Goal: Information Seeking & Learning: Learn about a topic

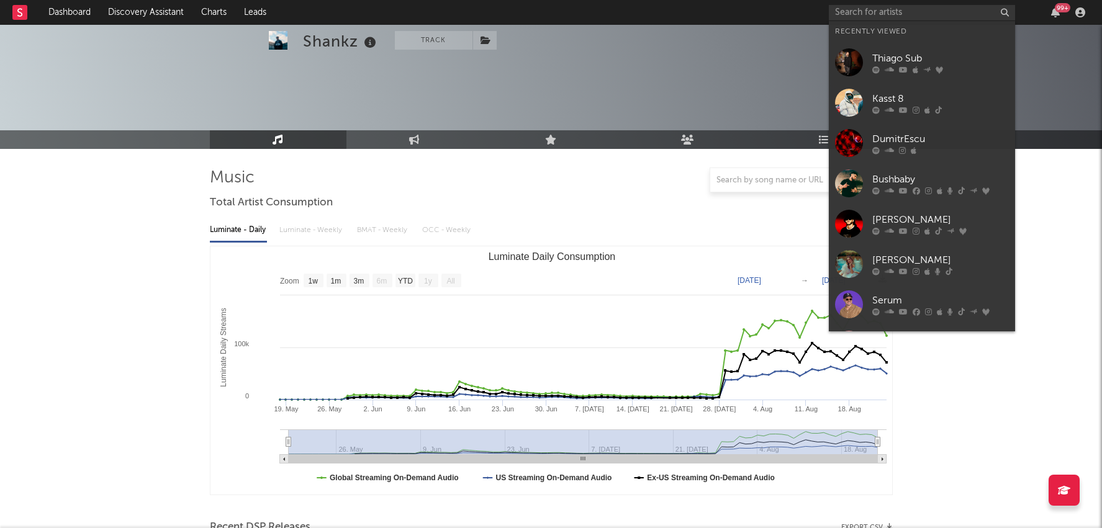
select select "1w"
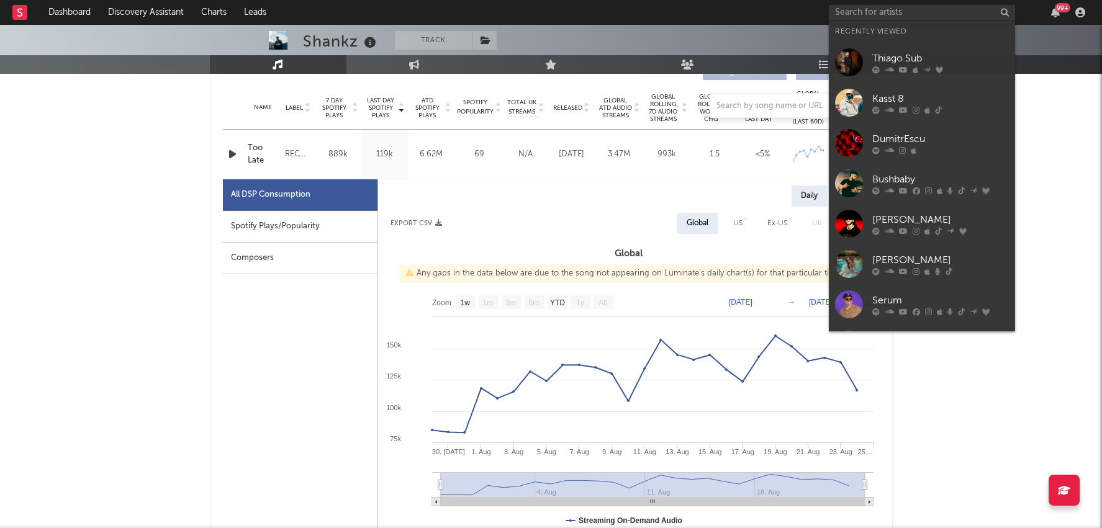
click at [865, 10] on input "text" at bounding box center [922, 13] width 186 height 16
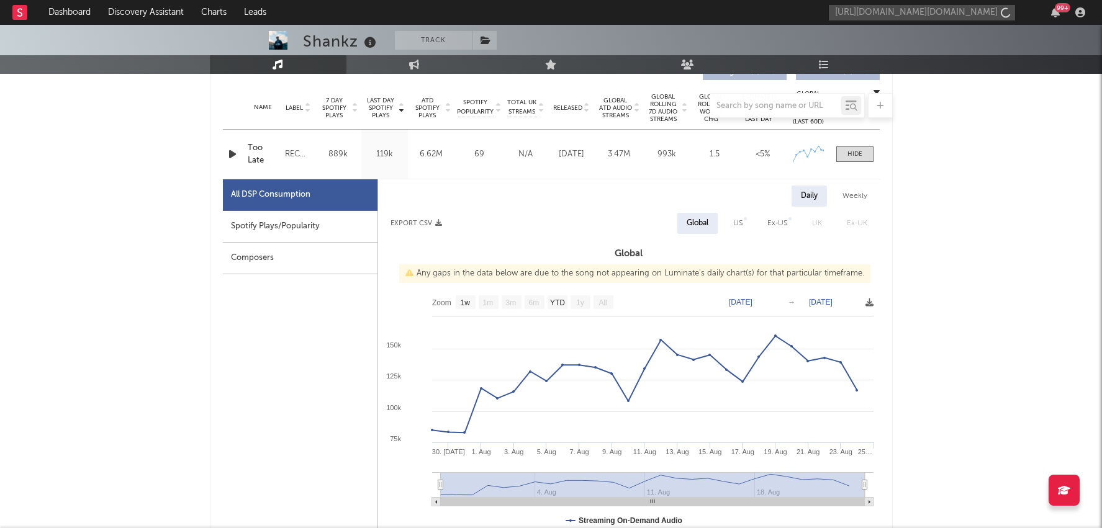
scroll to position [0, 55]
click at [907, 17] on input "https://www.instagram.com/garageflower.band/reels/" at bounding box center [922, 13] width 186 height 16
click at [937, 17] on input "https://www.instagram.com/garageflower.band/reels/" at bounding box center [922, 13] width 186 height 16
type input "https://www.instagram.com/garageflower.band/reels/"
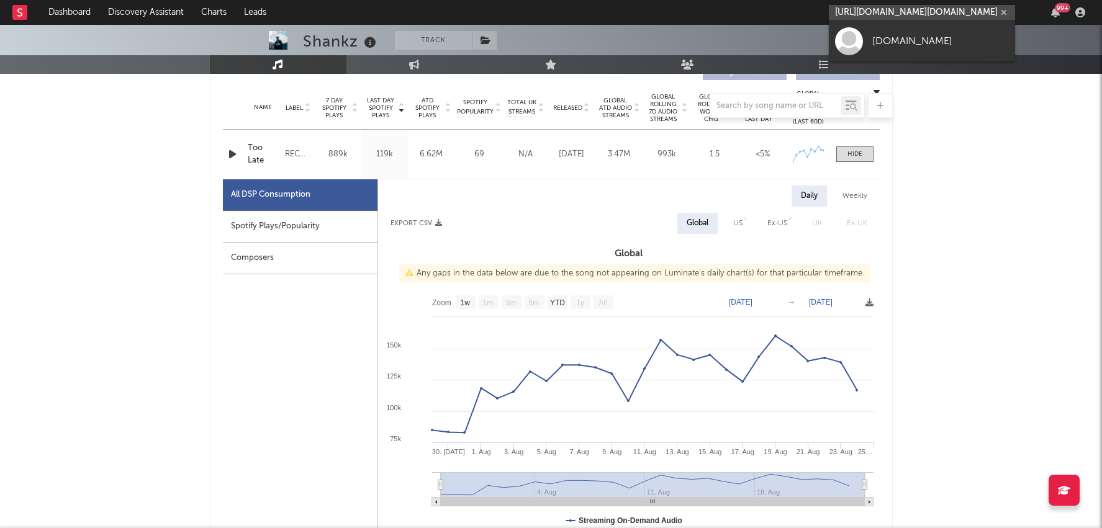
scroll to position [0, 0]
click at [901, 32] on link "[DOMAIN_NAME]" at bounding box center [922, 41] width 186 height 40
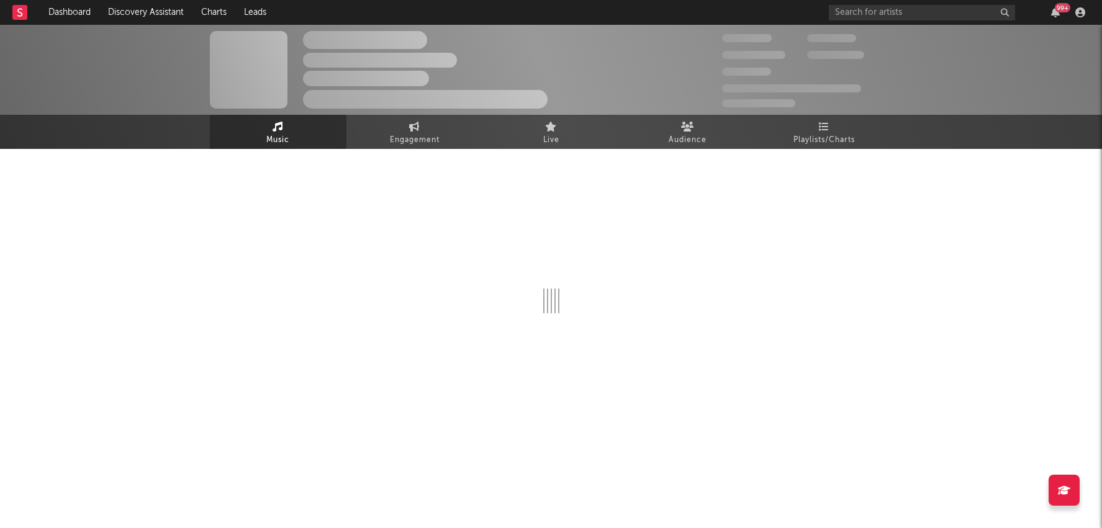
select select "1w"
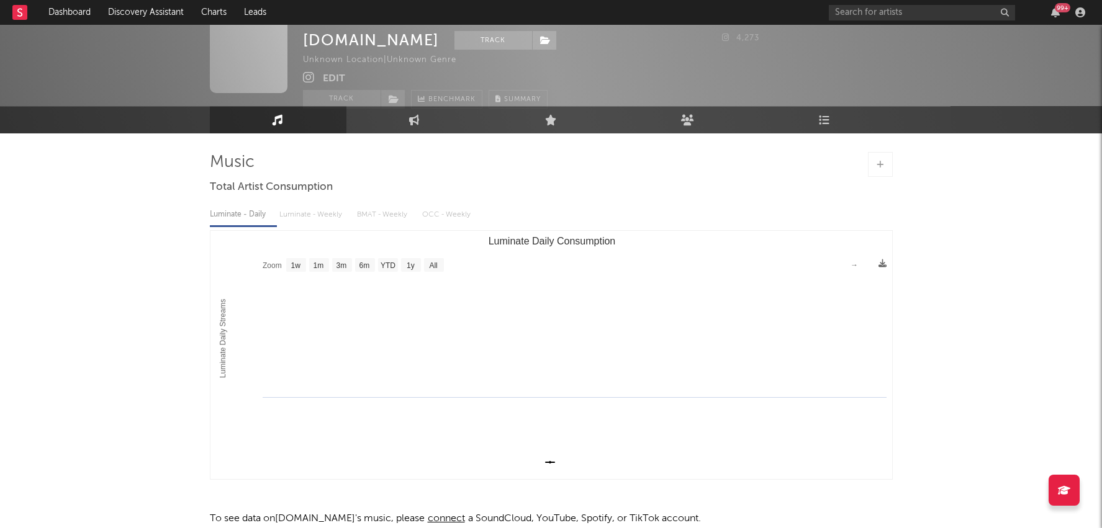
scroll to position [17, 0]
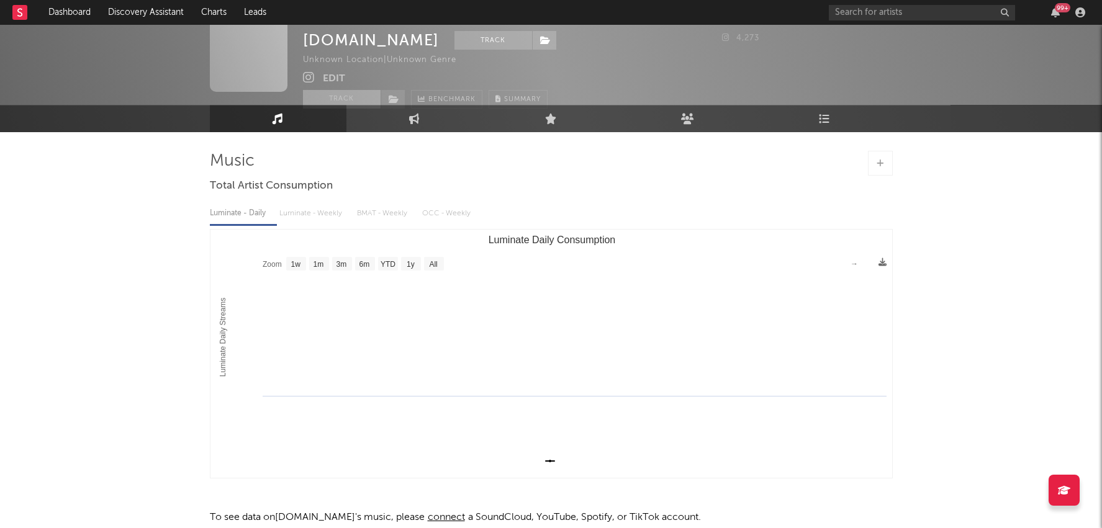
click at [358, 96] on button "Track" at bounding box center [342, 99] width 78 height 19
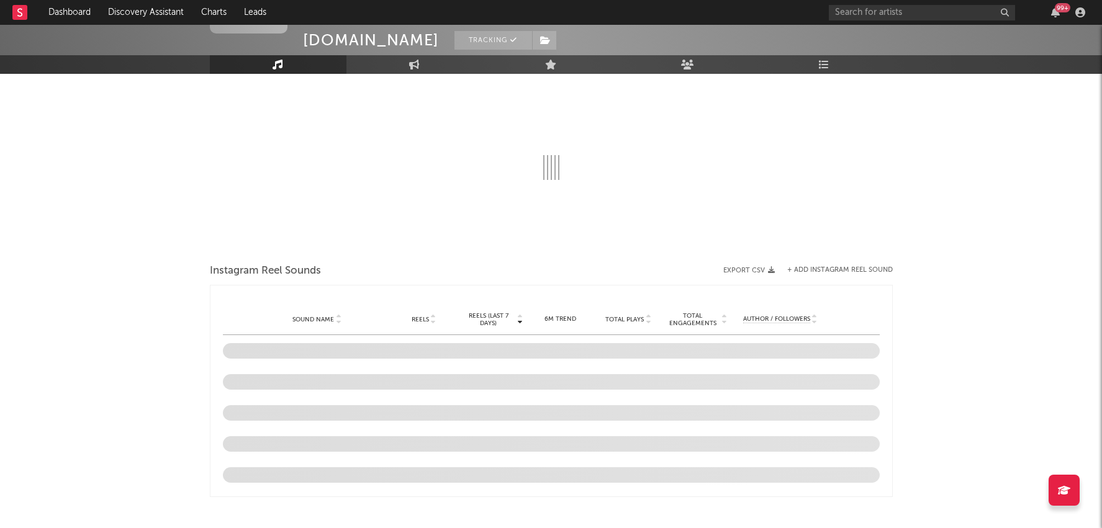
select select "1w"
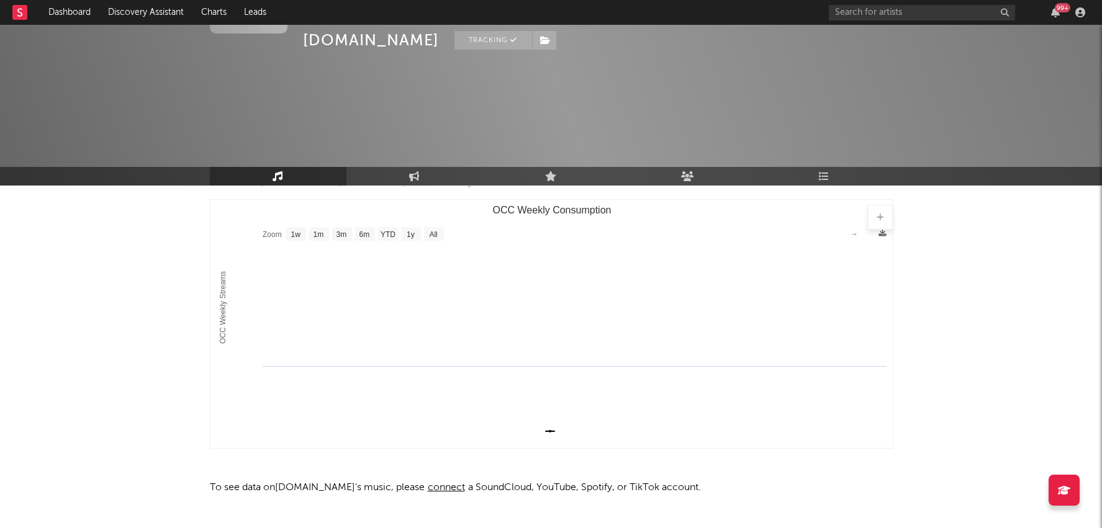
scroll to position [172, 0]
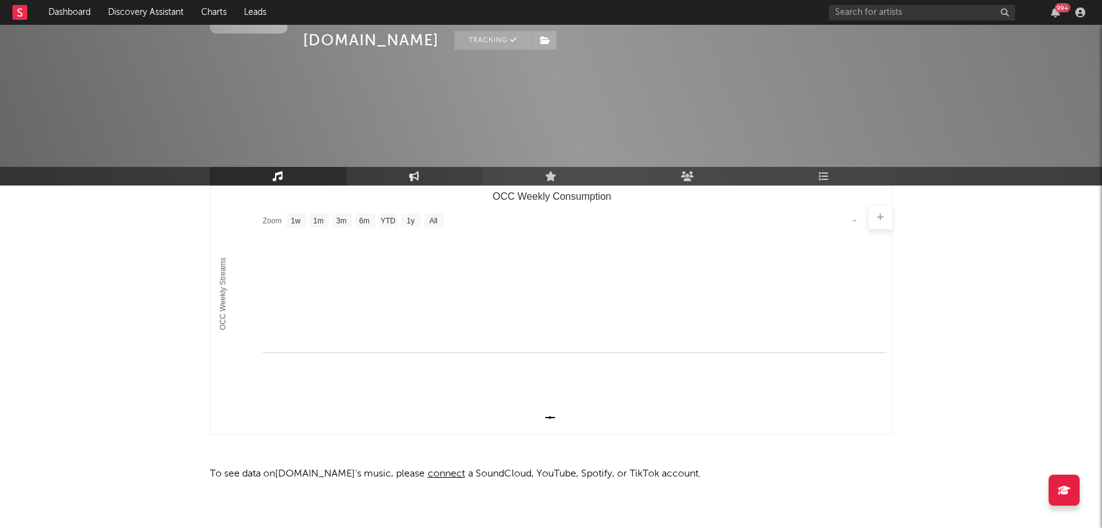
click at [432, 176] on link "Engagement" at bounding box center [414, 176] width 137 height 19
select select "1w"
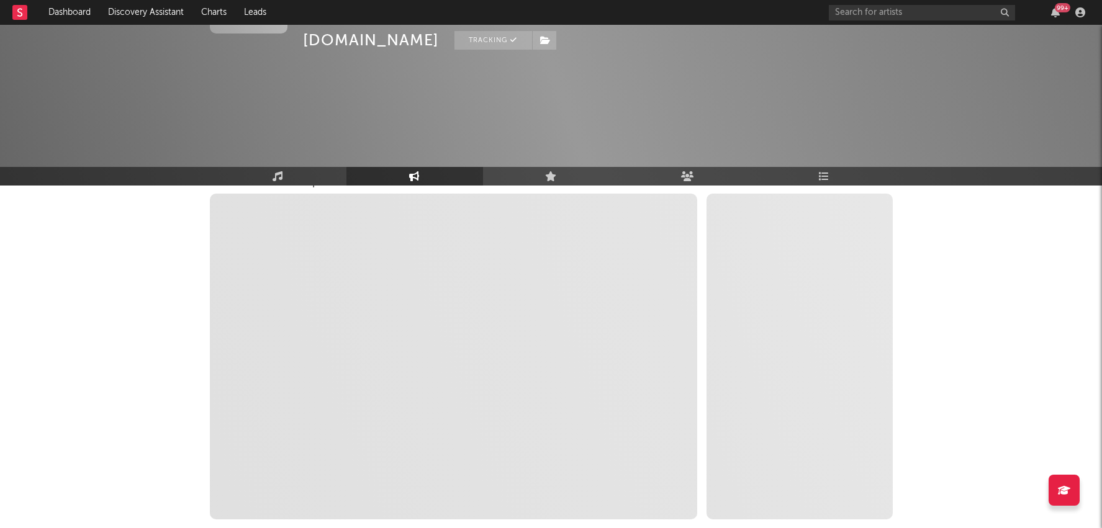
scroll to position [184, 0]
select select "1m"
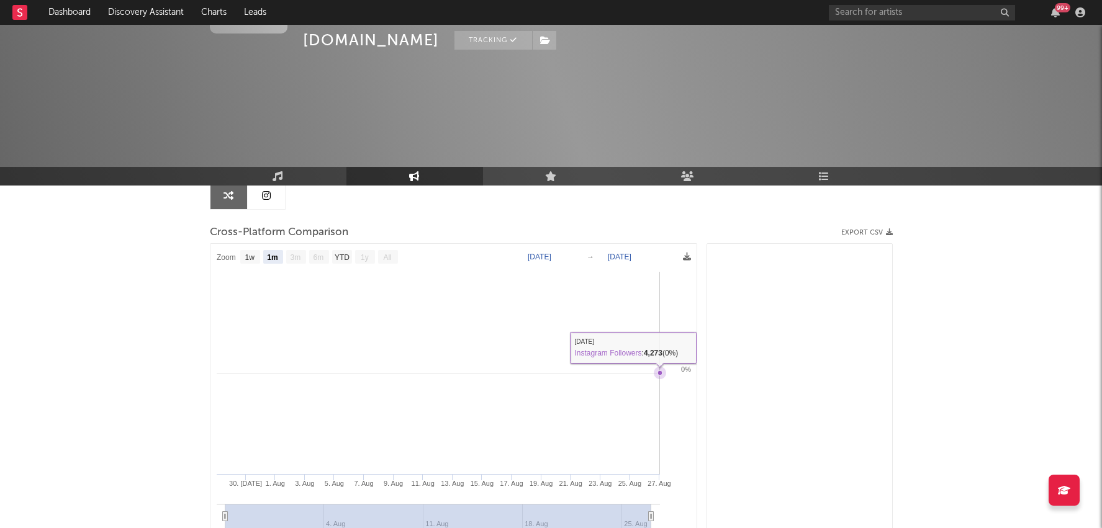
scroll to position [125, 0]
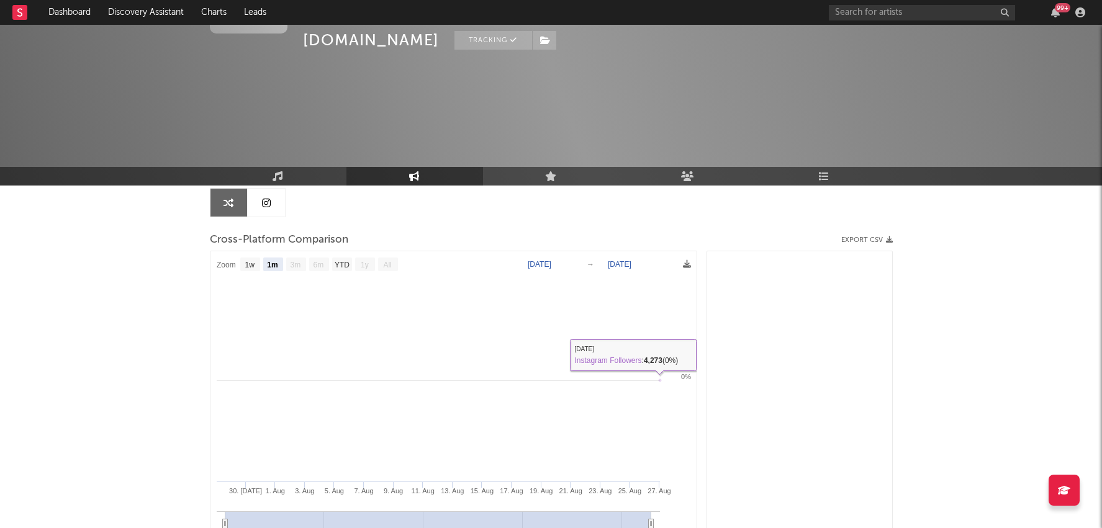
click at [272, 209] on link at bounding box center [266, 203] width 37 height 28
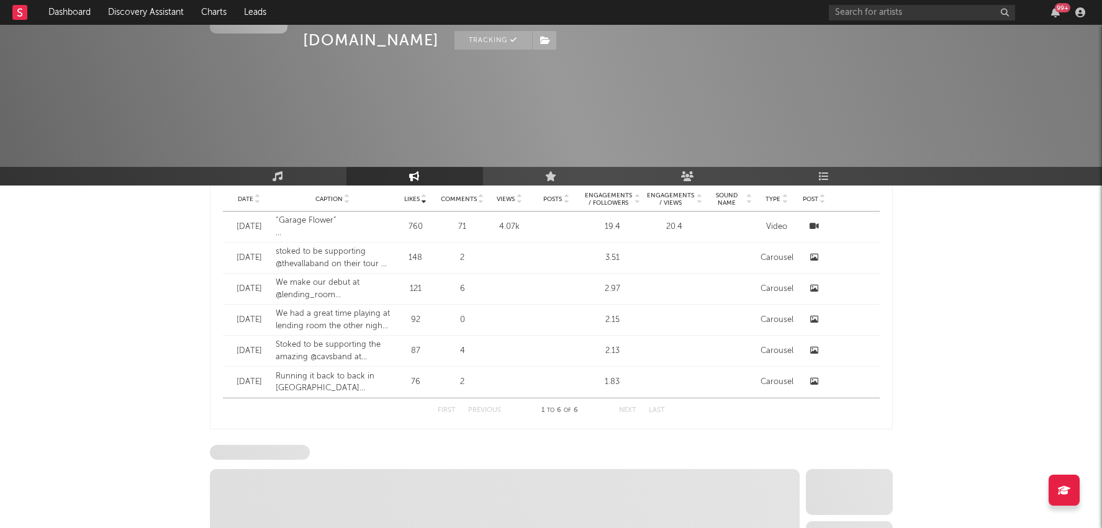
select select "1w"
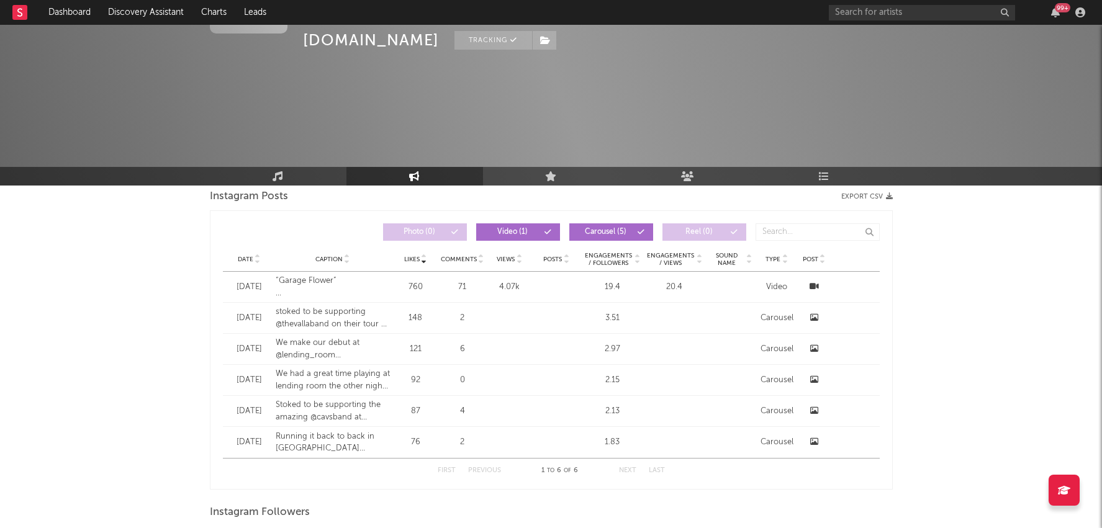
scroll to position [147, 0]
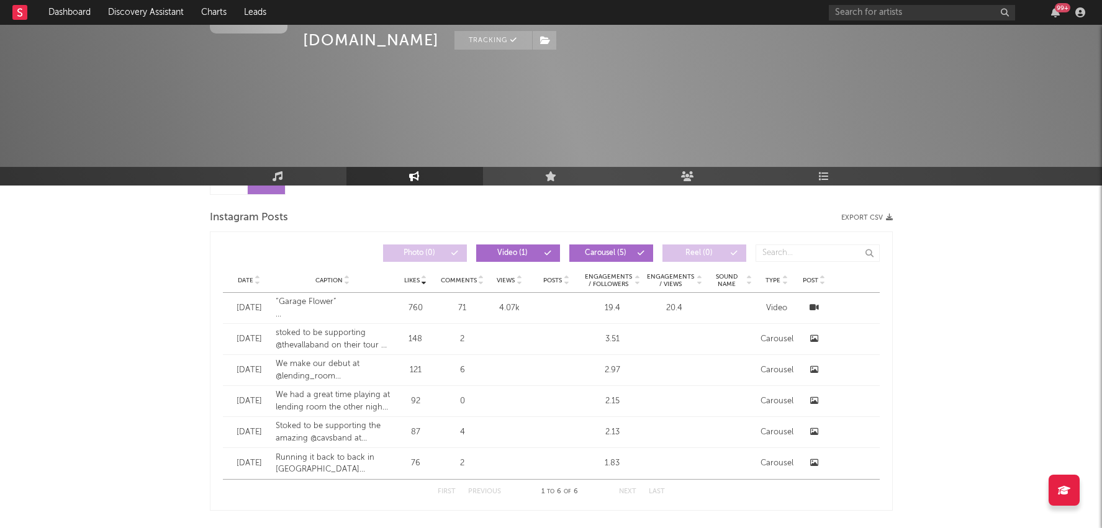
click at [505, 281] on span "Views" at bounding box center [506, 280] width 18 height 7
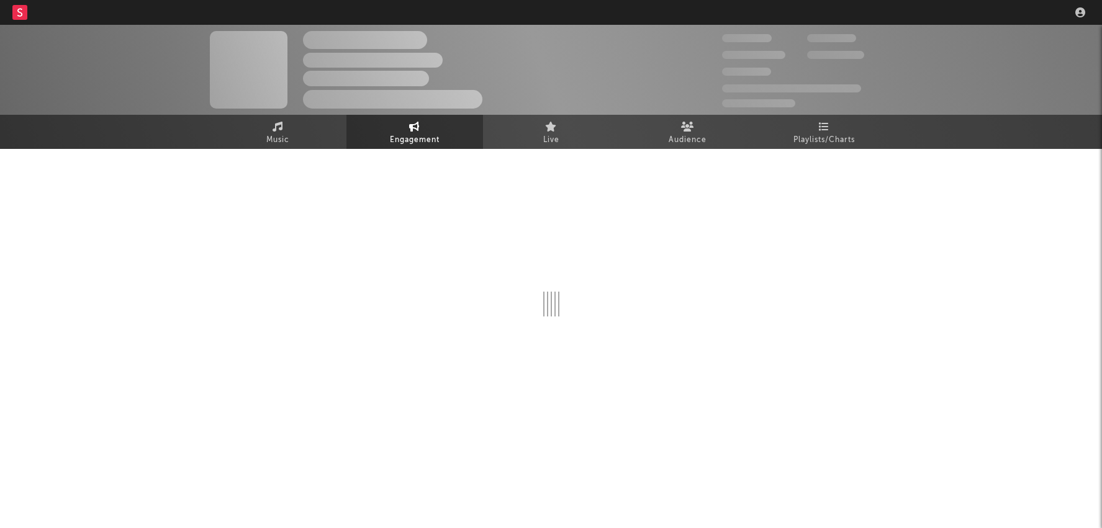
select select "1w"
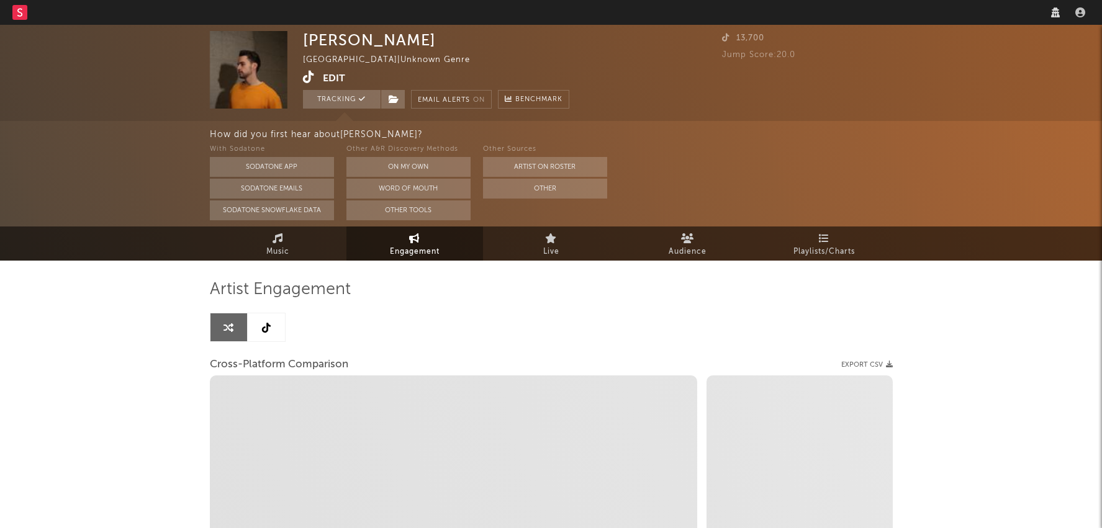
select select "1m"
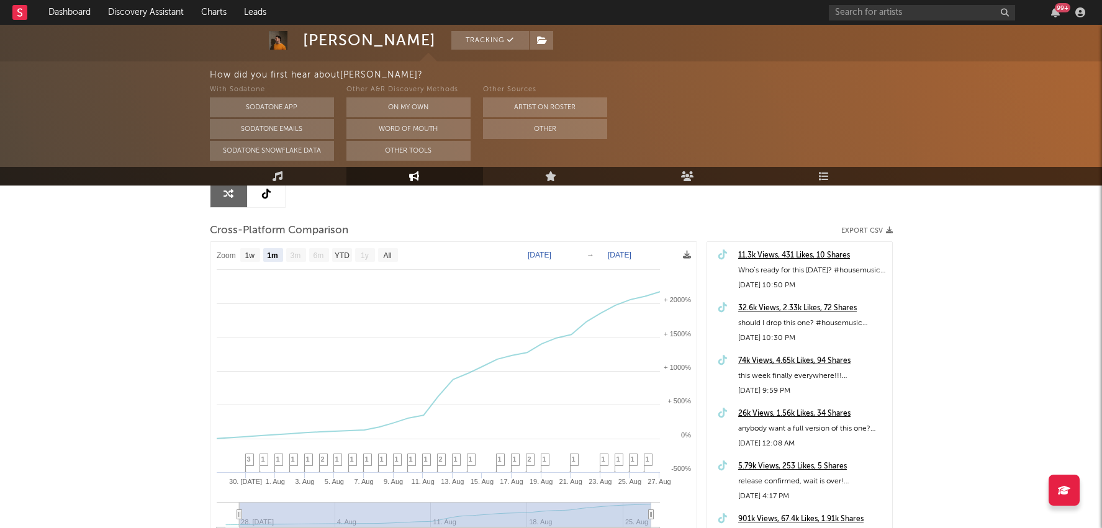
scroll to position [160, 0]
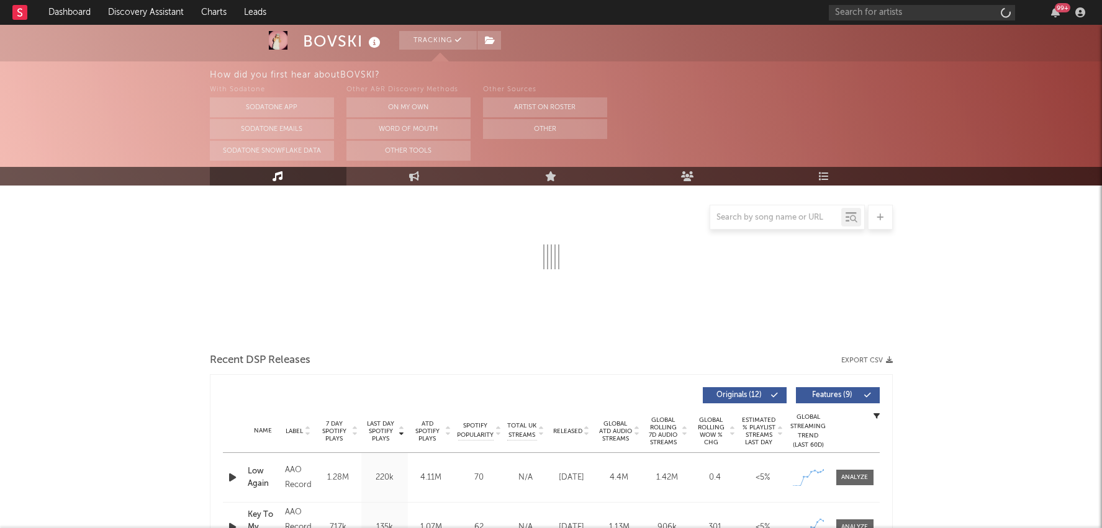
select select "6m"
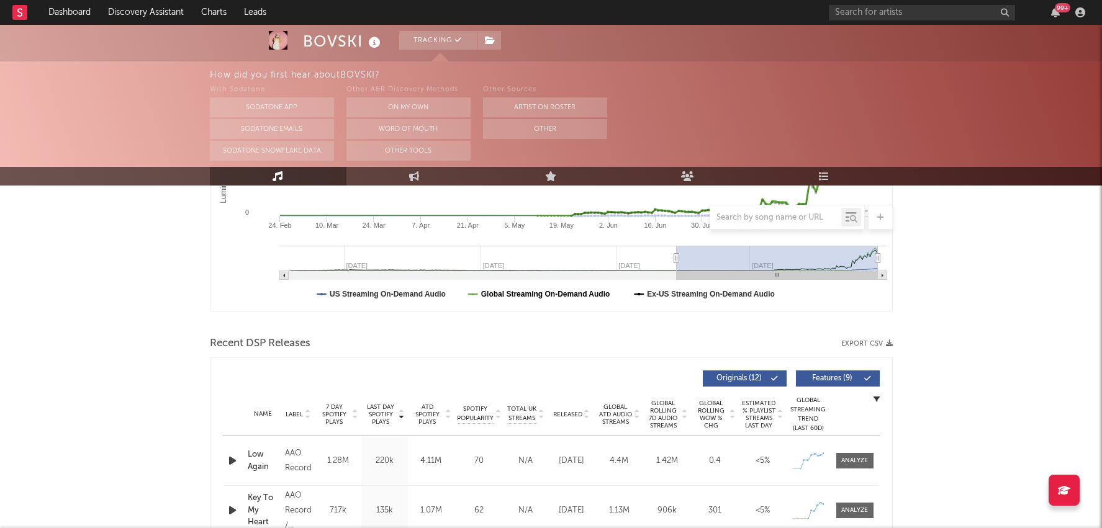
scroll to position [376, 0]
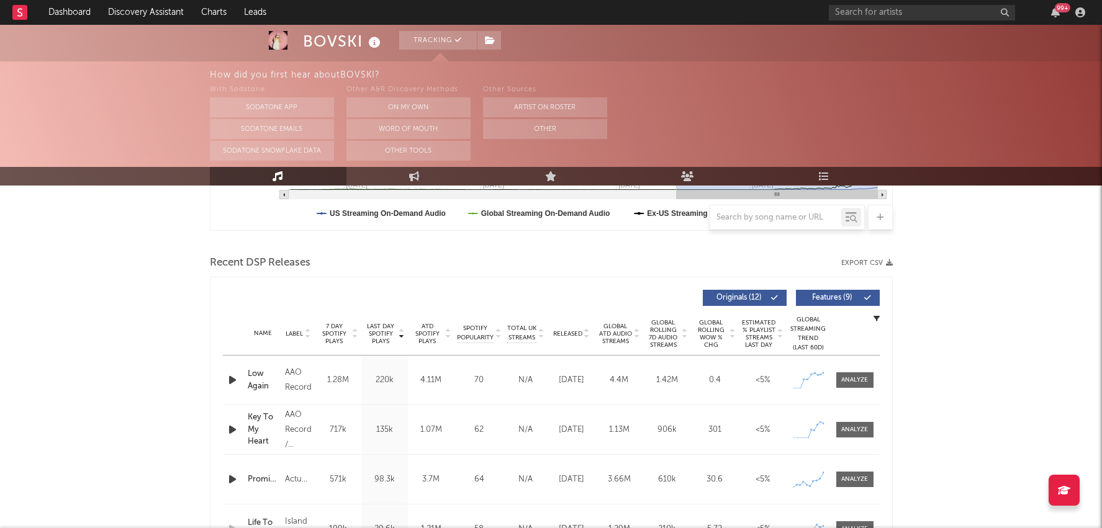
click at [858, 467] on div "Name Promises Copyright 2025 Actuation Label Actuation Album Names Promises Com…" at bounding box center [551, 479] width 657 height 49
click at [859, 480] on div at bounding box center [854, 479] width 27 height 9
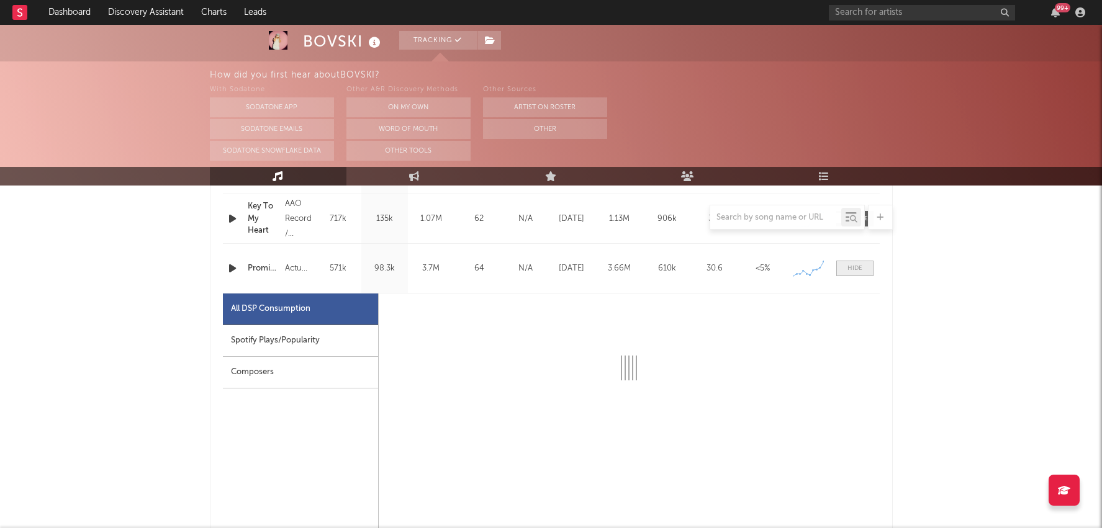
scroll to position [590, 0]
select select "1w"
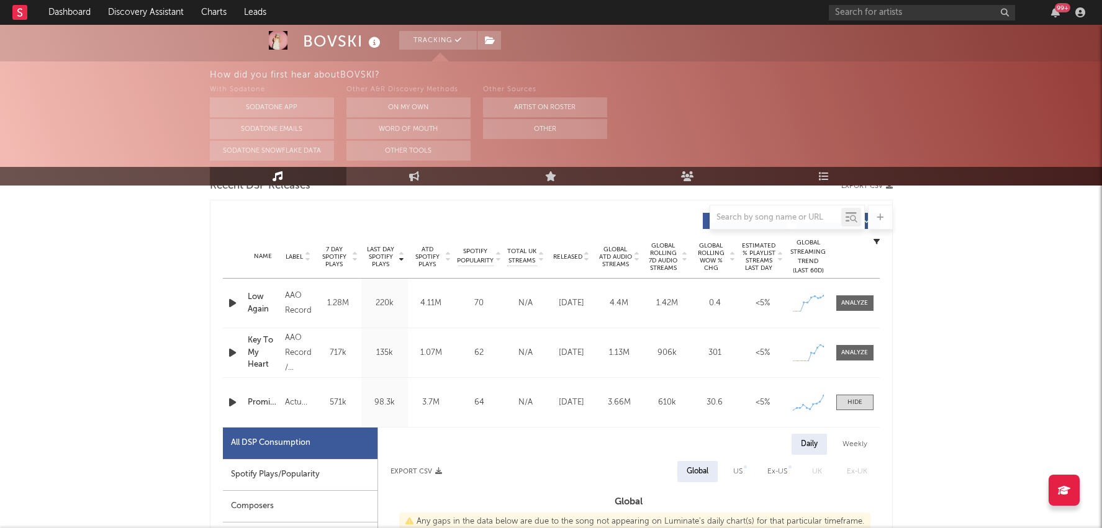
scroll to position [443, 0]
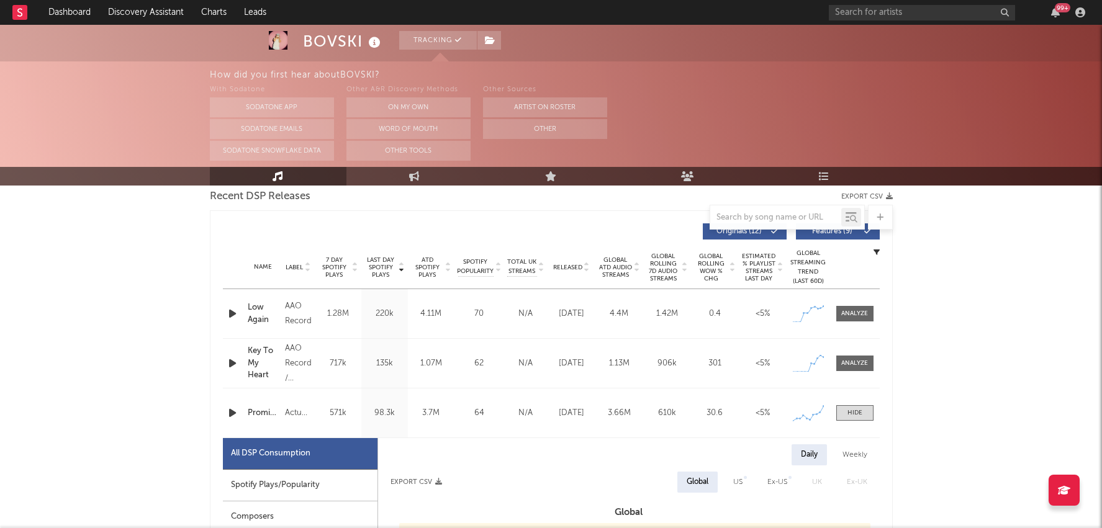
click at [860, 353] on div "Name Key To My Heart Copyright 2025 AAO Records / APRIL22 RECORDS Label AAO Rec…" at bounding box center [551, 363] width 657 height 49
click at [859, 365] on div at bounding box center [854, 363] width 27 height 9
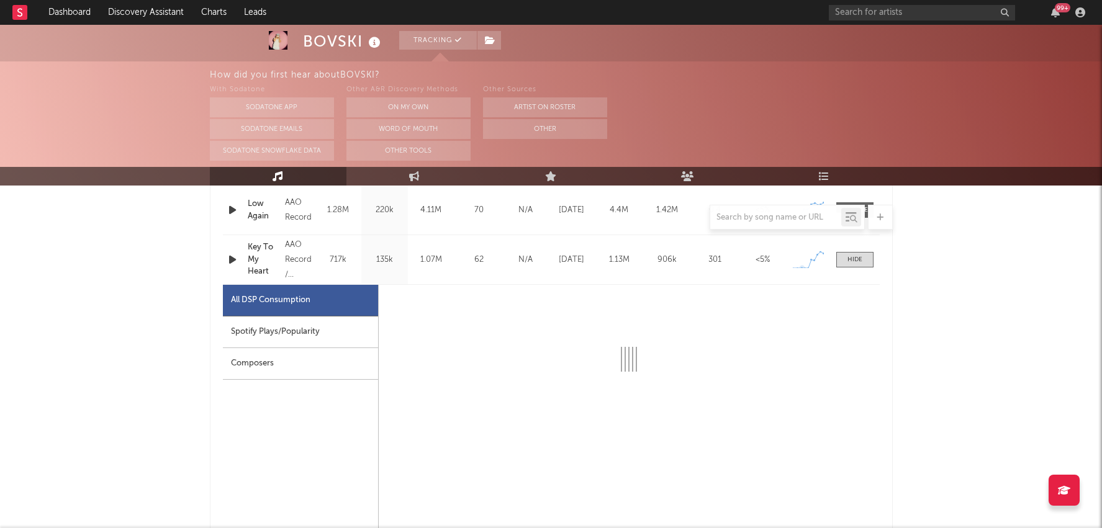
select select "1w"
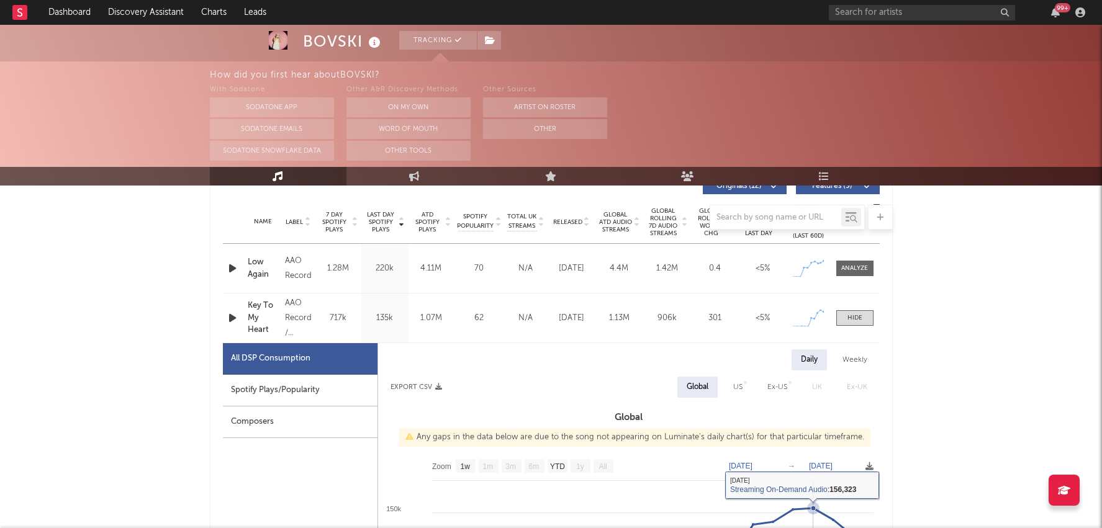
scroll to position [472, 0]
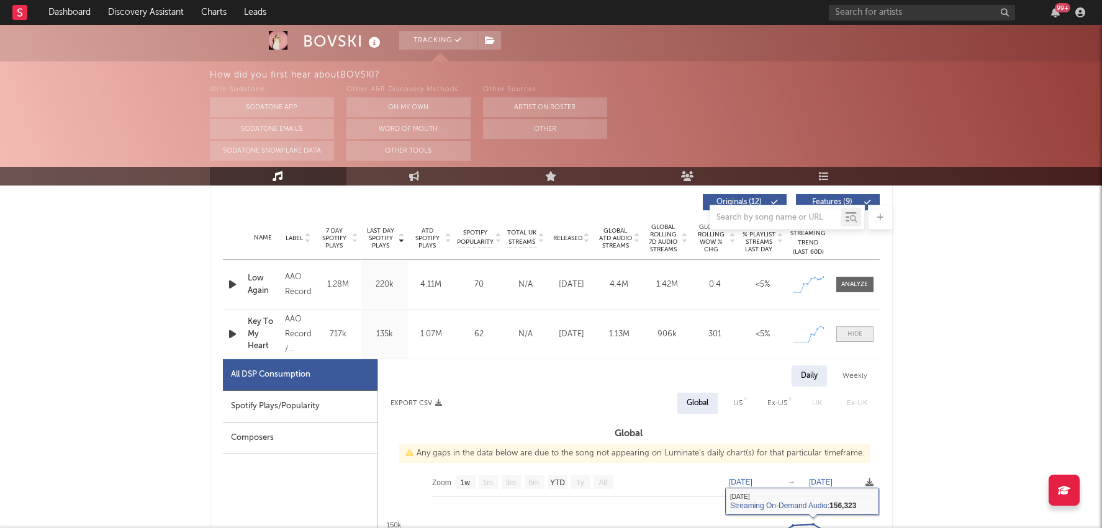
click at [864, 332] on span at bounding box center [854, 335] width 37 height 16
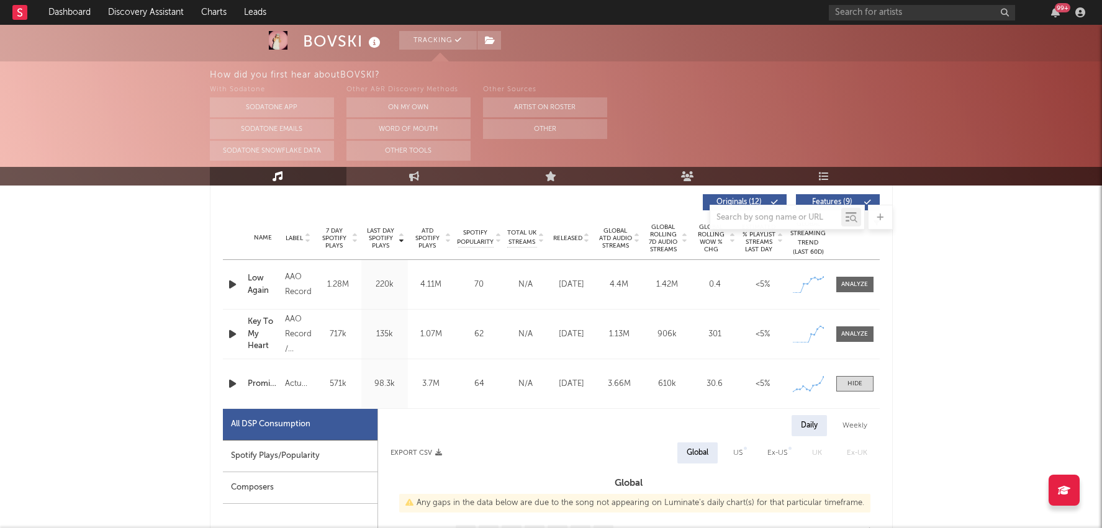
click at [862, 274] on div "Name Low Again Copyright 2025 AAO Records Label AAO Records Album Names Low Aga…" at bounding box center [551, 284] width 657 height 49
click at [862, 281] on div at bounding box center [854, 284] width 27 height 9
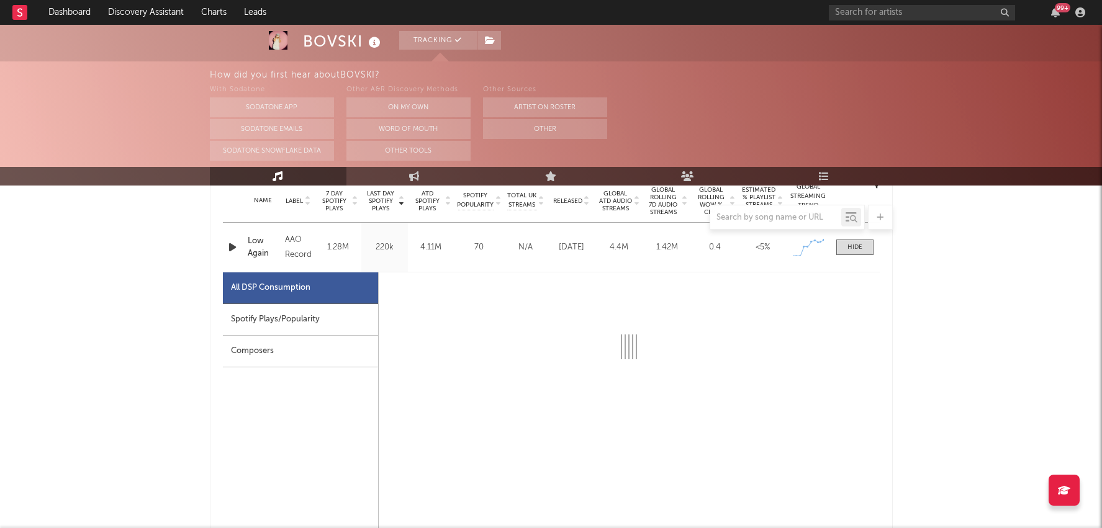
scroll to position [522, 0]
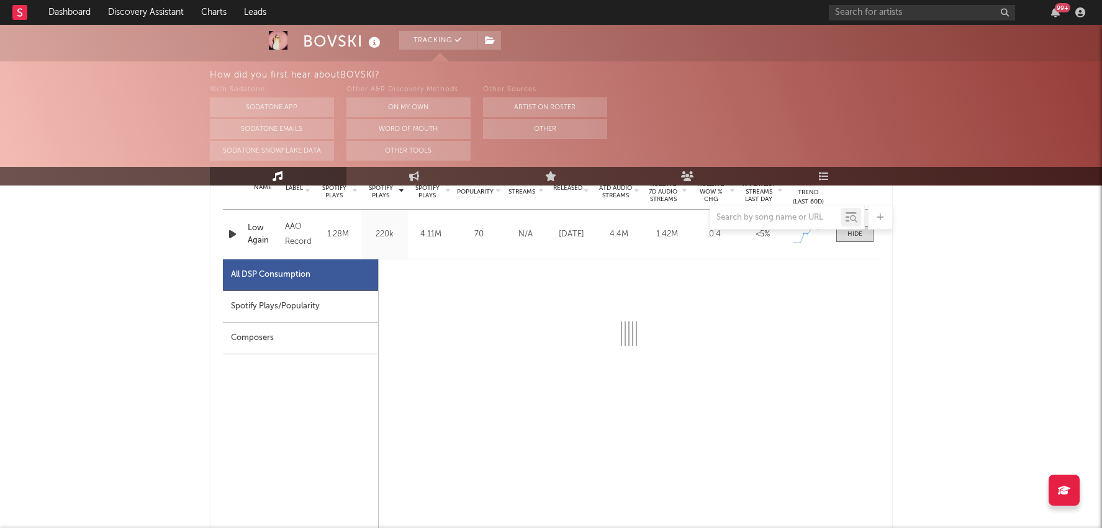
select select "1w"
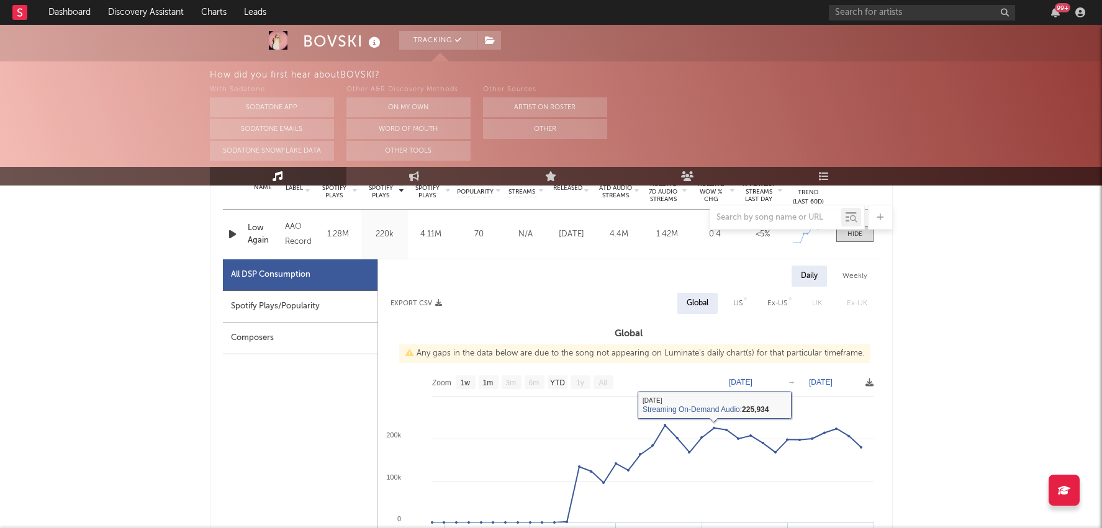
click at [312, 307] on div "Spotify Plays/Popularity" at bounding box center [300, 307] width 155 height 32
select select "1w"
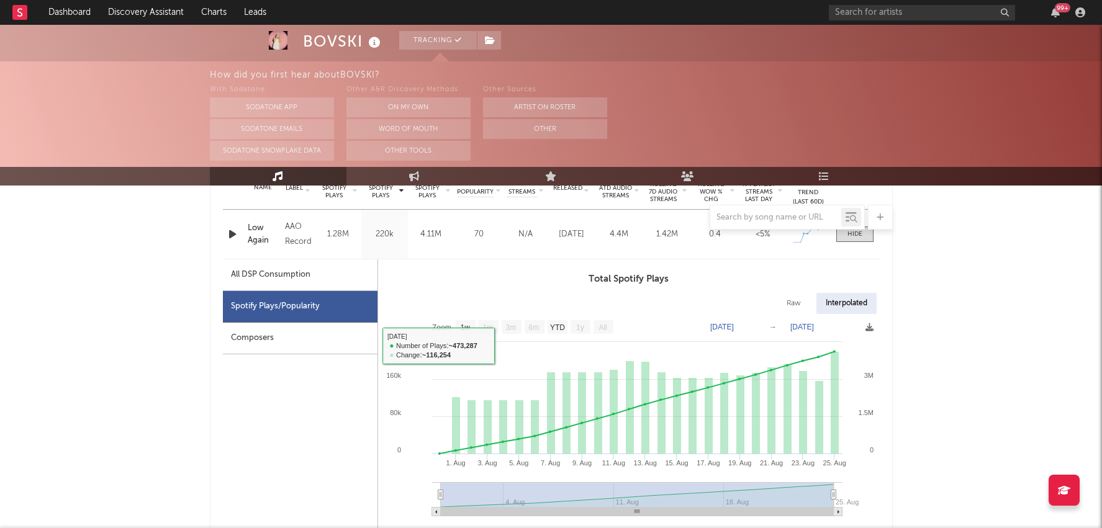
click at [299, 270] on div "All DSP Consumption" at bounding box center [270, 275] width 79 height 15
select select "1w"
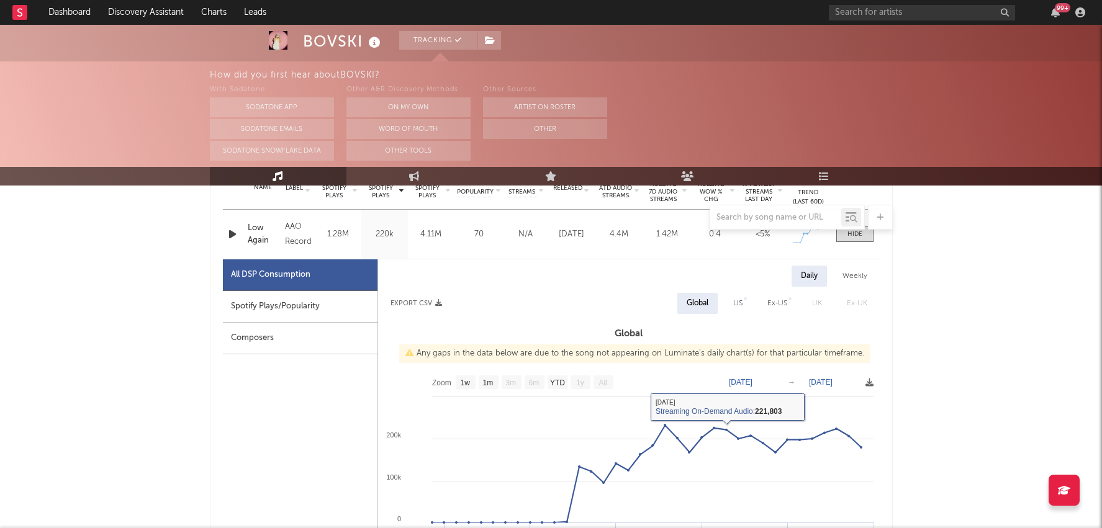
click at [351, 307] on div "Spotify Plays/Popularity" at bounding box center [300, 307] width 155 height 32
select select "1w"
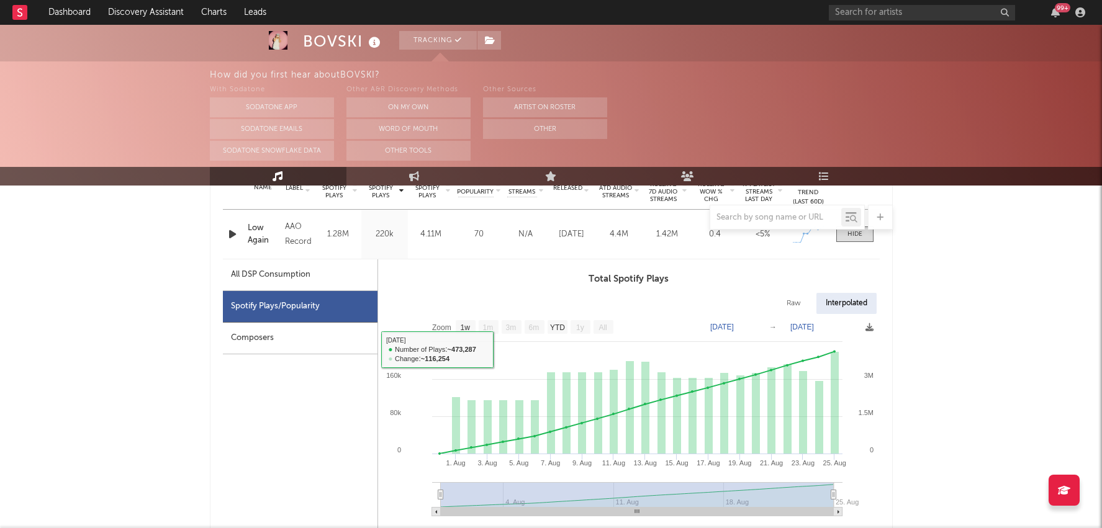
click at [350, 266] on div "All DSP Consumption" at bounding box center [300, 275] width 155 height 32
select select "1w"
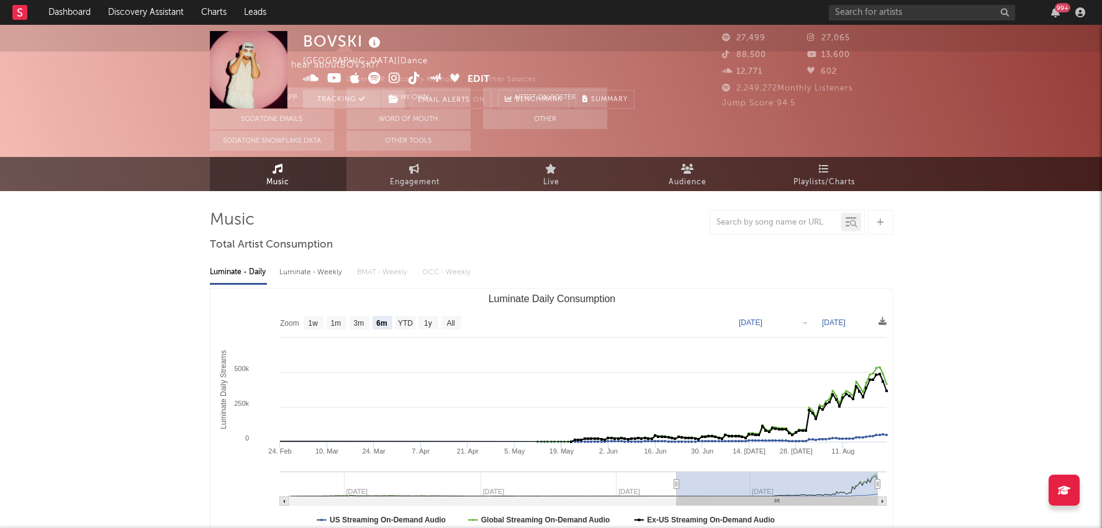
scroll to position [0, 0]
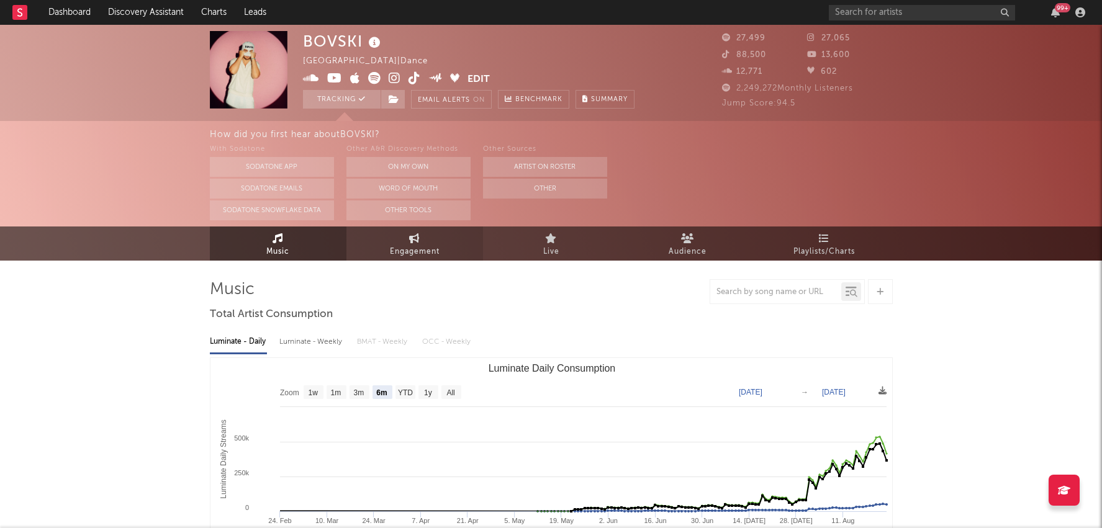
click at [412, 243] on link "Engagement" at bounding box center [414, 244] width 137 height 34
select select "1w"
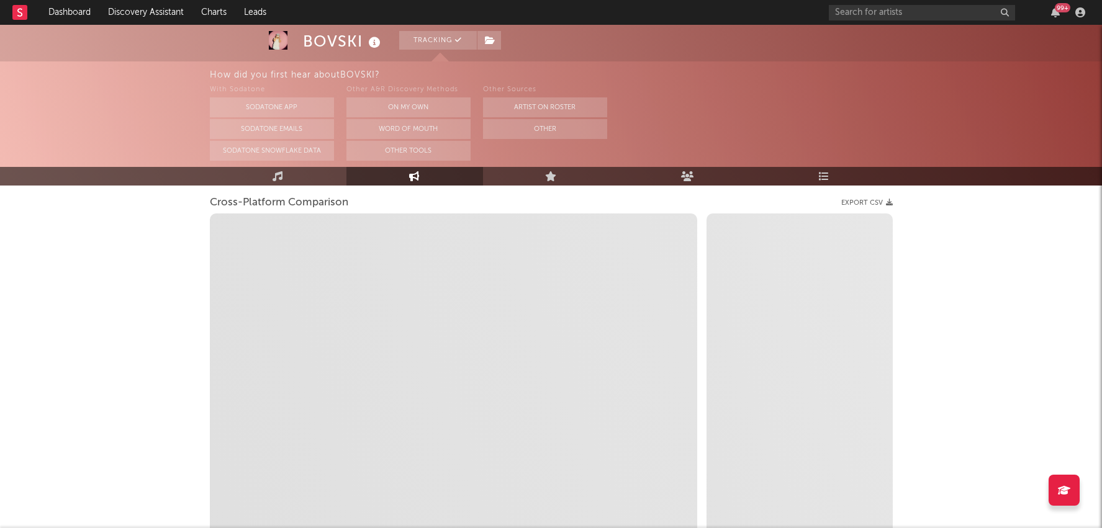
scroll to position [163, 0]
select select "1m"
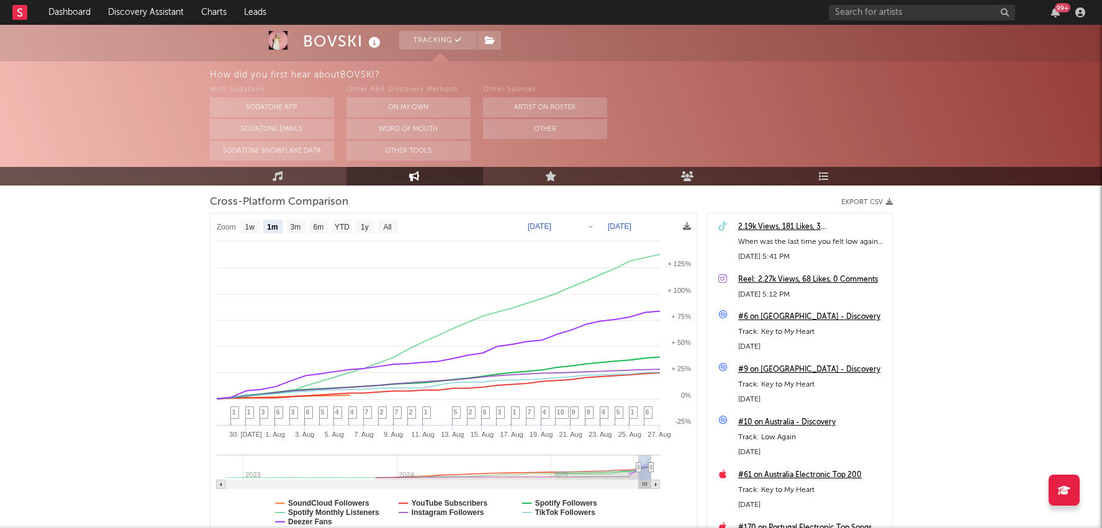
click at [832, 159] on div "With Sodatone Sodatone App Sodatone Emails Sodatone Snowflake Data Other A&R Di…" at bounding box center [656, 122] width 893 height 78
click at [831, 168] on link "Playlists/Charts" at bounding box center [824, 176] width 137 height 19
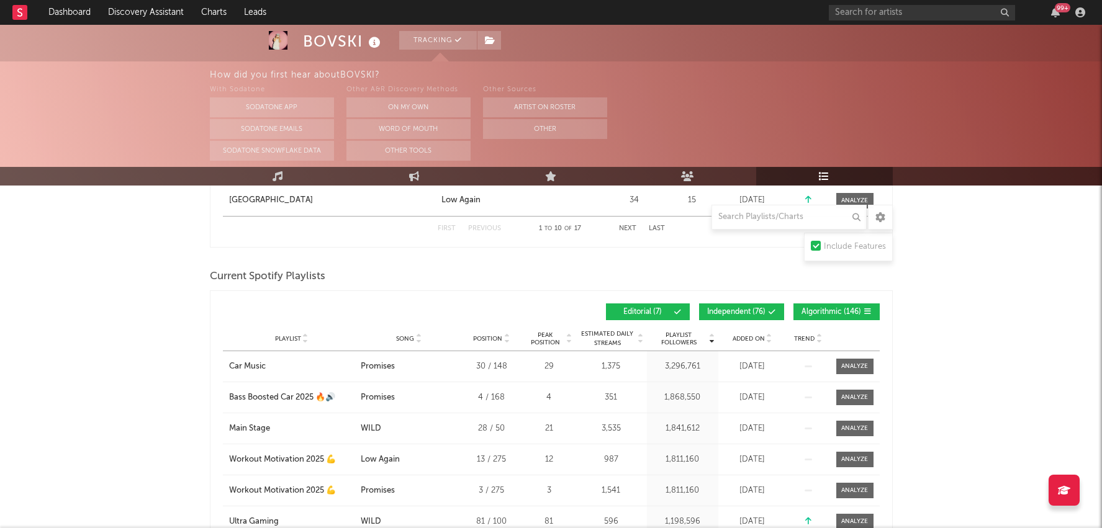
scroll to position [535, 0]
click at [754, 308] on span "Independent ( 76 )" at bounding box center [736, 311] width 58 height 7
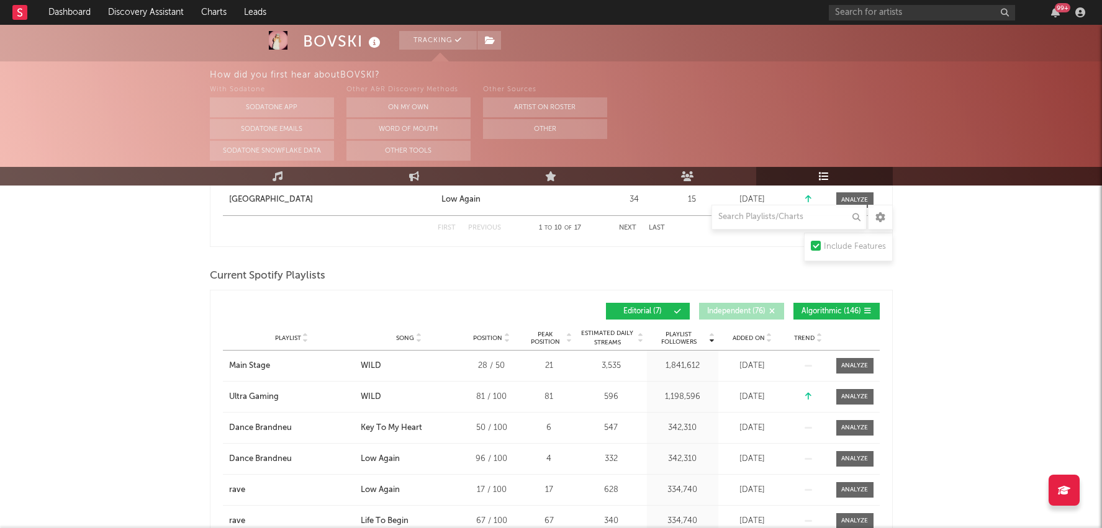
click at [658, 309] on span "Editorial ( 7 )" at bounding box center [642, 311] width 57 height 7
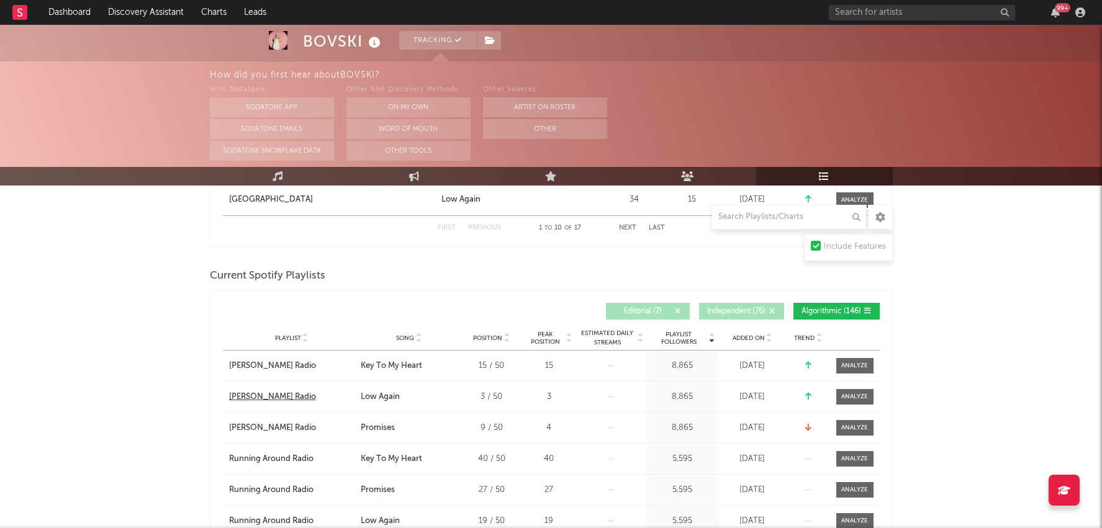
click at [285, 399] on div "Ian Asher Radio" at bounding box center [272, 397] width 87 height 12
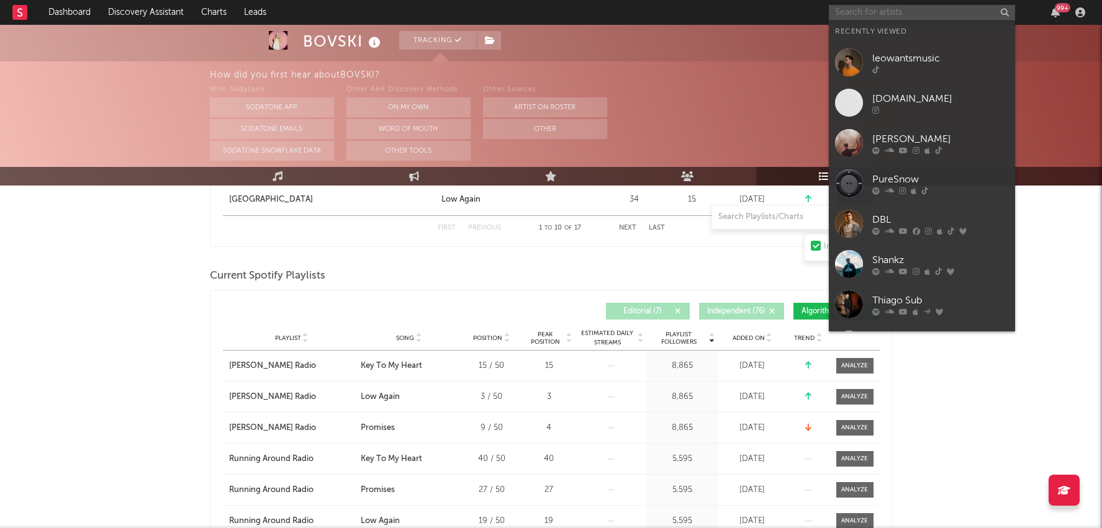
click at [927, 18] on input "text" at bounding box center [922, 13] width 186 height 16
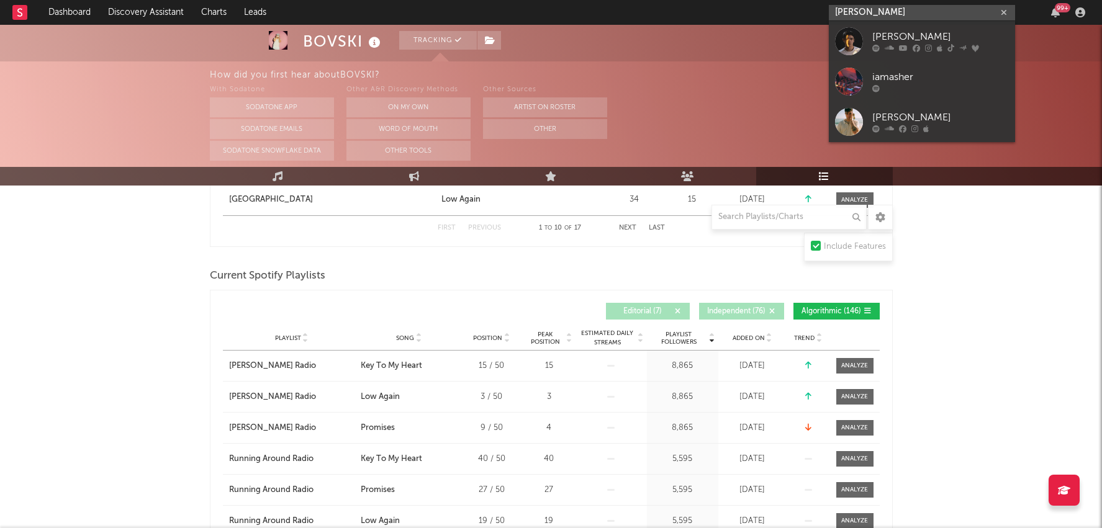
click at [903, 17] on input "ian asher" at bounding box center [922, 13] width 186 height 16
type input "ian asher"
click at [903, 38] on div "[PERSON_NAME]" at bounding box center [940, 37] width 137 height 15
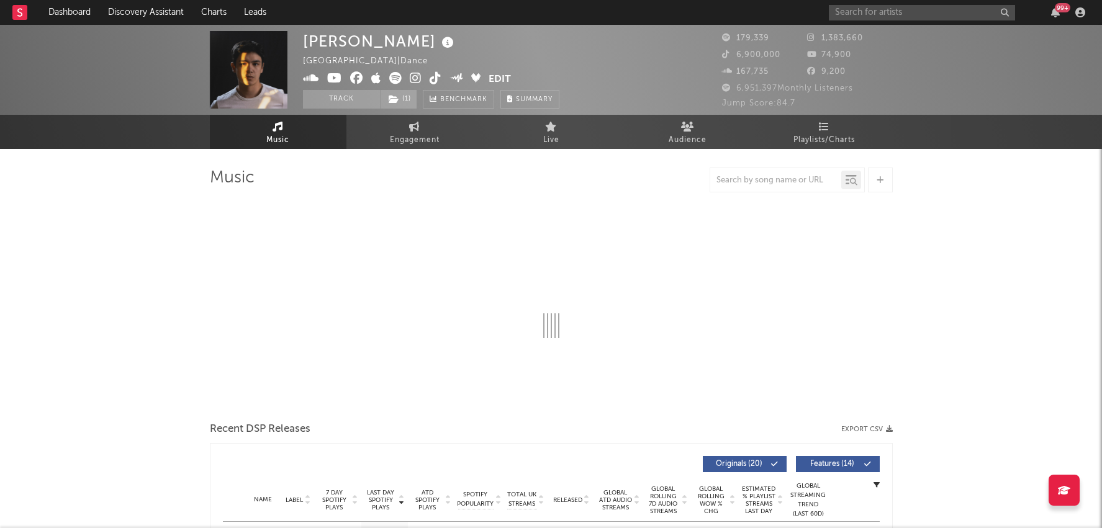
select select "6m"
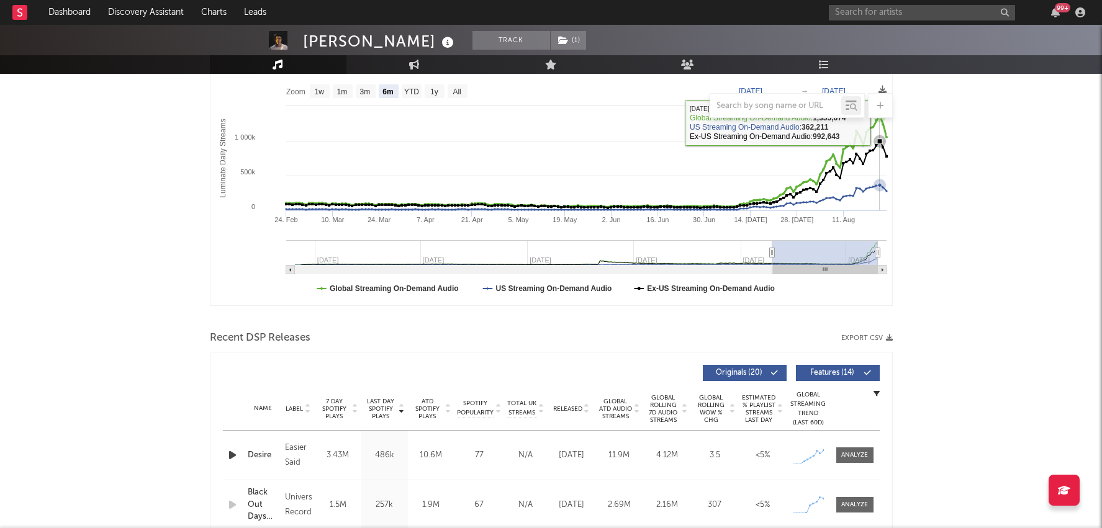
scroll to position [302, 0]
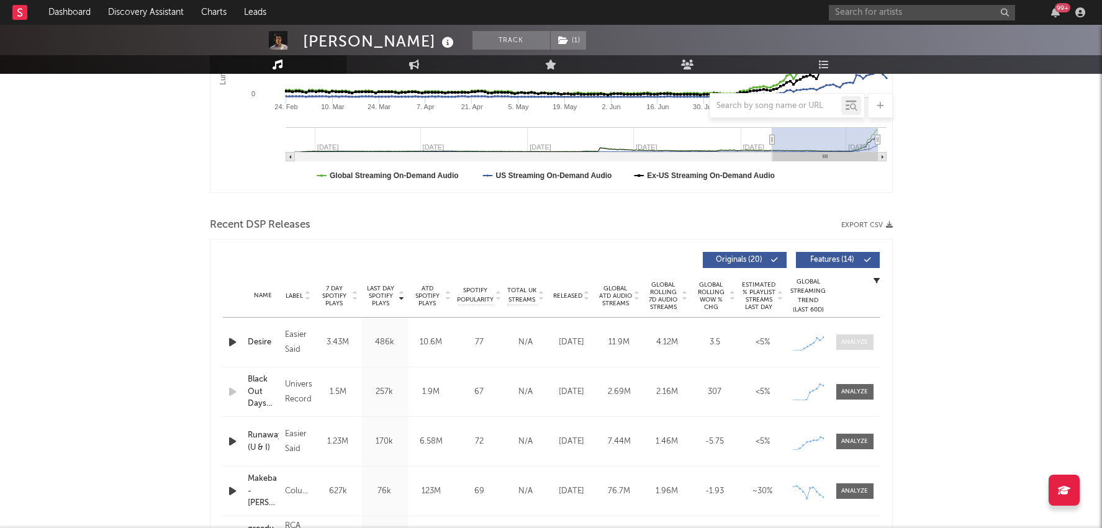
click at [863, 341] on div at bounding box center [854, 342] width 27 height 9
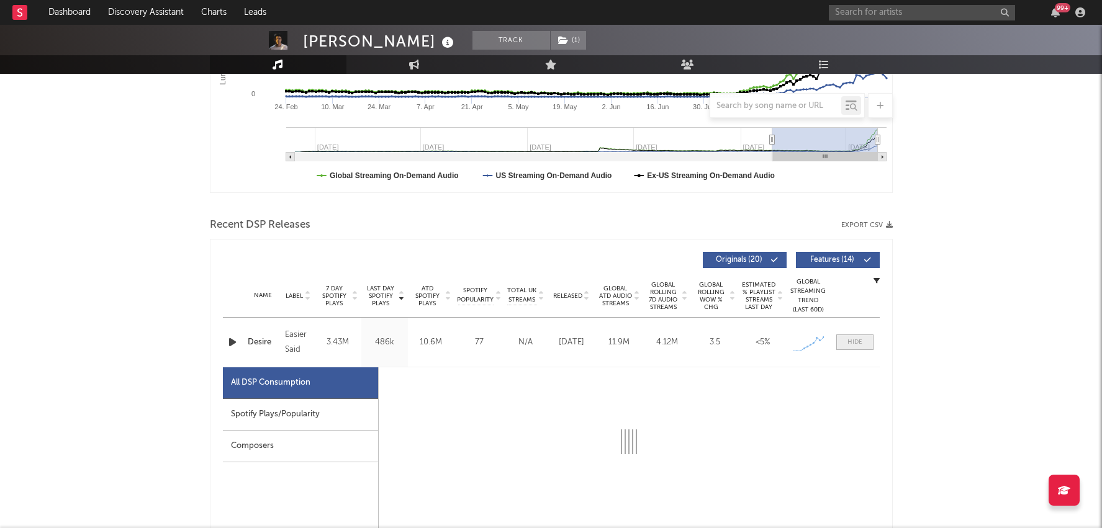
scroll to position [398, 0]
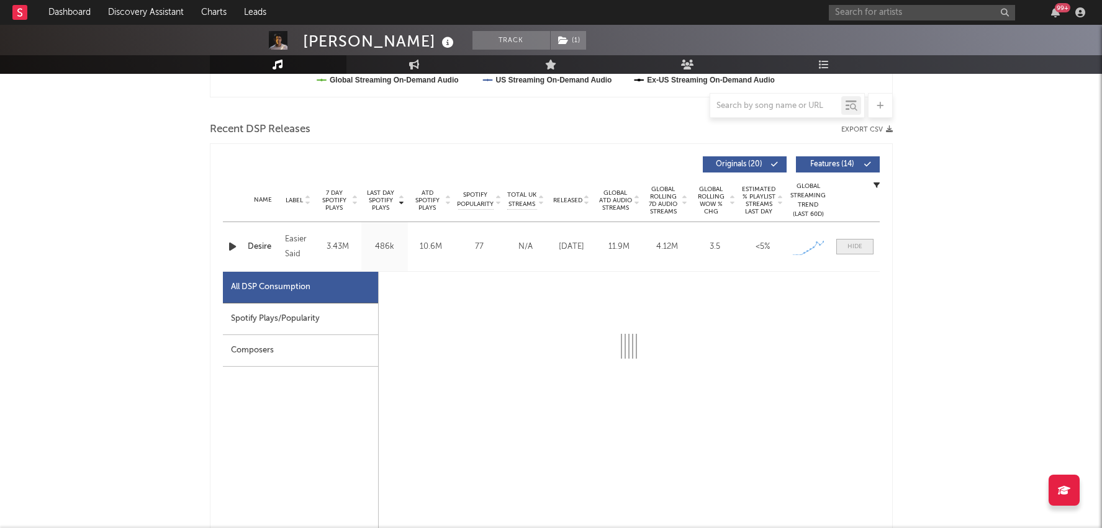
select select "1w"
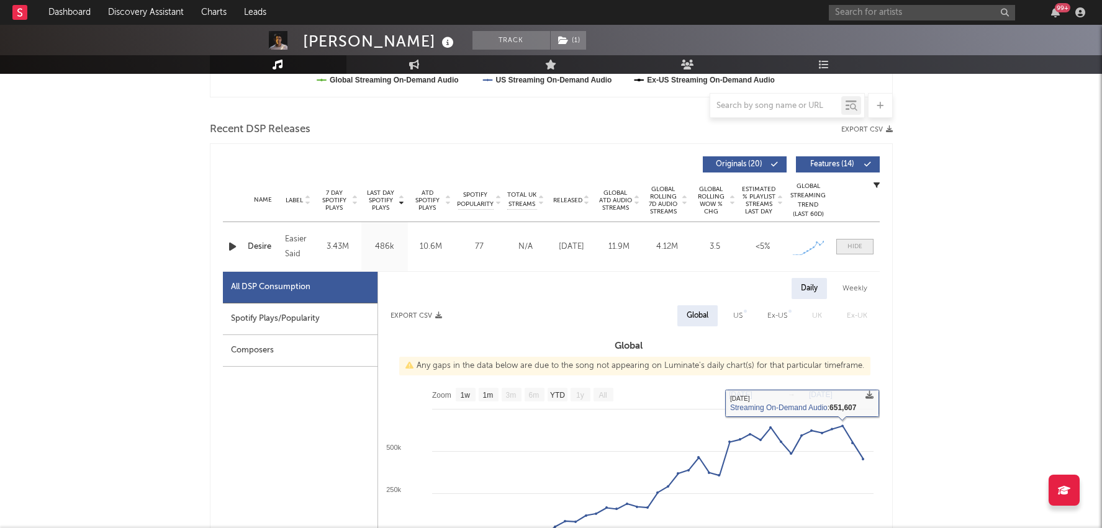
click at [861, 242] on div at bounding box center [854, 246] width 15 height 9
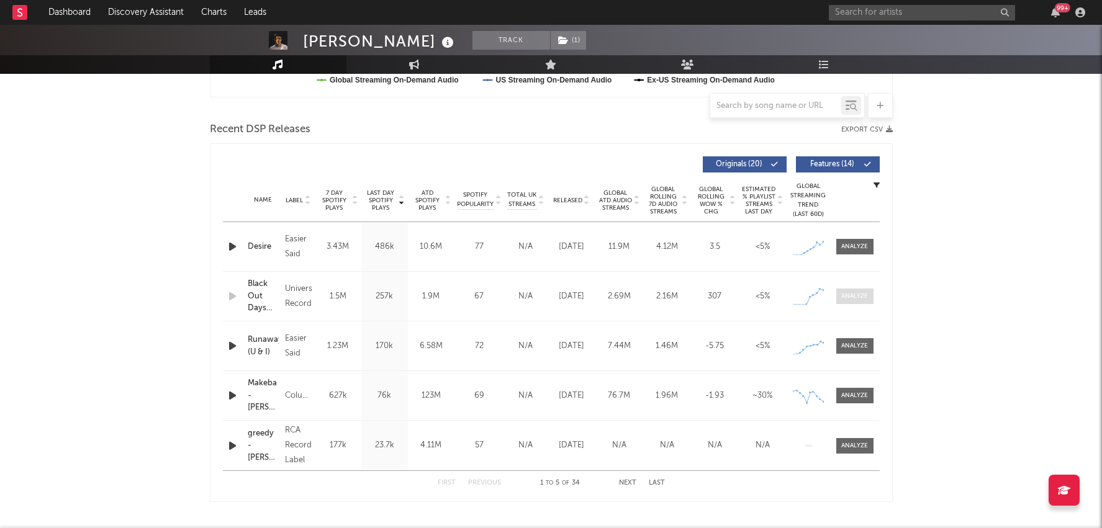
click at [860, 300] on div at bounding box center [854, 296] width 27 height 9
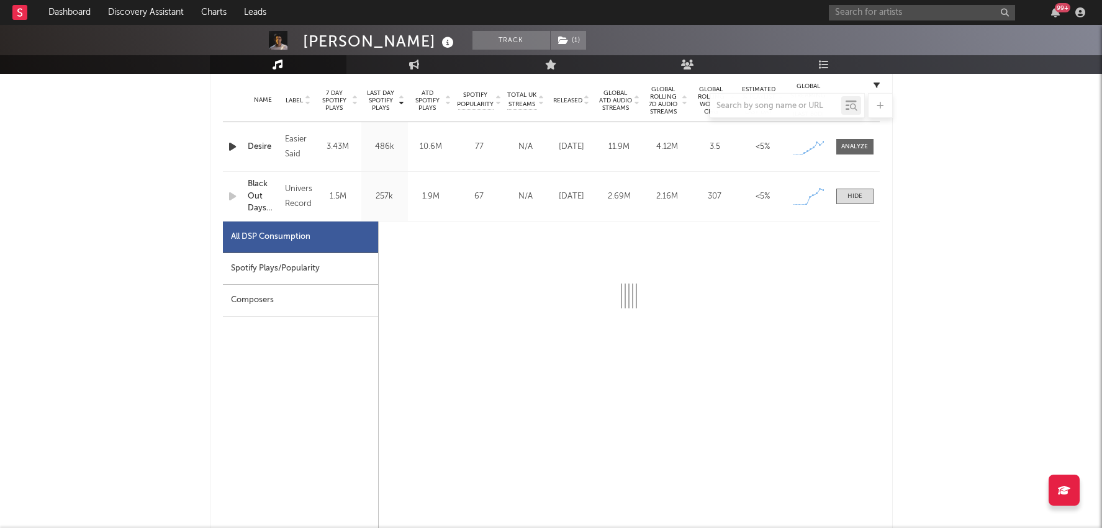
select select "1w"
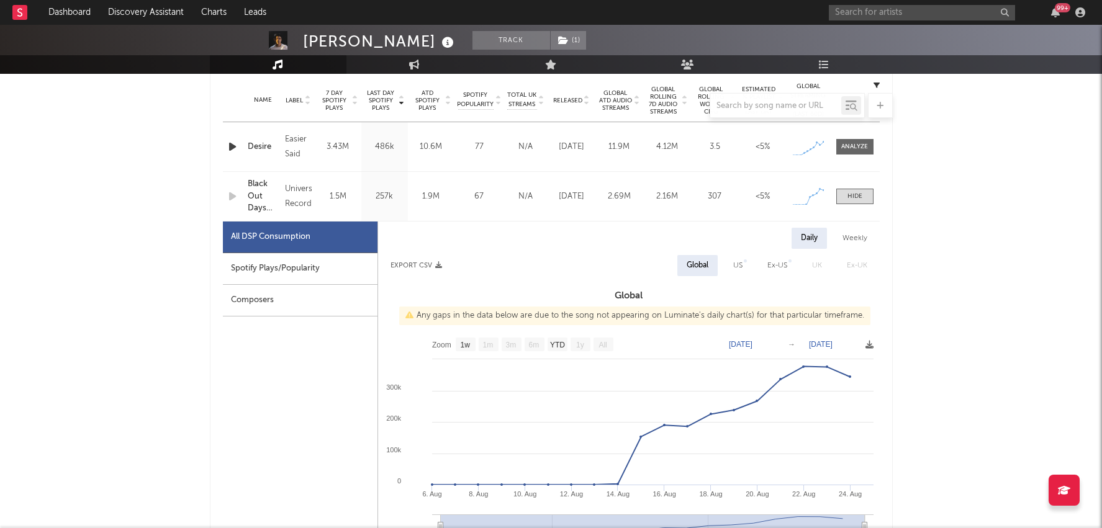
scroll to position [507, 0]
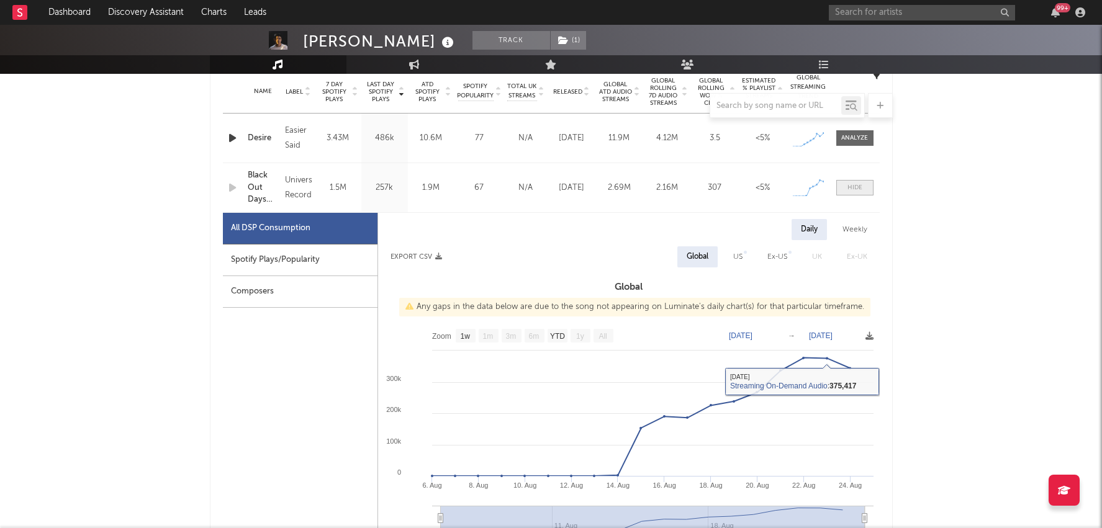
click at [863, 182] on span at bounding box center [854, 188] width 37 height 16
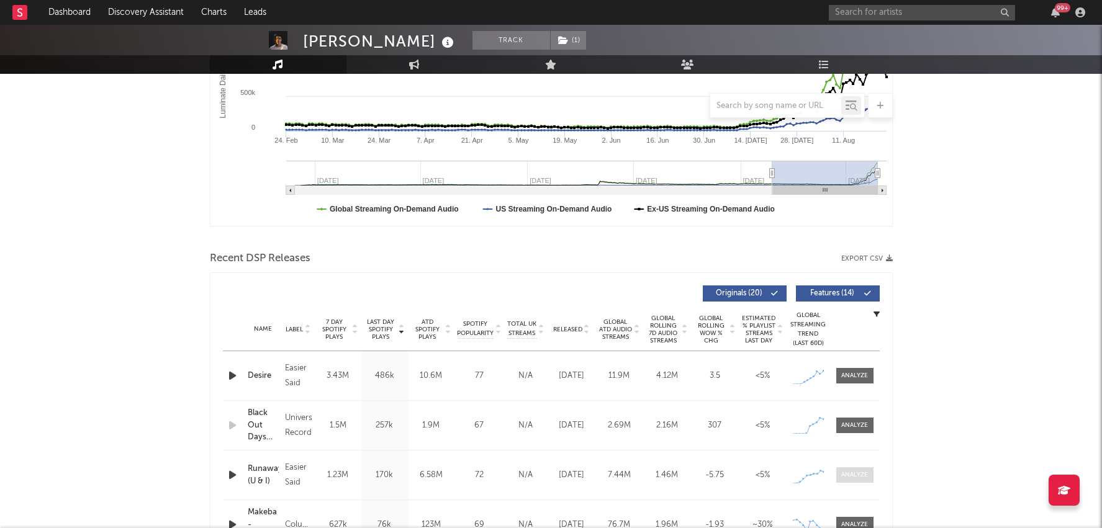
scroll to position [0, 0]
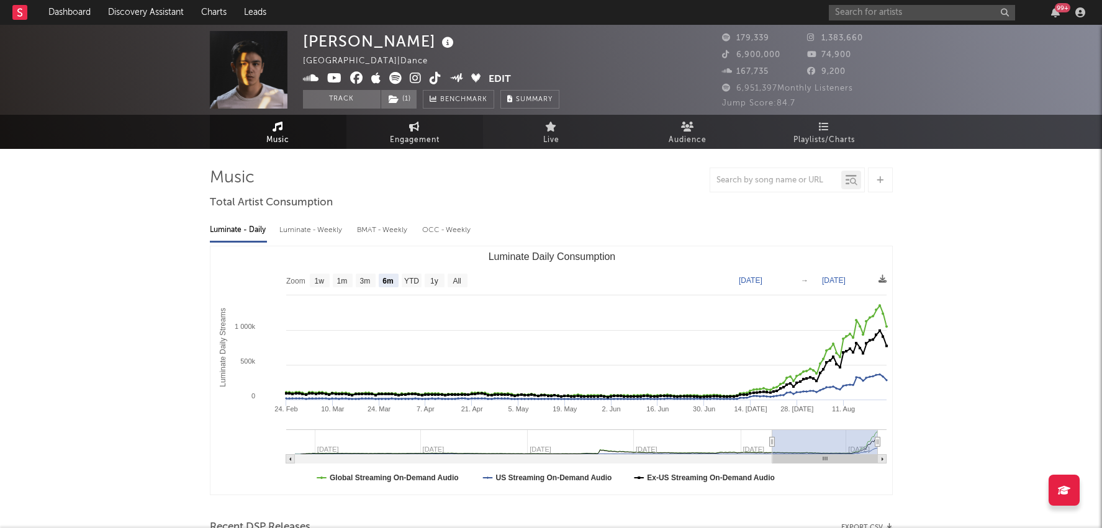
click at [412, 136] on span "Engagement" at bounding box center [415, 140] width 50 height 15
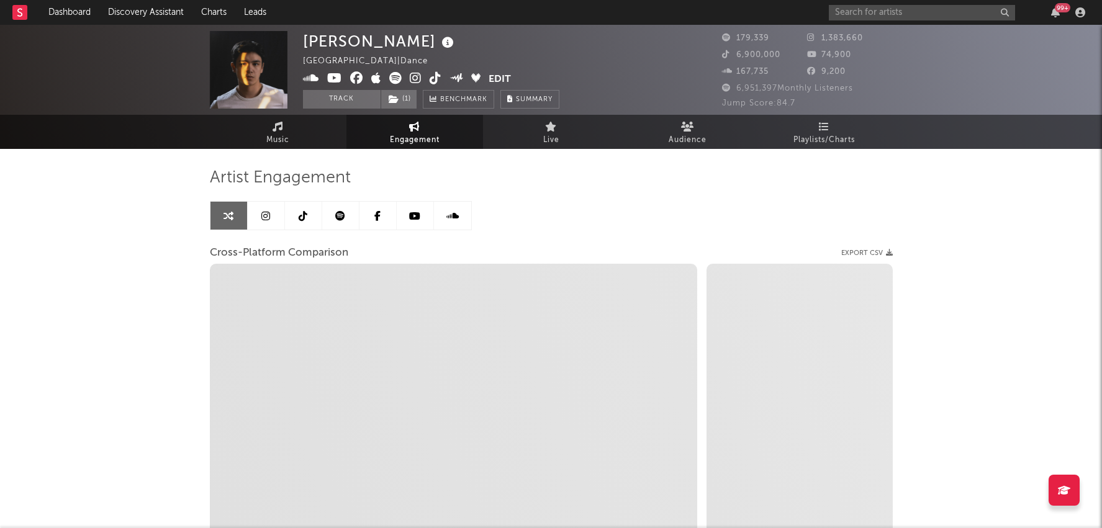
select select "1w"
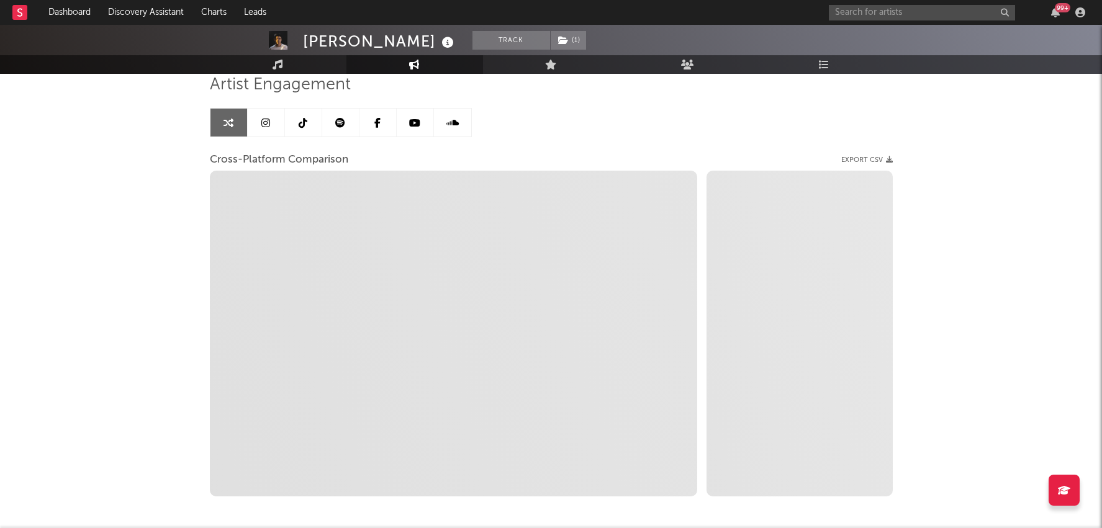
scroll to position [70, 0]
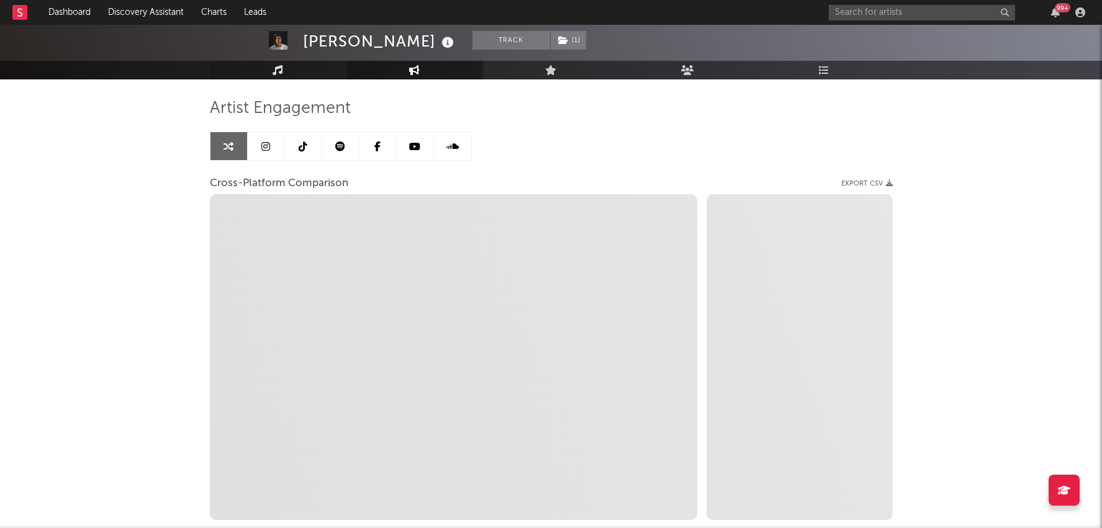
click at [303, 71] on link "Music" at bounding box center [278, 70] width 137 height 19
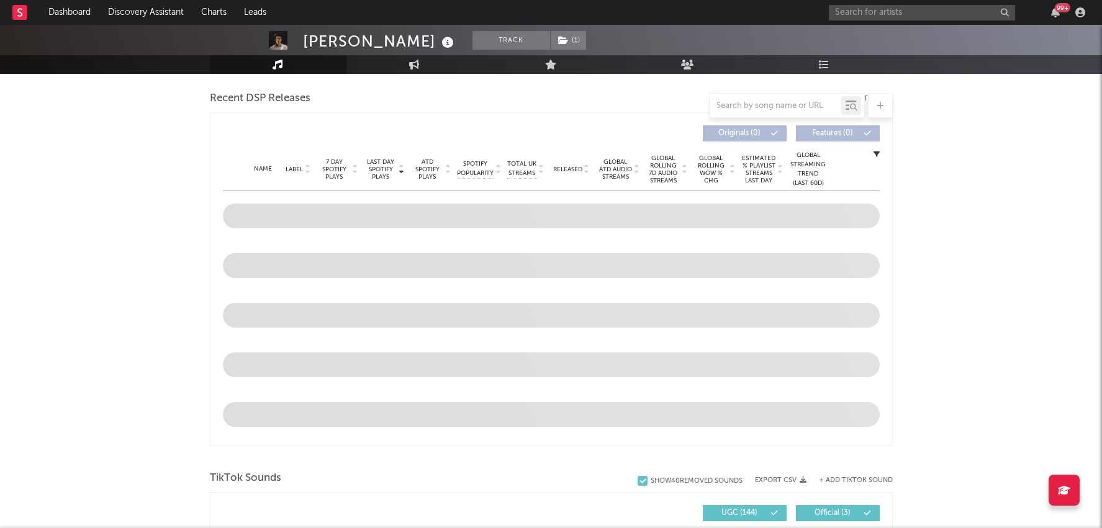
select select "6m"
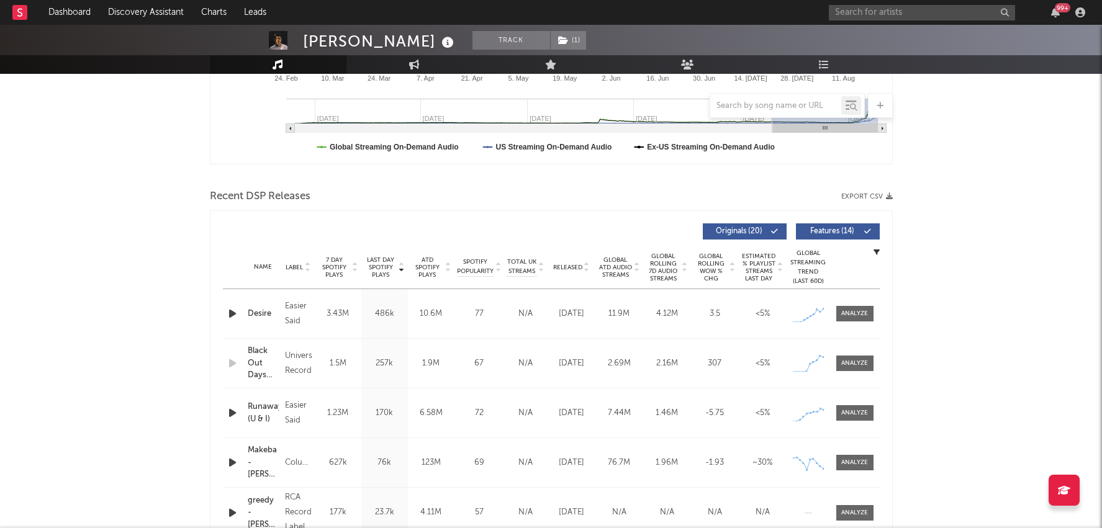
scroll to position [349, 0]
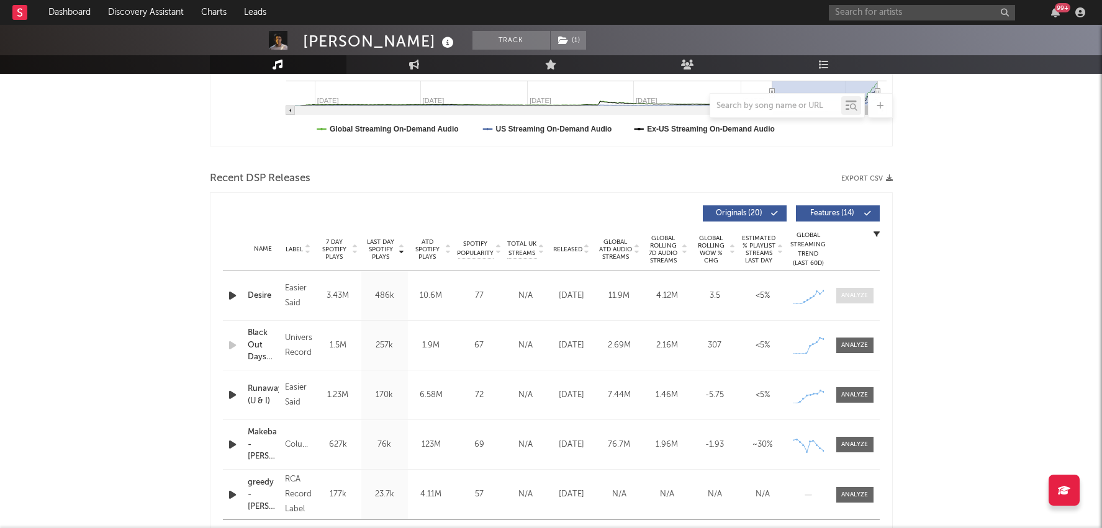
click at [859, 298] on div at bounding box center [854, 295] width 27 height 9
select select "1w"
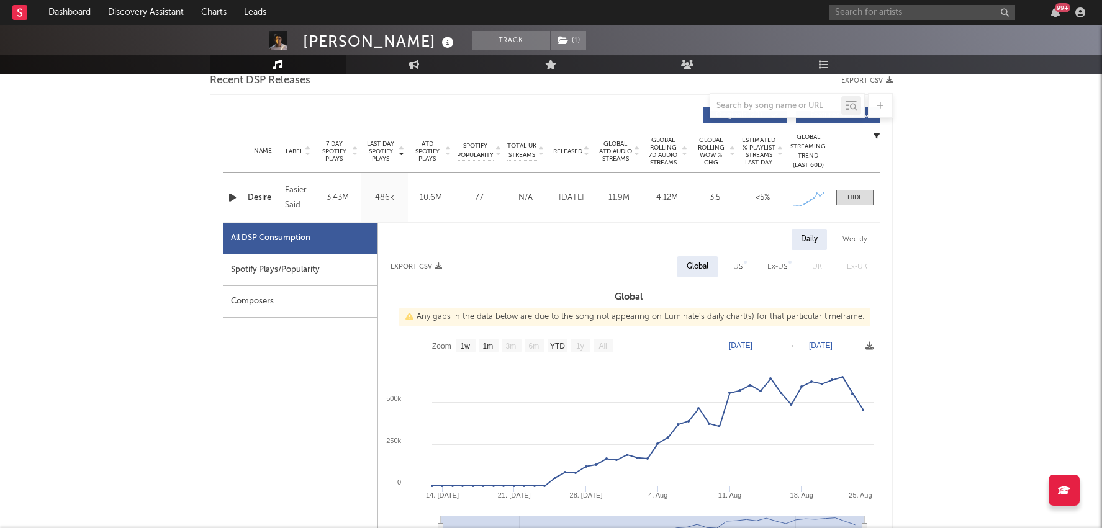
scroll to position [469, 0]
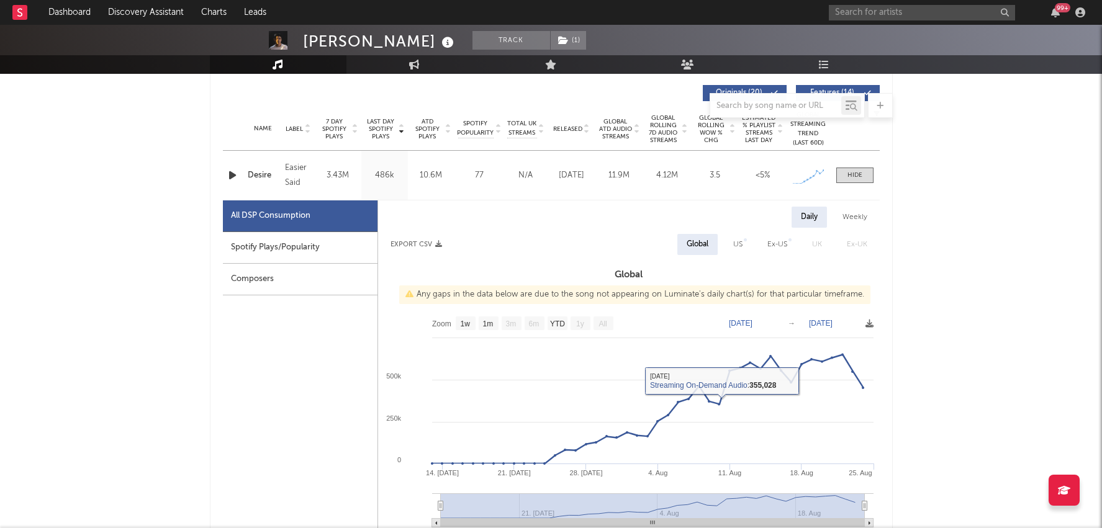
click at [297, 255] on div "Spotify Plays/Popularity" at bounding box center [300, 248] width 155 height 32
select select "1w"
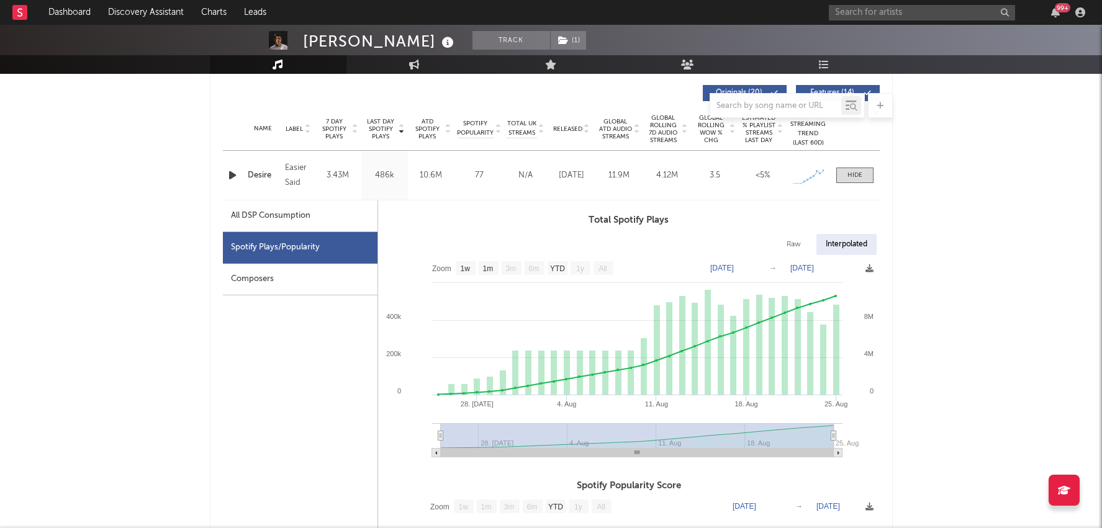
click at [854, 187] on div "Name Desire Copyright 2025 Easier Said Label Easier Said Album Names Desire Com…" at bounding box center [551, 175] width 657 height 49
click at [855, 171] on div at bounding box center [854, 175] width 15 height 9
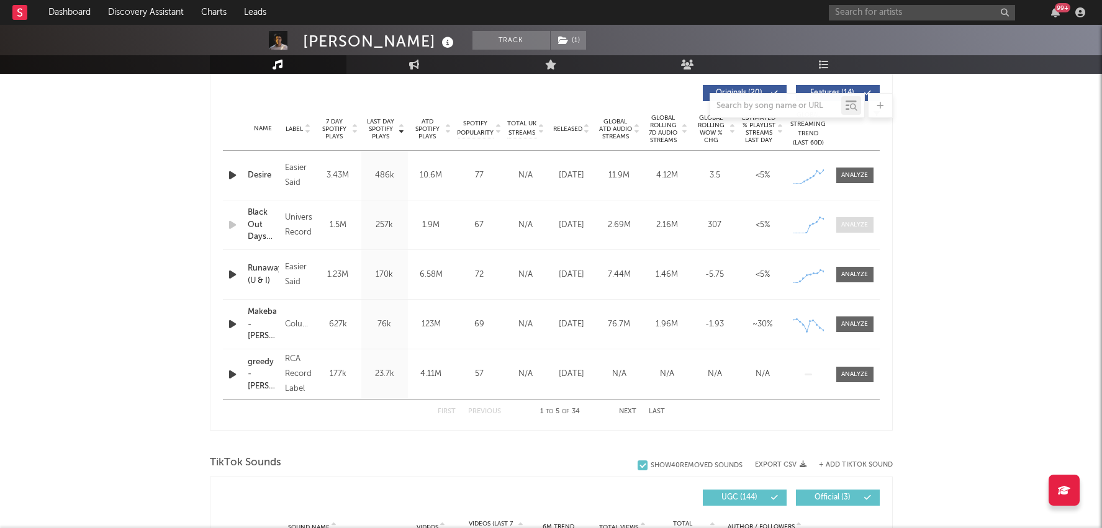
click at [854, 219] on span at bounding box center [854, 225] width 37 height 16
select select "1w"
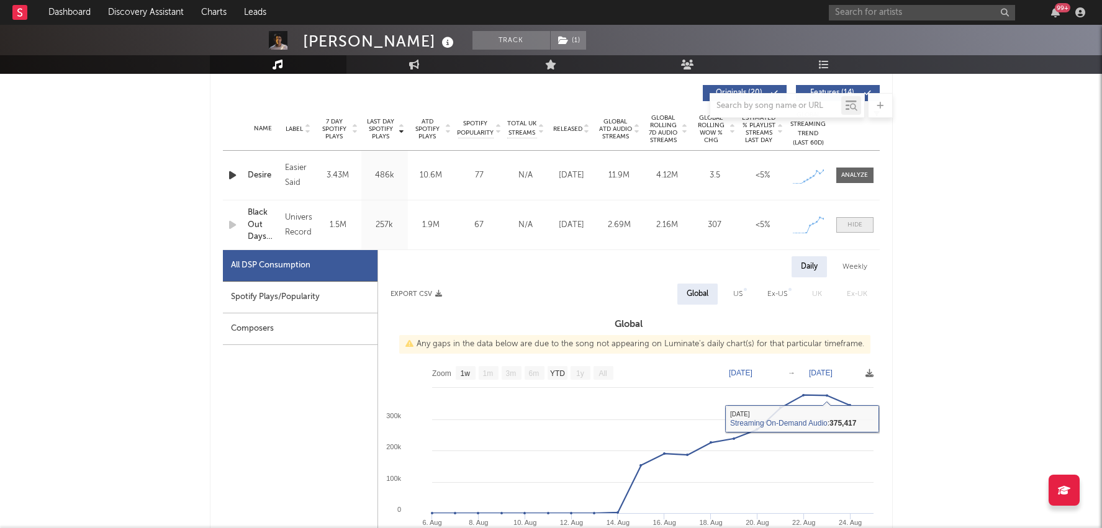
click at [868, 227] on span at bounding box center [854, 225] width 37 height 16
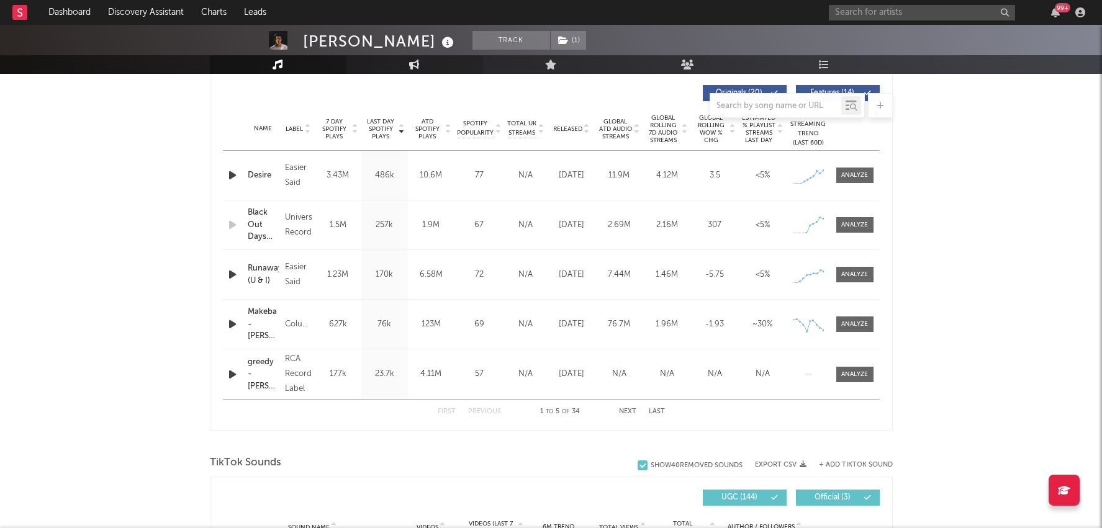
click at [412, 65] on icon at bounding box center [414, 65] width 11 height 10
select select "1m"
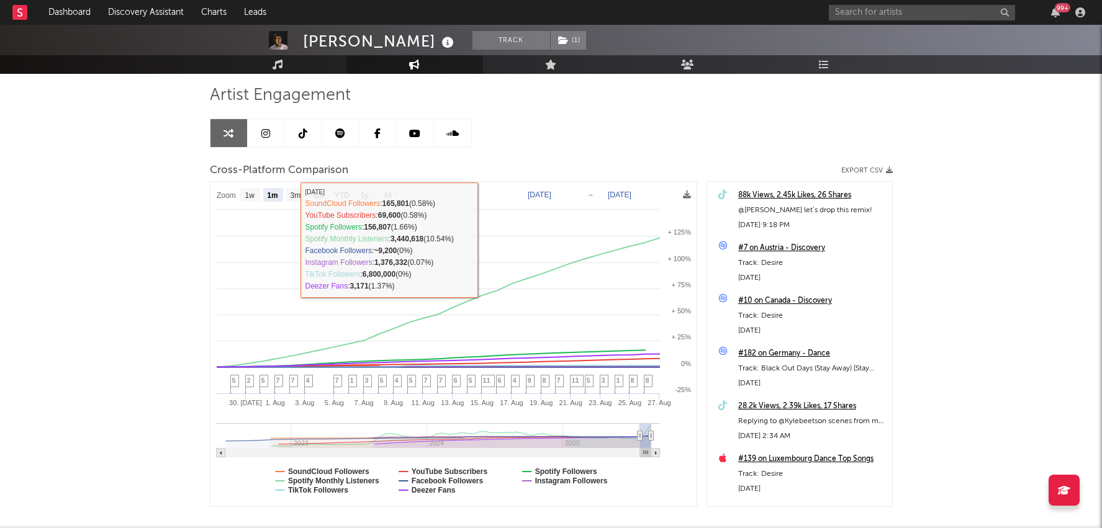
scroll to position [73, 0]
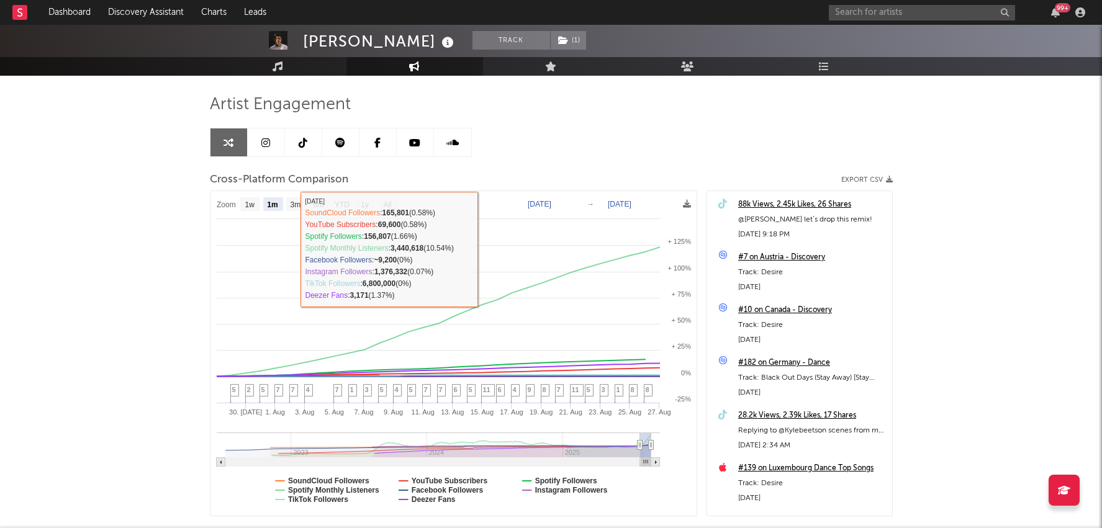
click at [302, 142] on icon at bounding box center [303, 143] width 9 height 10
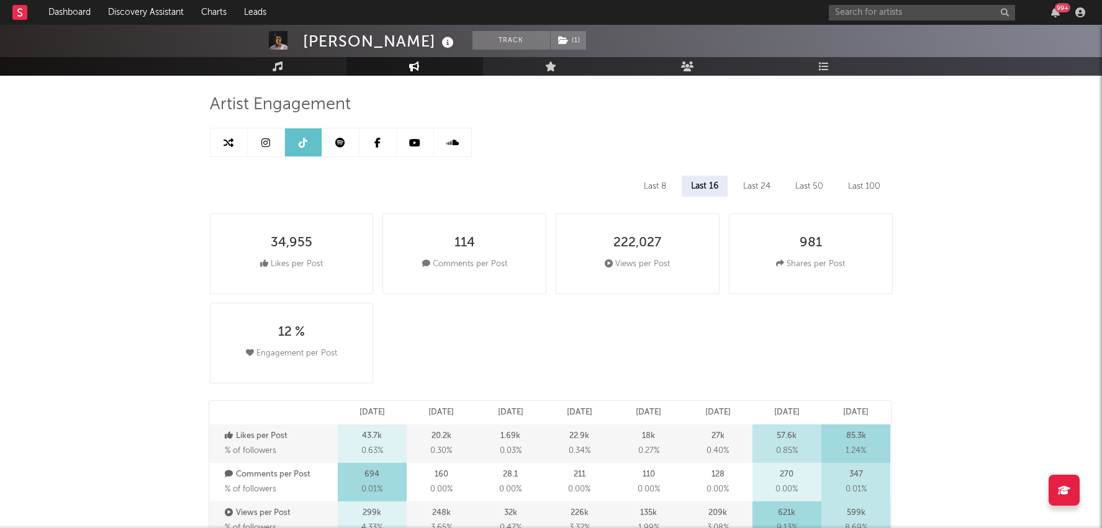
click at [651, 183] on div "Last 8" at bounding box center [654, 186] width 41 height 21
select select "6m"
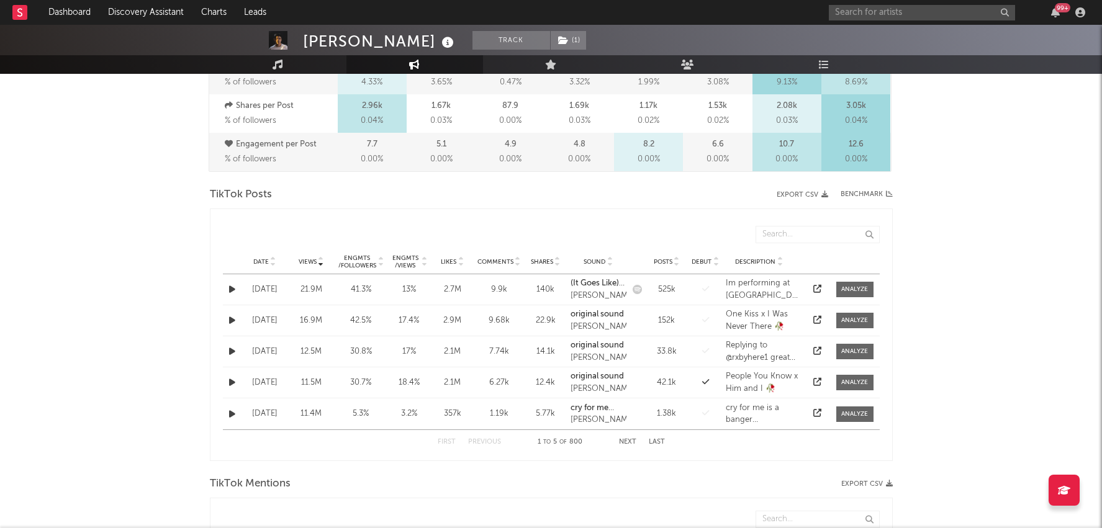
scroll to position [598, 0]
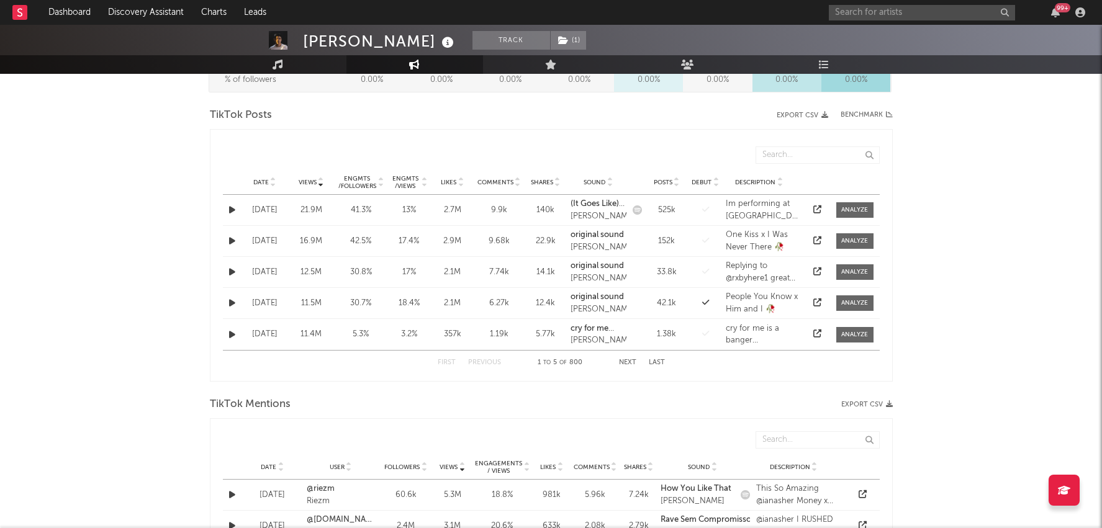
click at [256, 179] on span "Date" at bounding box center [261, 182] width 16 height 7
click at [625, 360] on button "Next" at bounding box center [627, 362] width 17 height 7
click at [848, 338] on span at bounding box center [854, 335] width 37 height 16
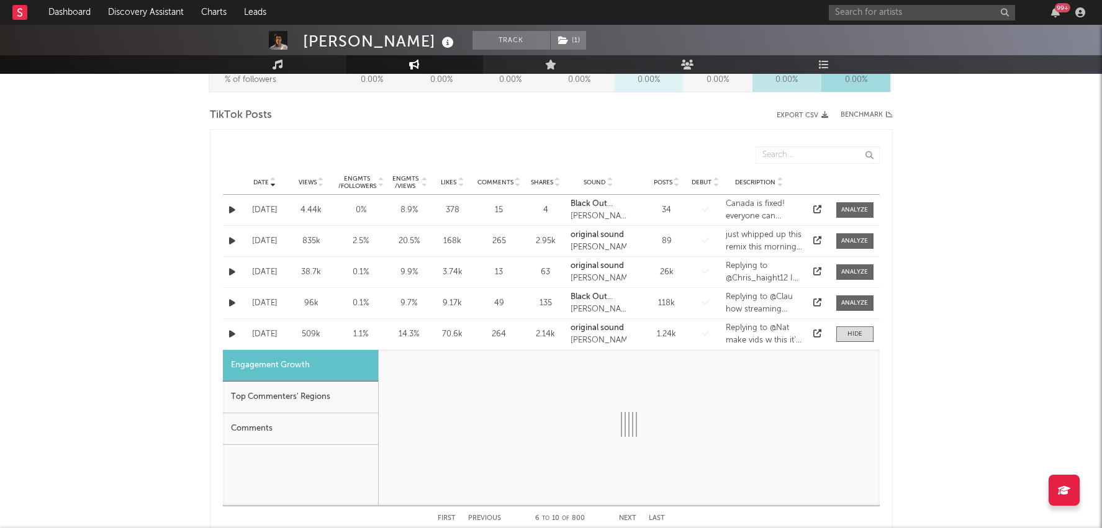
select select "1w"
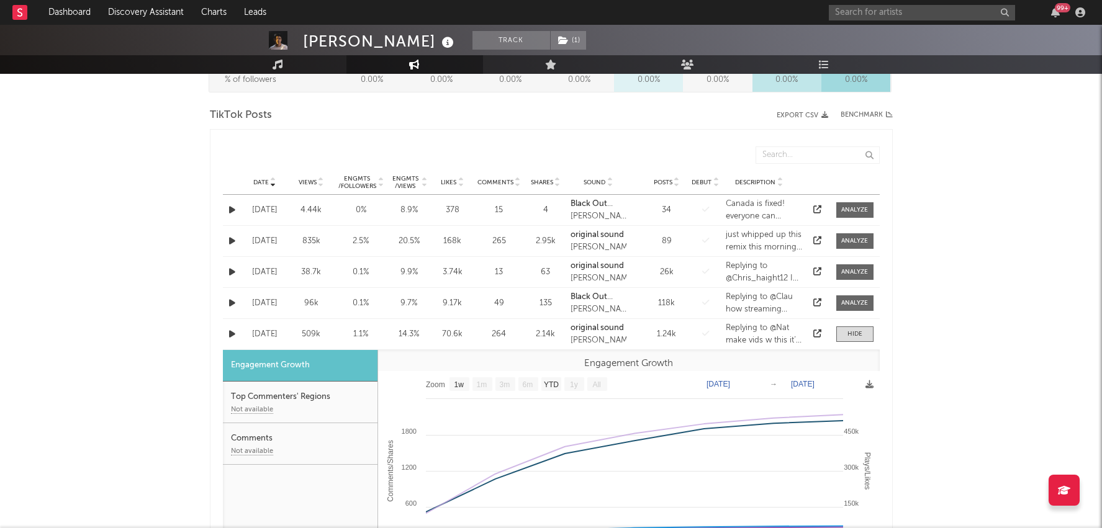
click at [818, 330] on icon at bounding box center [817, 334] width 8 height 8
click at [77, 13] on link "Dashboard" at bounding box center [70, 12] width 60 height 25
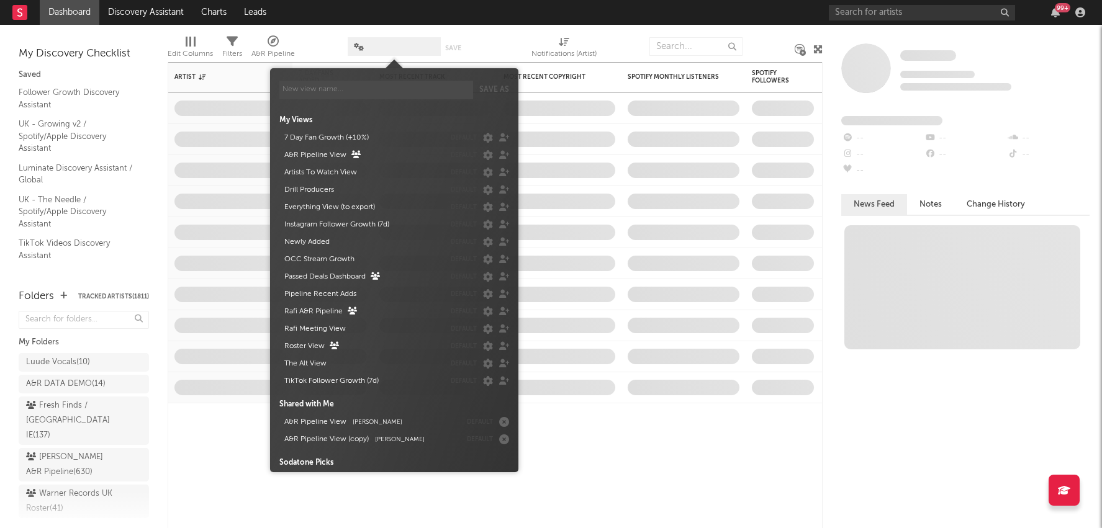
click at [387, 45] on span at bounding box center [394, 46] width 93 height 19
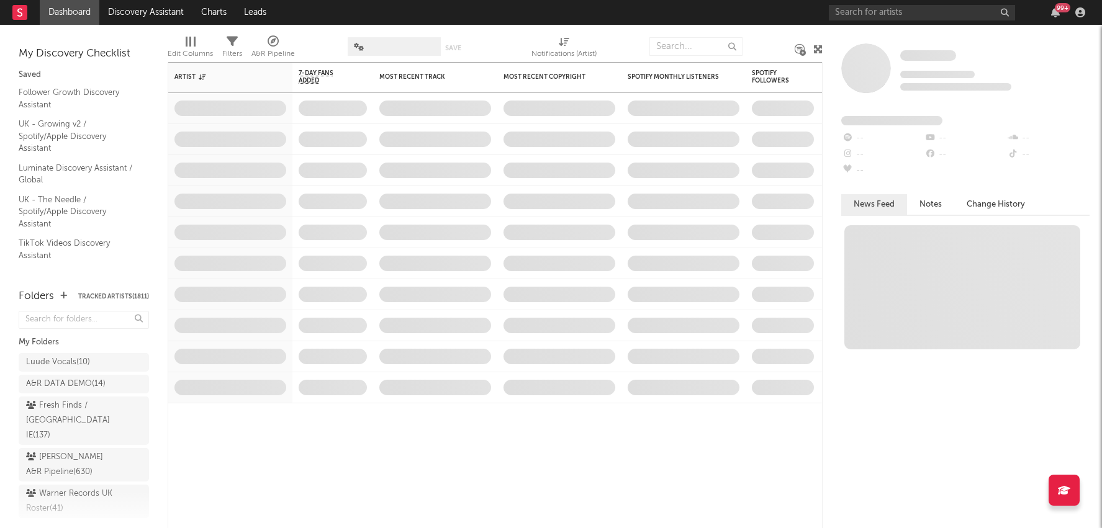
click at [501, 36] on div at bounding box center [504, 46] width 34 height 31
click at [1060, 7] on div "99 +" at bounding box center [1063, 7] width 16 height 9
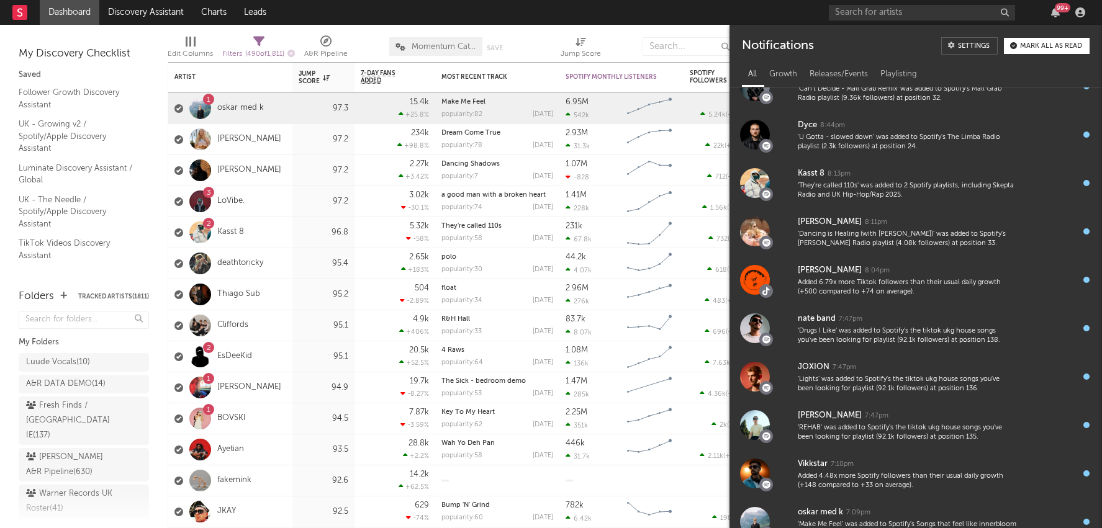
scroll to position [3827, 0]
click at [965, 433] on div "'REHAB' was added to Spotify's the tiktok ukg house songs you've been looking f…" at bounding box center [907, 432] width 219 height 19
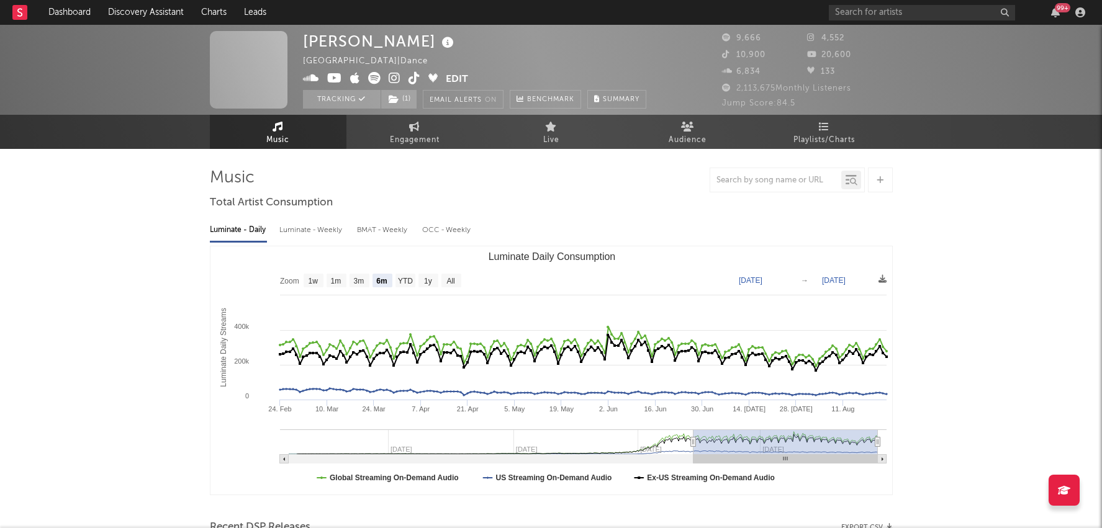
select select "6m"
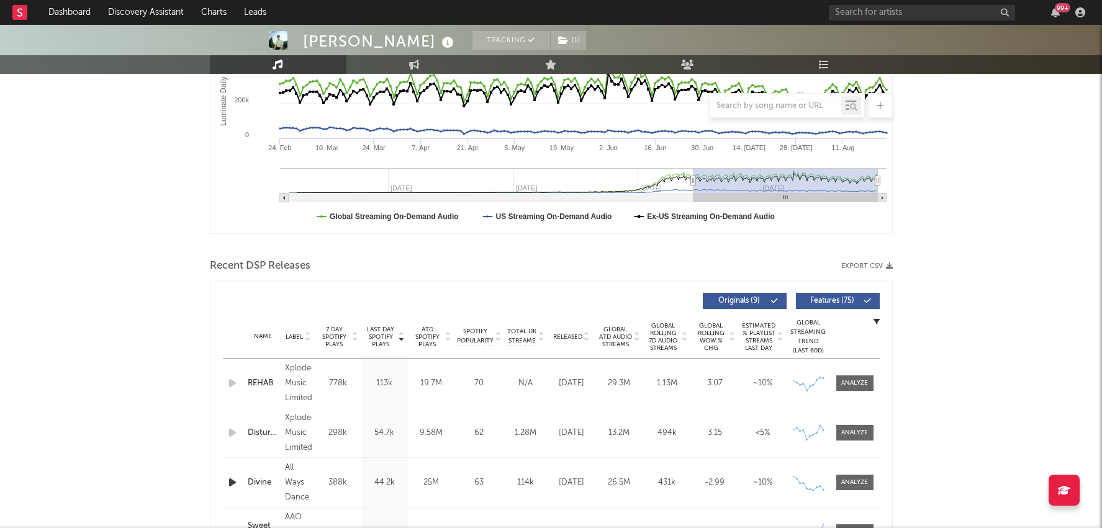
scroll to position [267, 0]
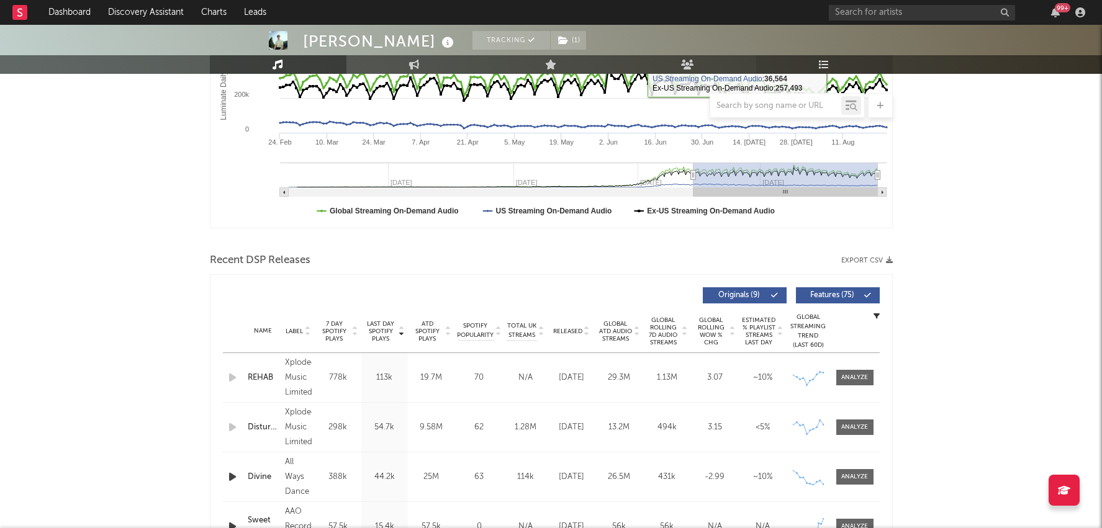
click at [840, 59] on link "Playlists/Charts" at bounding box center [824, 64] width 137 height 19
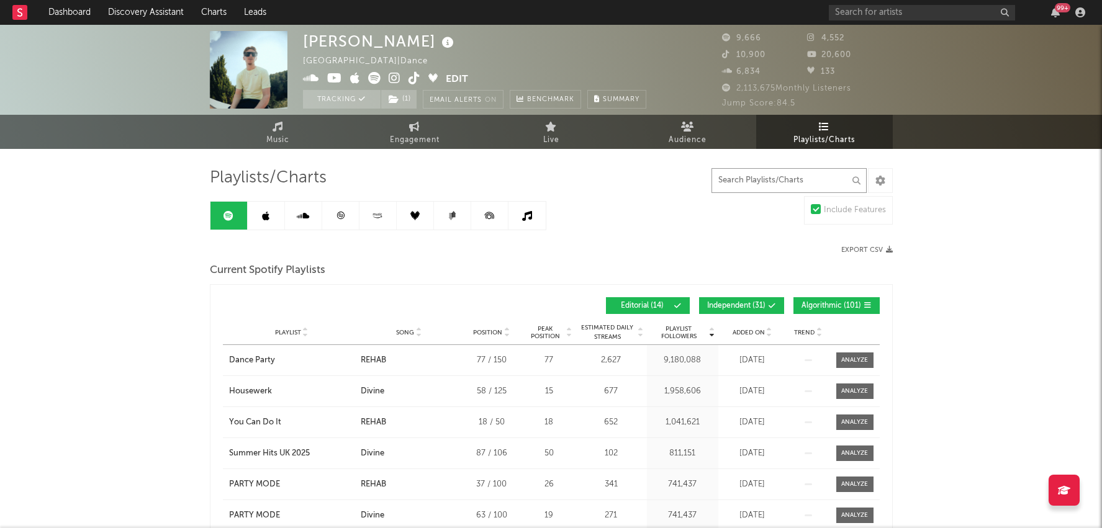
click at [803, 179] on input "text" at bounding box center [788, 180] width 155 height 25
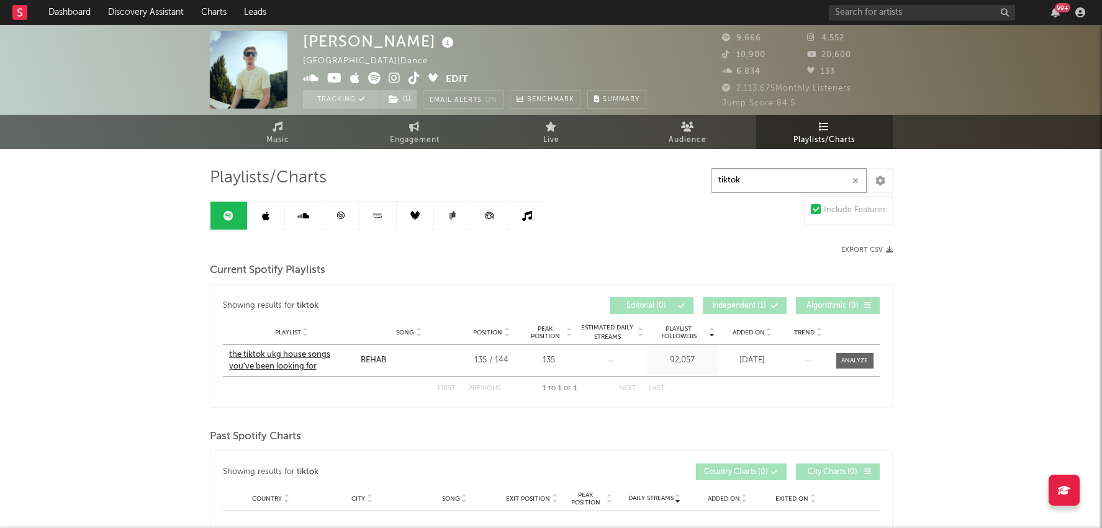
type input "tiktok"
click at [279, 356] on div "the tiktok ukg house songs you've been looking for" at bounding box center [291, 361] width 125 height 24
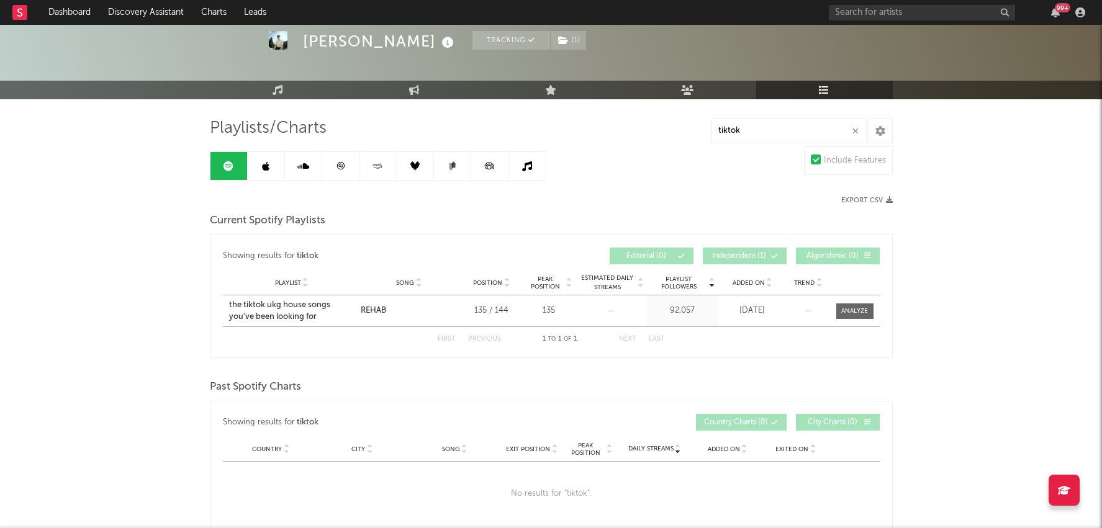
scroll to position [53, 0]
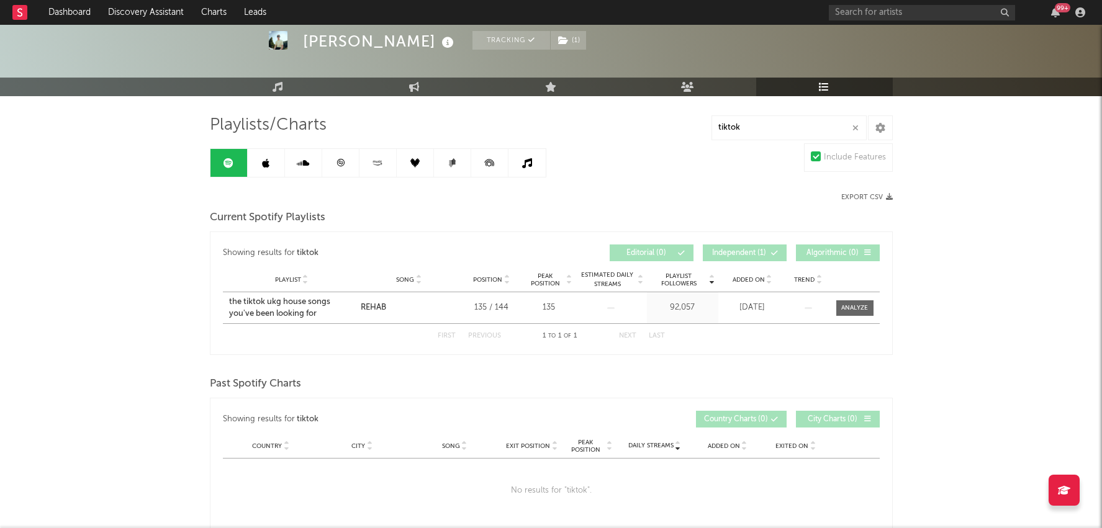
click at [318, 165] on link at bounding box center [303, 163] width 37 height 28
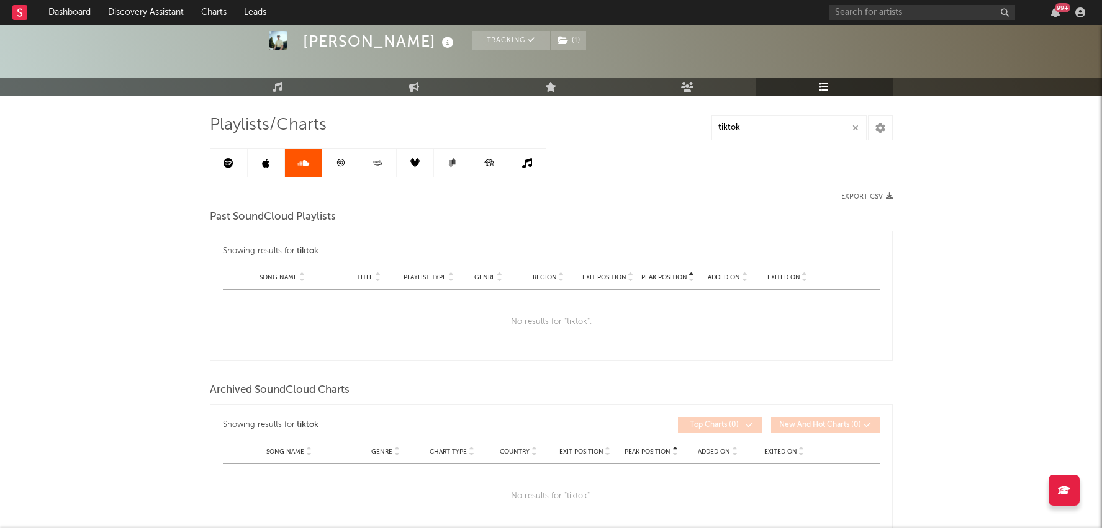
click at [343, 166] on icon at bounding box center [340, 162] width 9 height 9
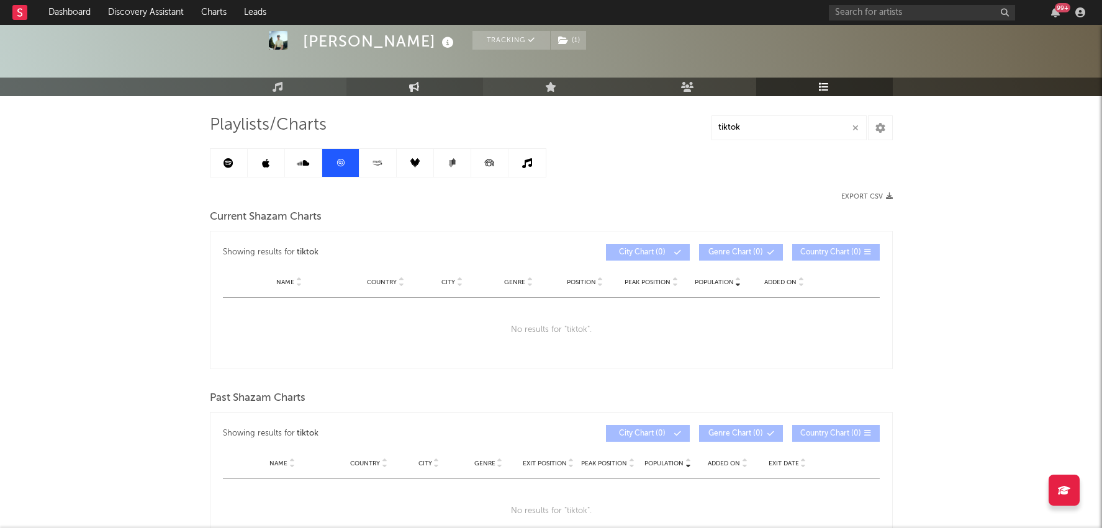
click at [400, 83] on link "Engagement" at bounding box center [414, 87] width 137 height 19
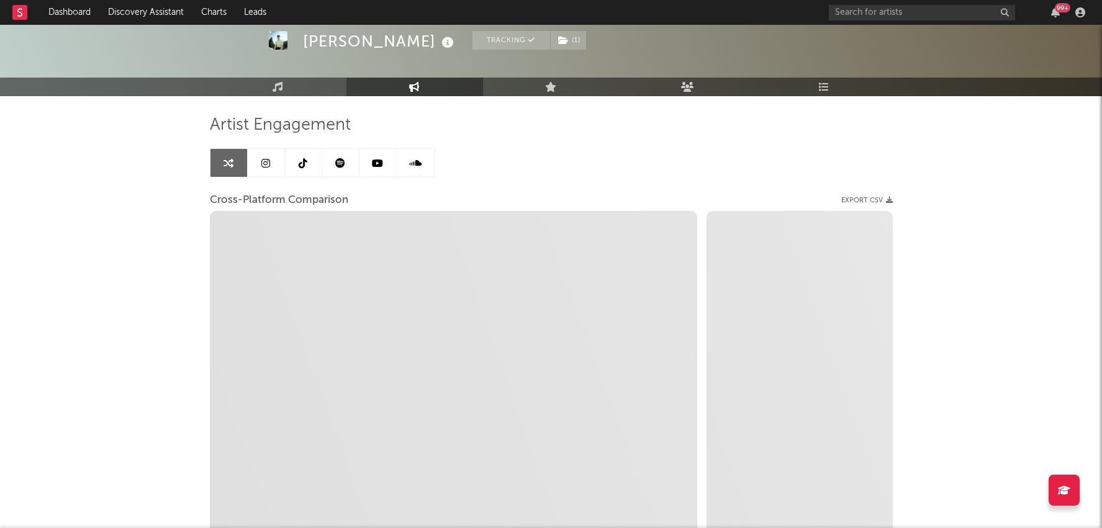
select select "1w"
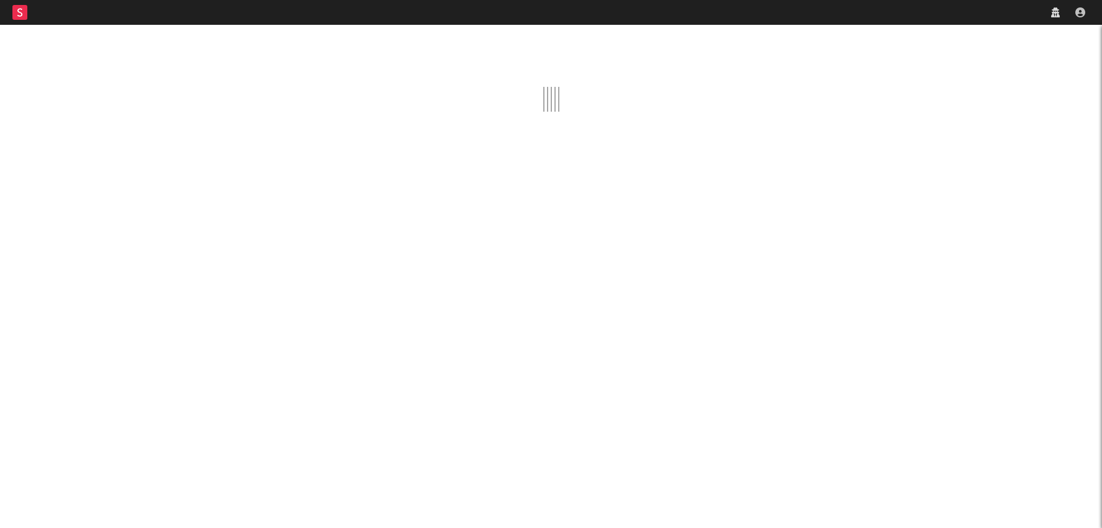
click at [891, 17] on nav "Dashboard Discovery Assistant Charts Leads" at bounding box center [551, 12] width 1102 height 25
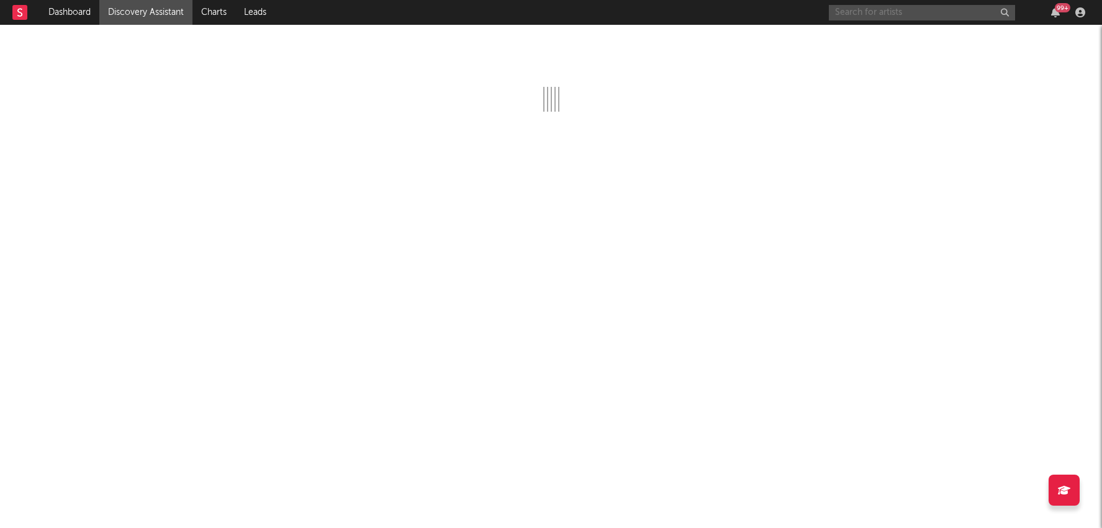
click at [895, 12] on input "text" at bounding box center [922, 13] width 186 height 16
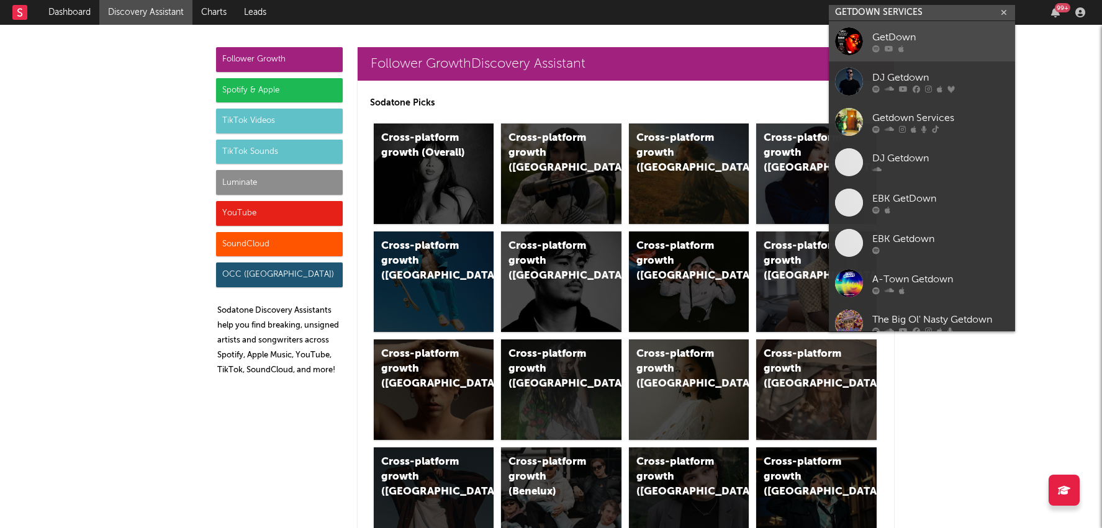
type input "GETDOWN SERVICES"
click at [935, 40] on div "GetDown" at bounding box center [940, 37] width 137 height 15
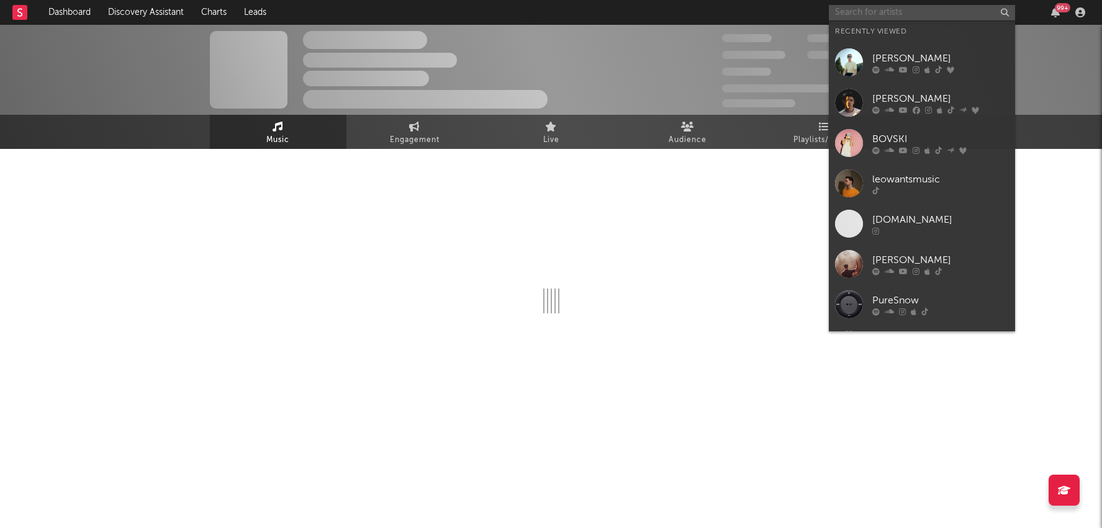
click at [916, 9] on input "text" at bounding box center [922, 13] width 186 height 16
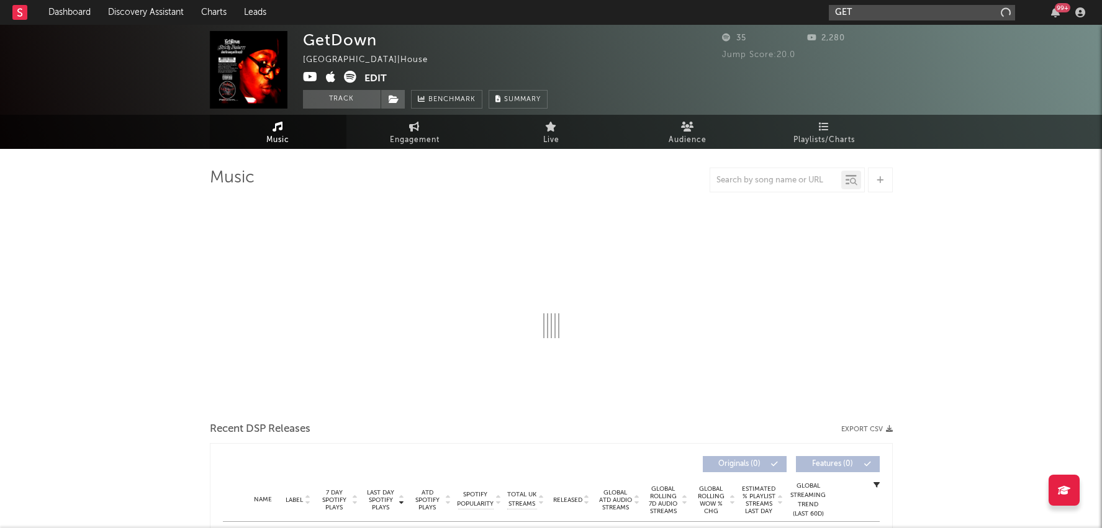
type input "GETD"
select select "6m"
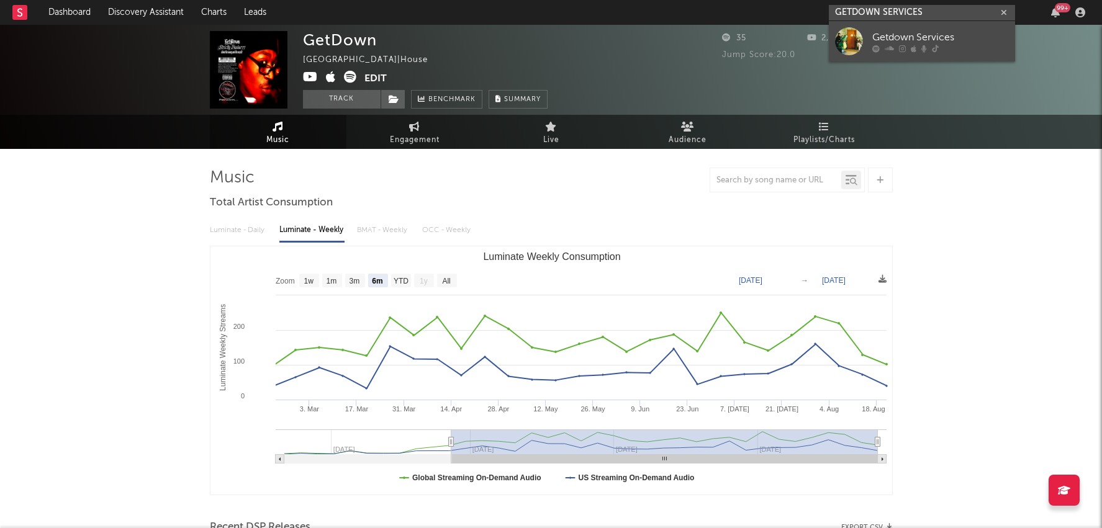
type input "GETDOWN SERVICES"
click at [918, 31] on div "Getdown Services" at bounding box center [940, 37] width 137 height 15
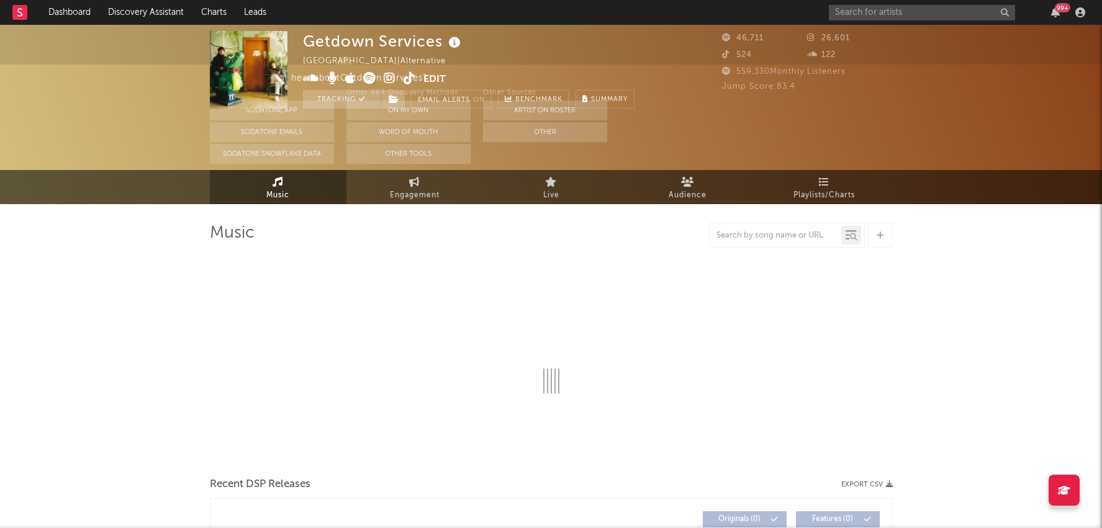
select select "6m"
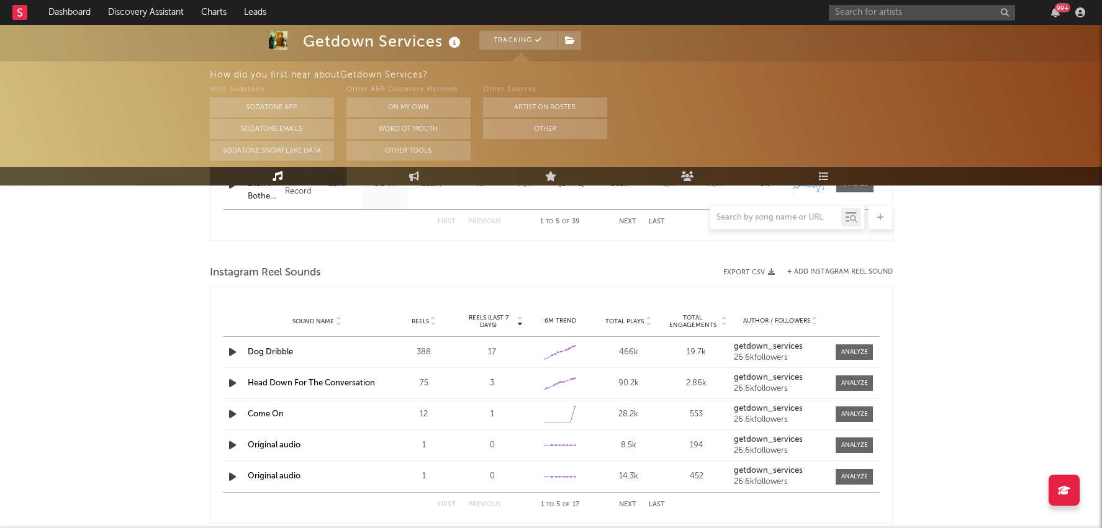
scroll to position [777, 0]
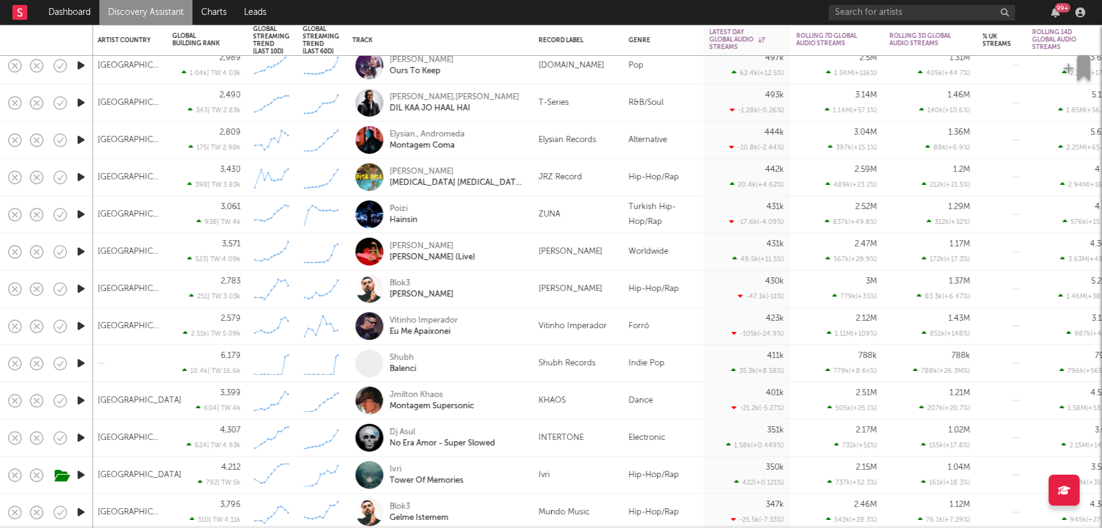
click at [587, 445] on div "INTERTONE" at bounding box center [578, 438] width 78 height 15
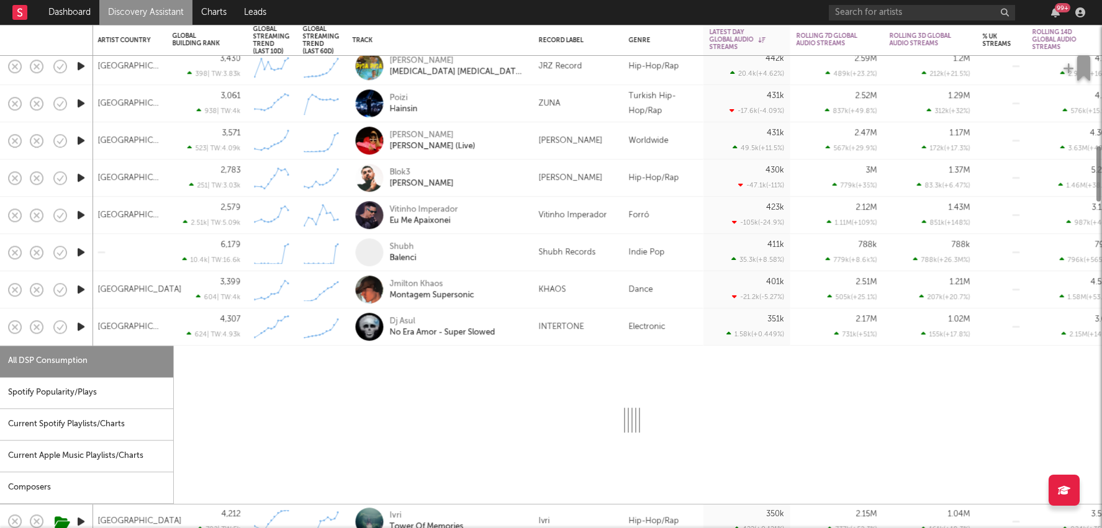
select select "1w"
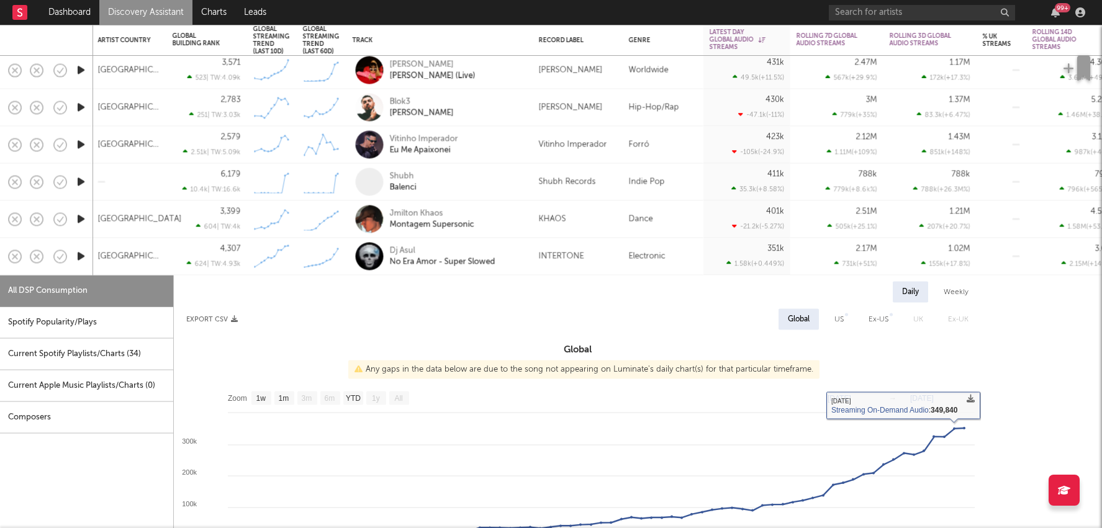
click at [555, 261] on div "INTERTONE" at bounding box center [561, 256] width 45 height 15
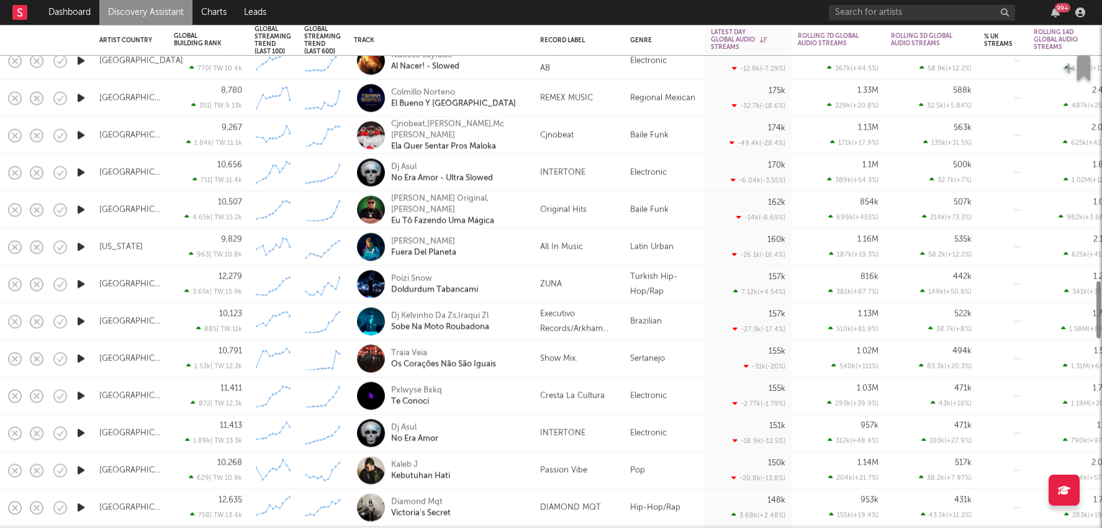
click at [605, 400] on div "Cresta La Cultura" at bounding box center [579, 396] width 78 height 15
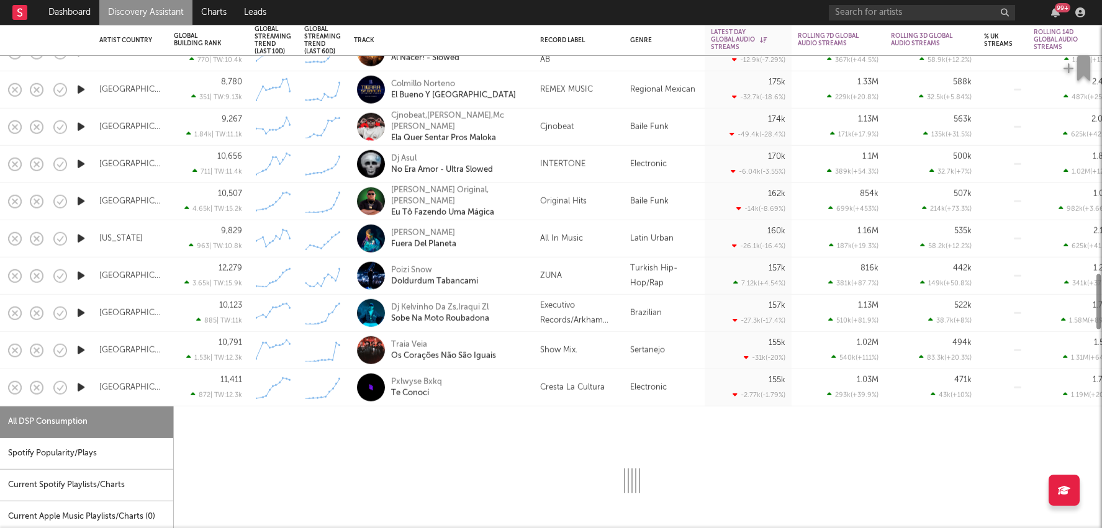
select select "1w"
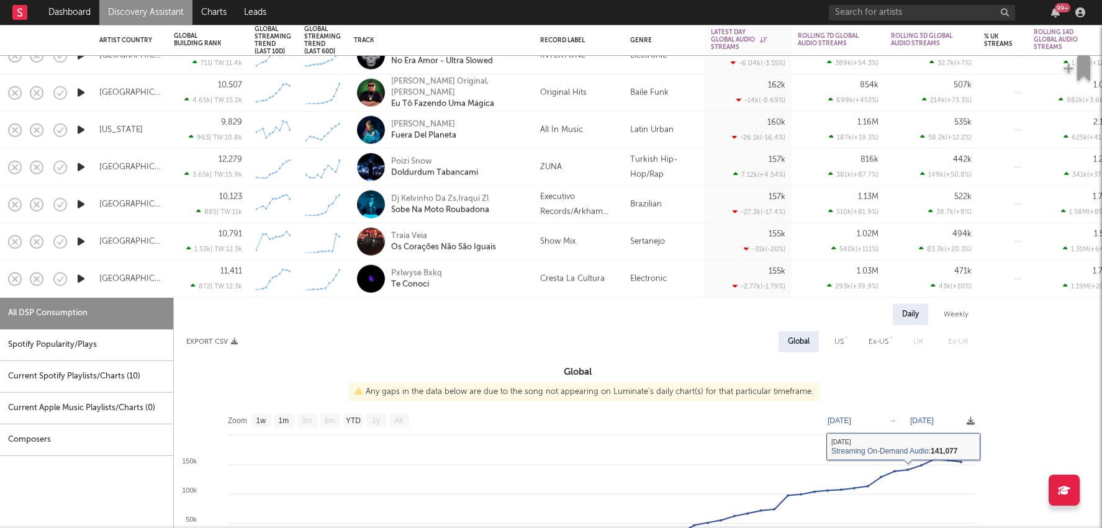
click at [512, 281] on div "Pxlwyse Bxkq Te Conocí" at bounding box center [457, 279] width 133 height 22
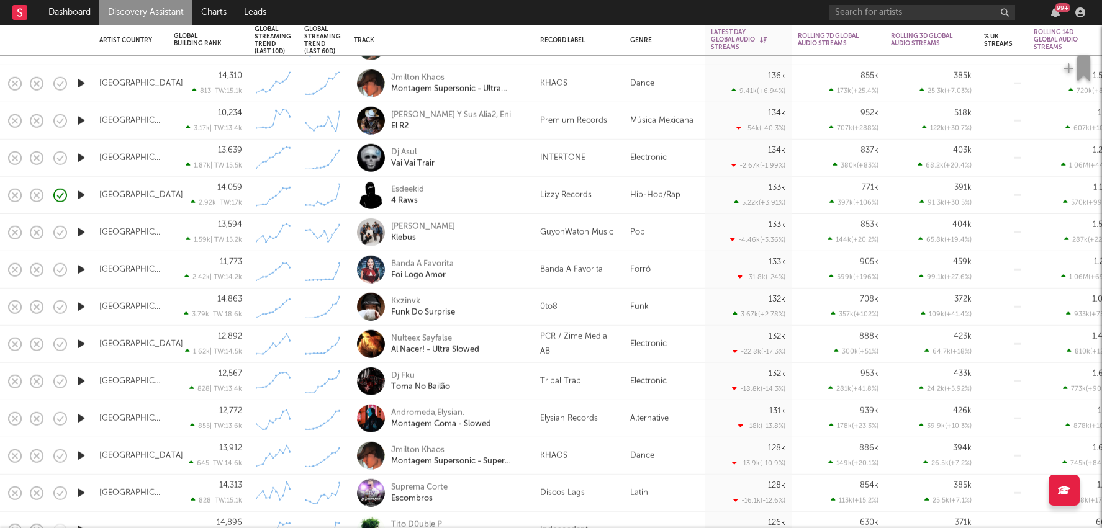
click at [599, 384] on div "Tribal Trap" at bounding box center [579, 381] width 78 height 15
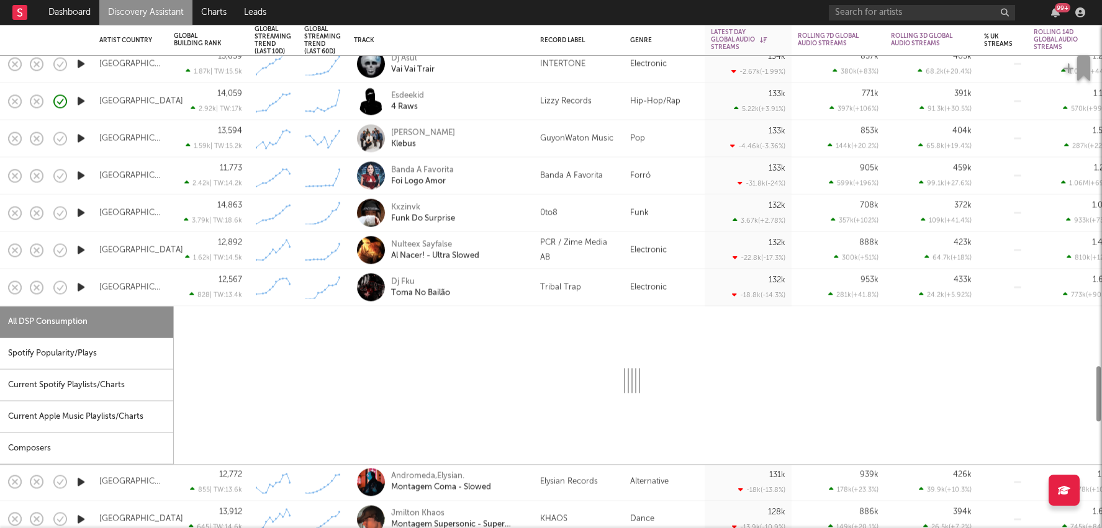
select select "1w"
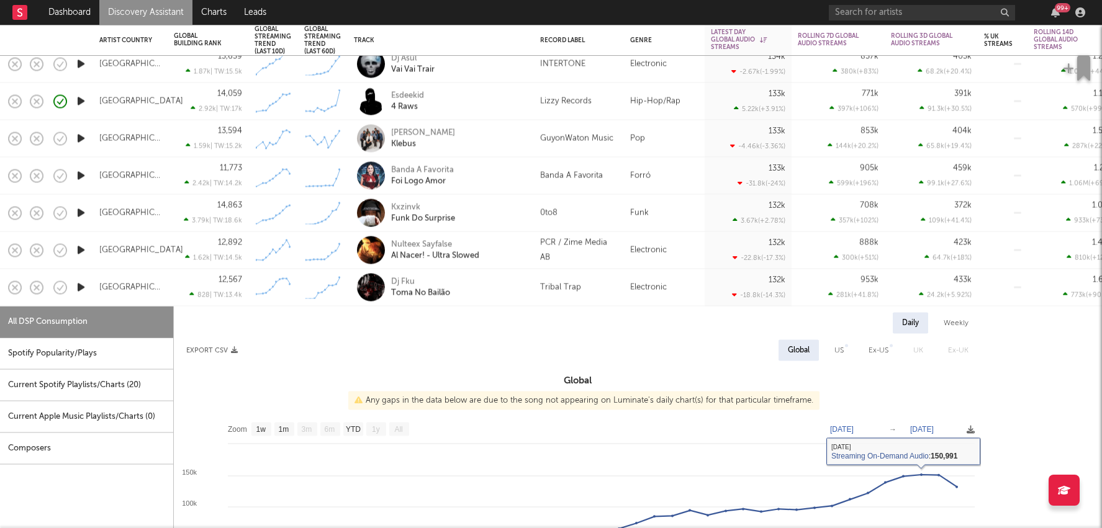
click at [549, 286] on div "Tribal Trap" at bounding box center [560, 287] width 41 height 15
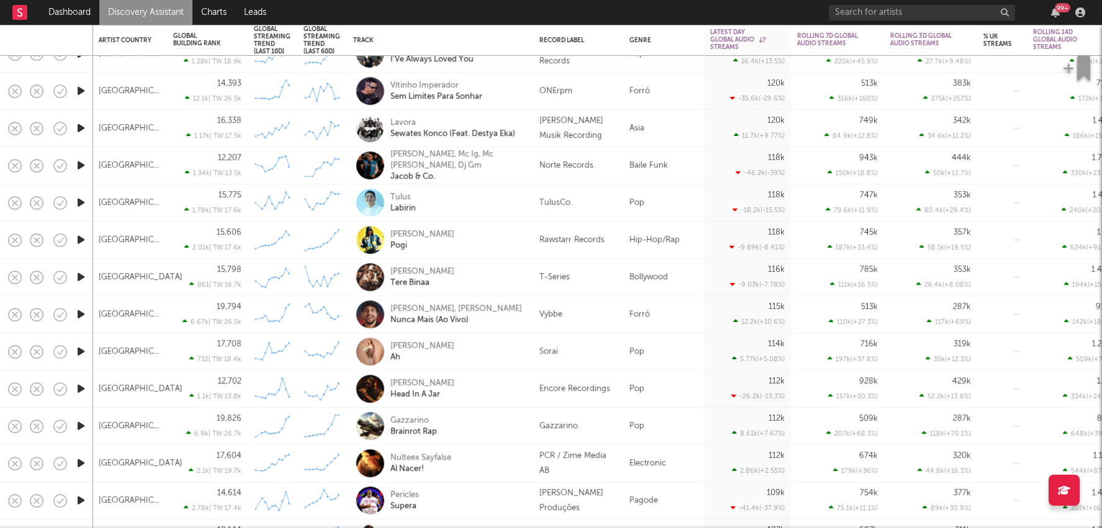
click at [592, 471] on div "PCR / Zime Media AB" at bounding box center [578, 464] width 78 height 30
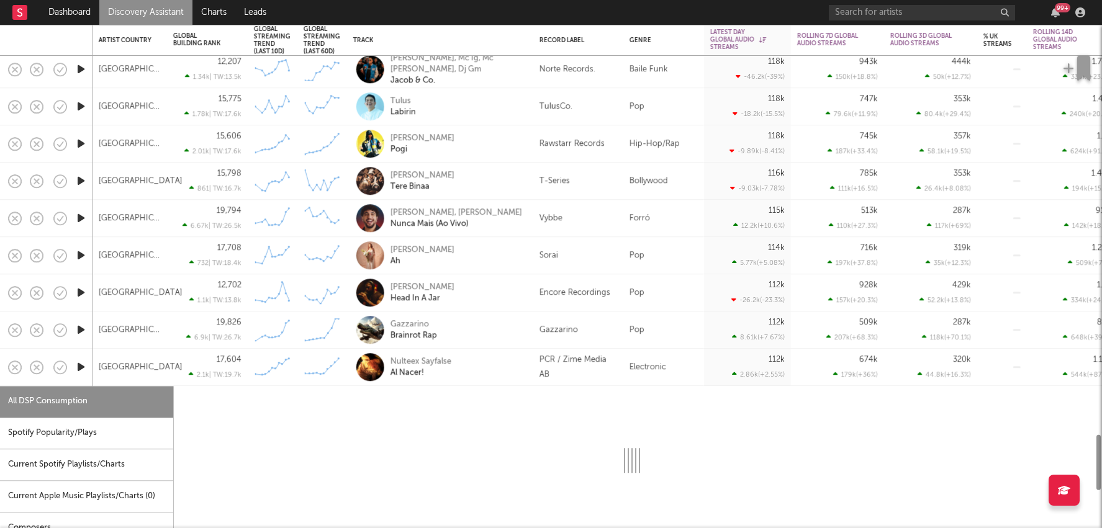
select select "1w"
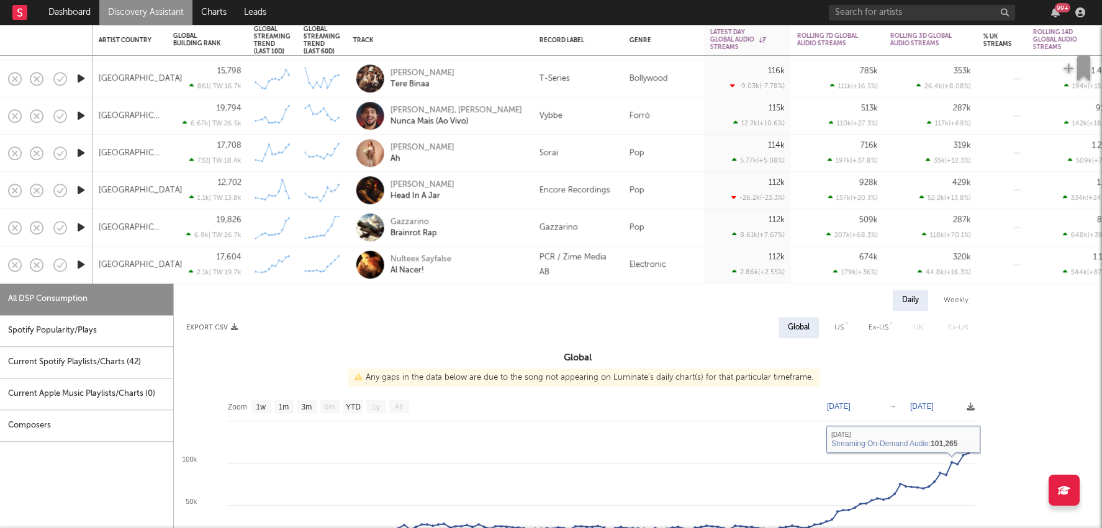
click at [549, 261] on div "PCR / Zime Media AB" at bounding box center [578, 265] width 78 height 30
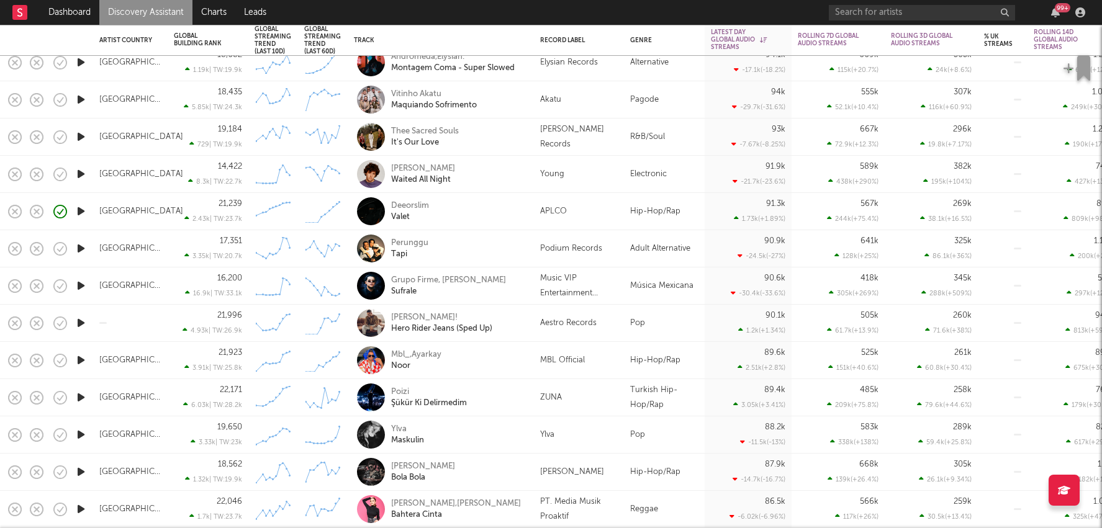
click at [590, 443] on div "Ylva" at bounding box center [579, 435] width 90 height 37
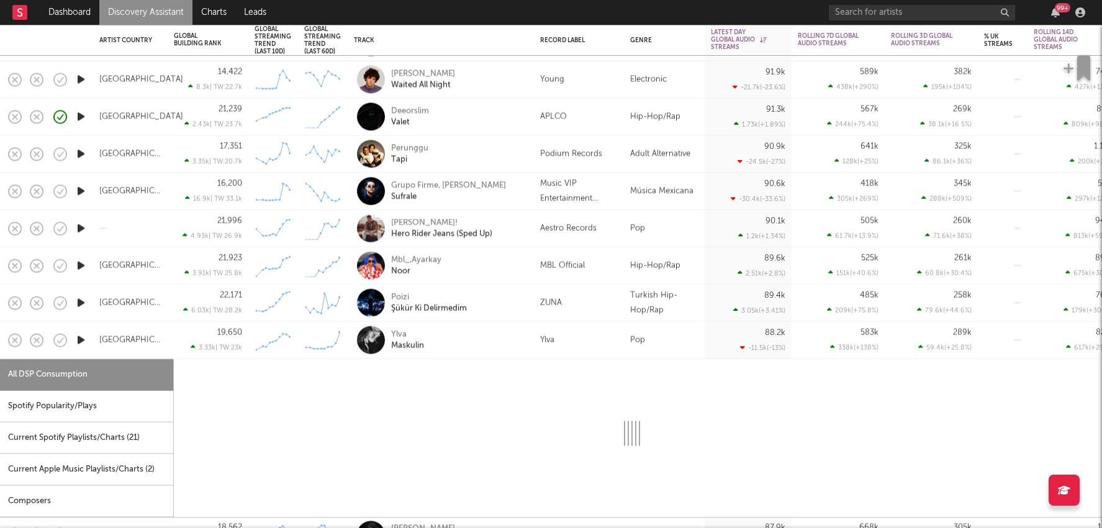
select select "1w"
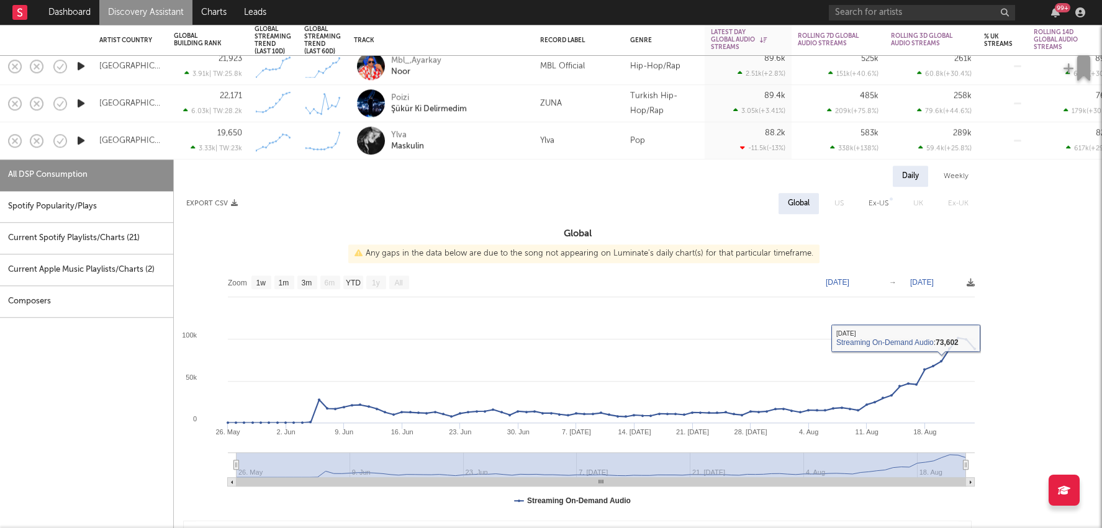
click at [592, 158] on div "Ylva" at bounding box center [579, 140] width 90 height 37
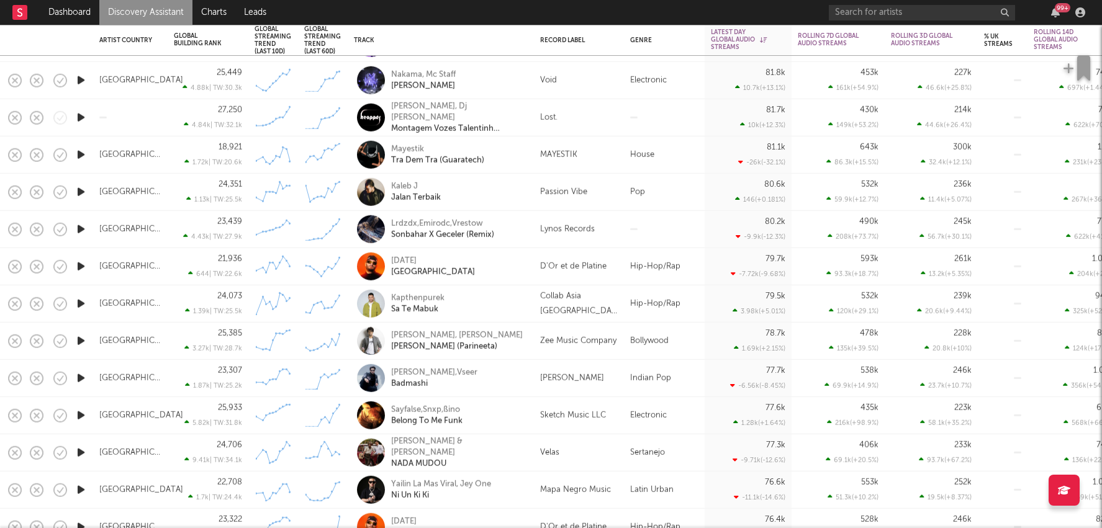
click at [909, 20] on div at bounding box center [922, 13] width 186 height 16
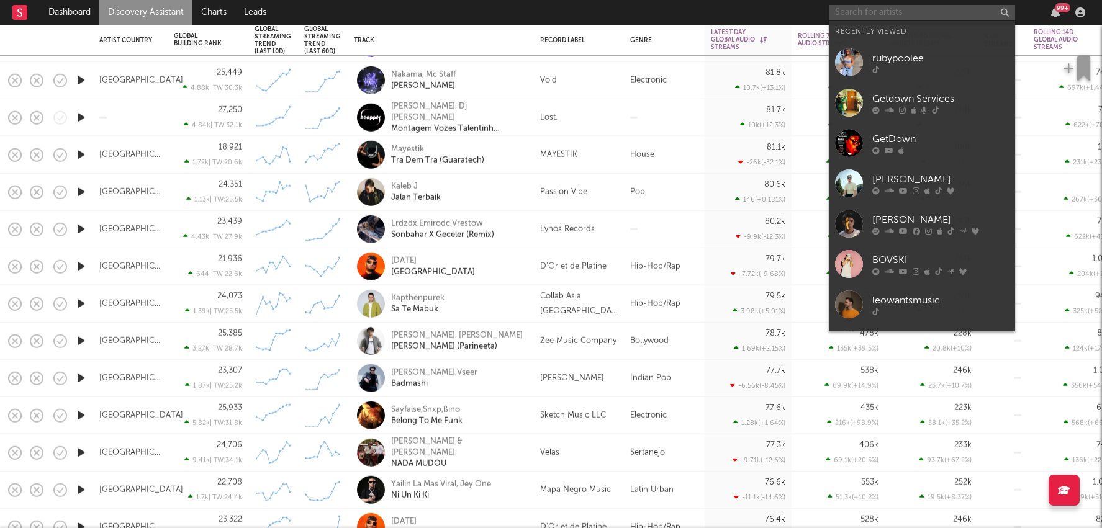
click at [908, 11] on input "text" at bounding box center [922, 13] width 186 height 16
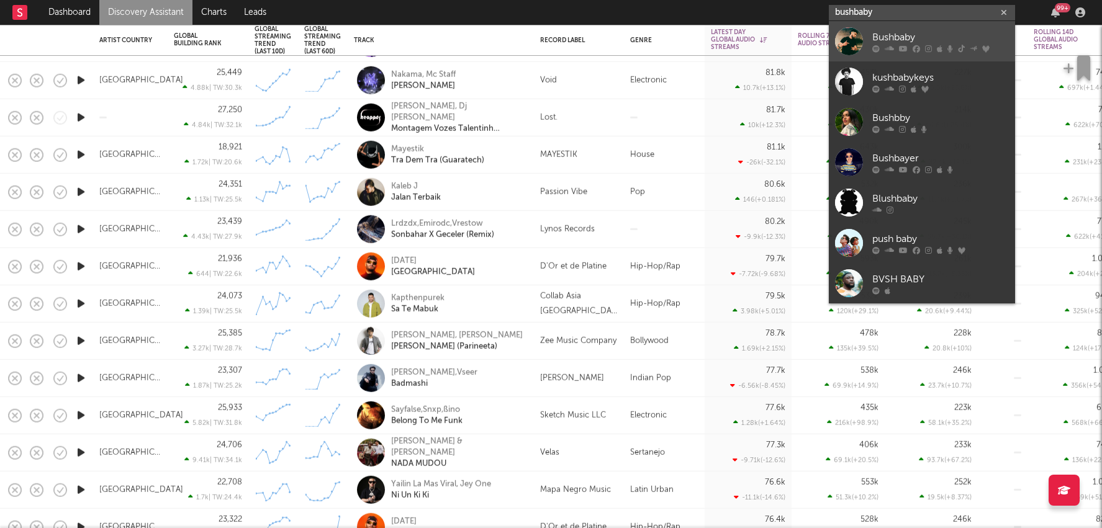
type input "bushbaby"
click at [913, 38] on div "Bushbaby" at bounding box center [940, 37] width 137 height 15
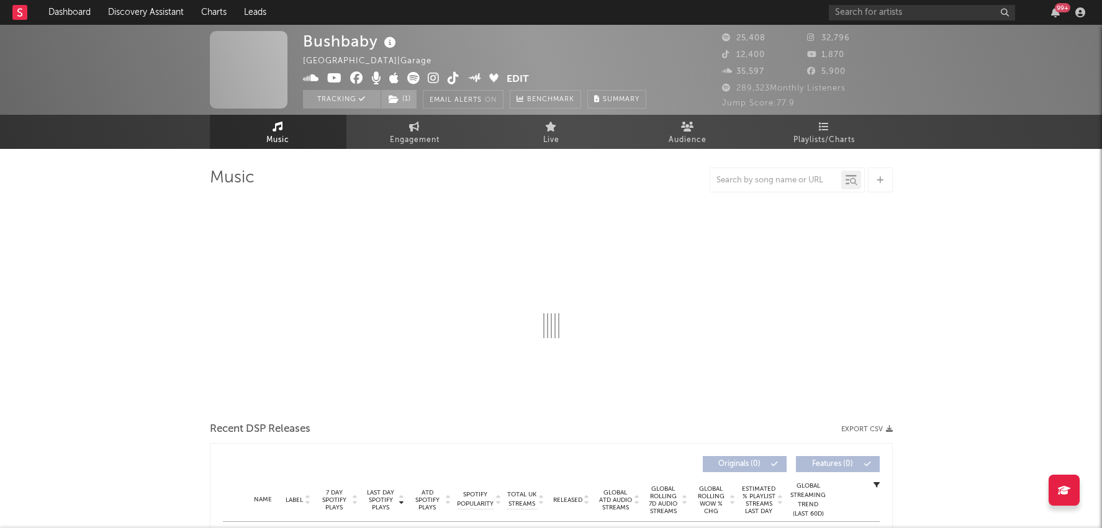
select select "6m"
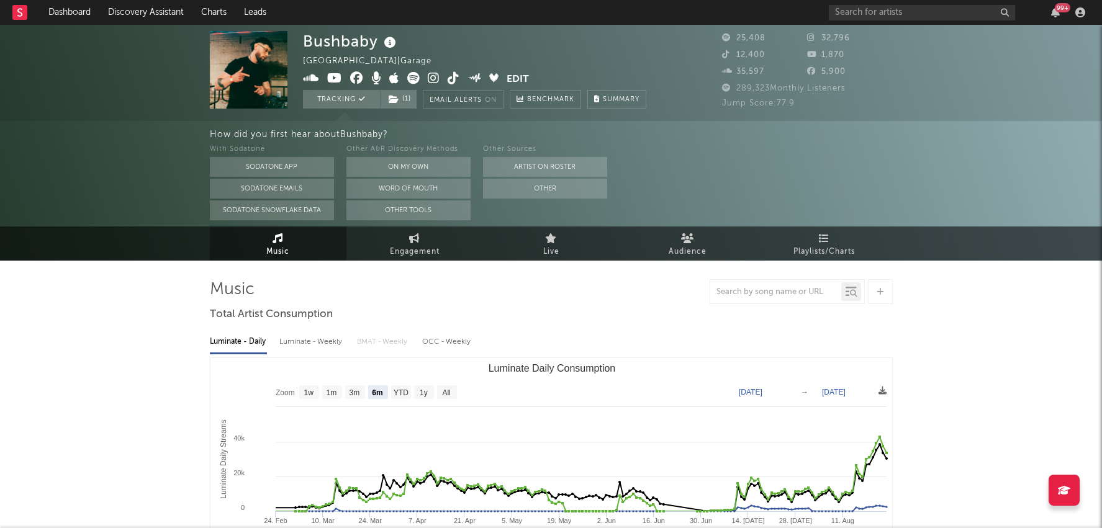
select select "6m"
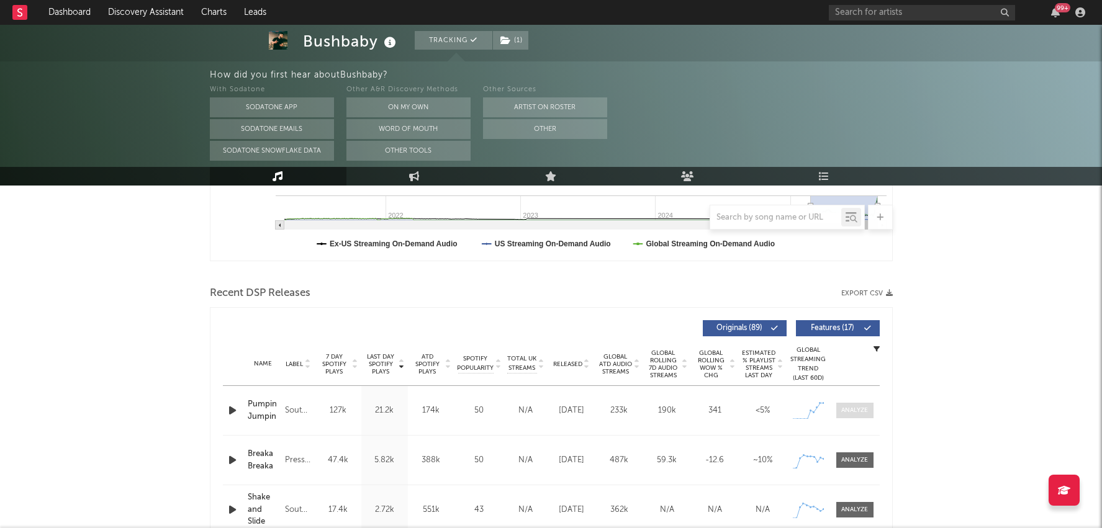
click at [852, 404] on span at bounding box center [854, 411] width 37 height 16
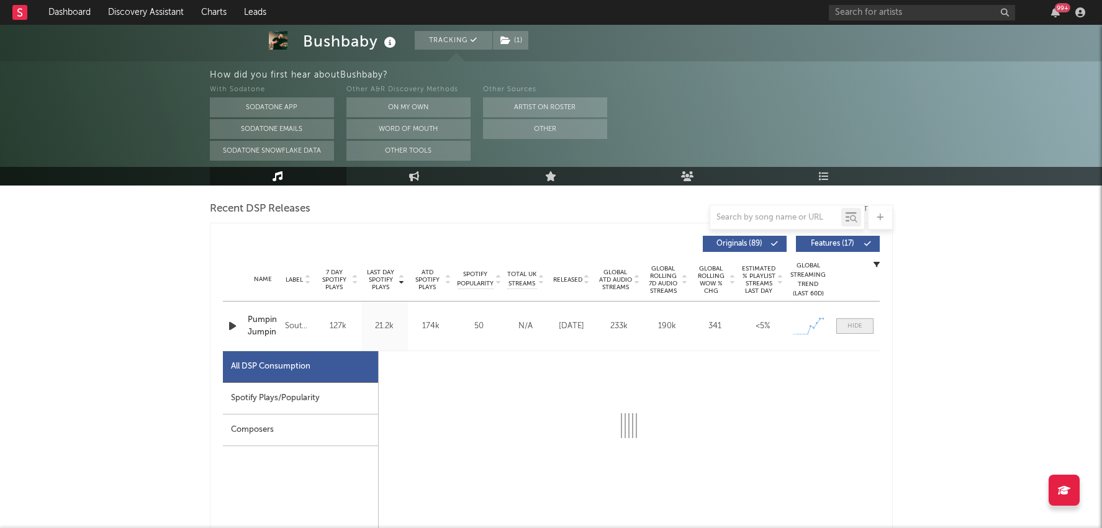
select select "1w"
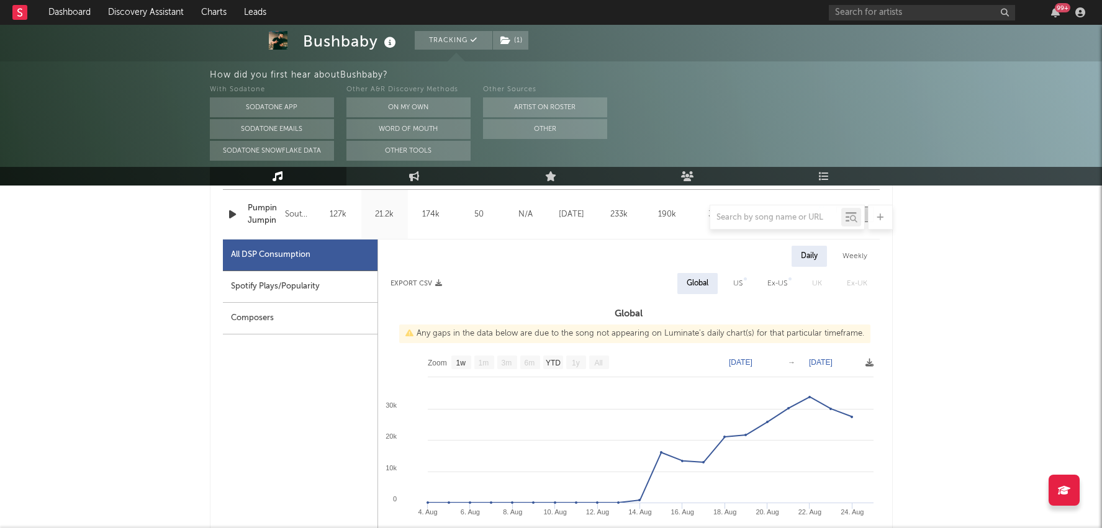
scroll to position [557, 0]
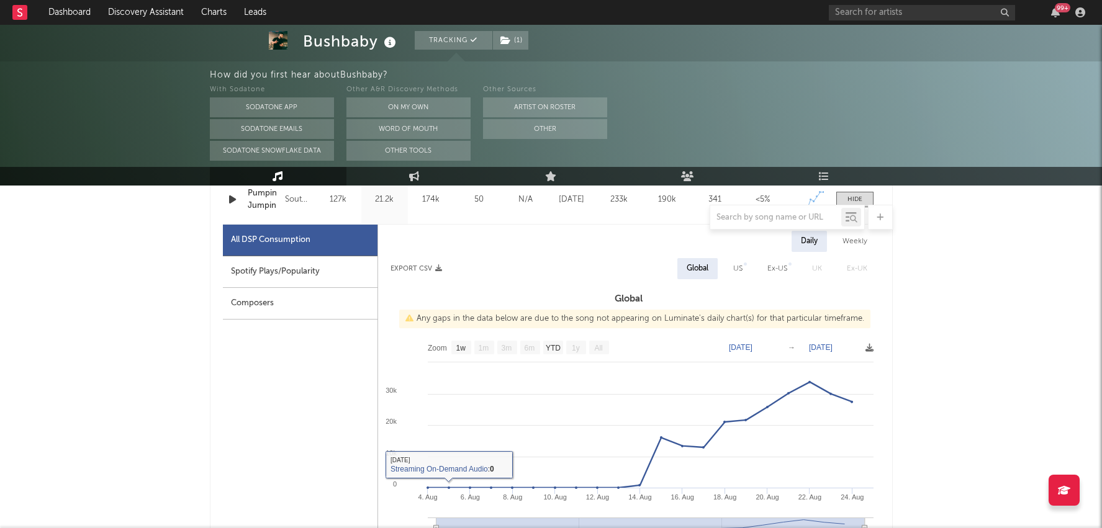
click at [286, 256] on div "Spotify Plays/Popularity" at bounding box center [300, 272] width 155 height 32
select select "1w"
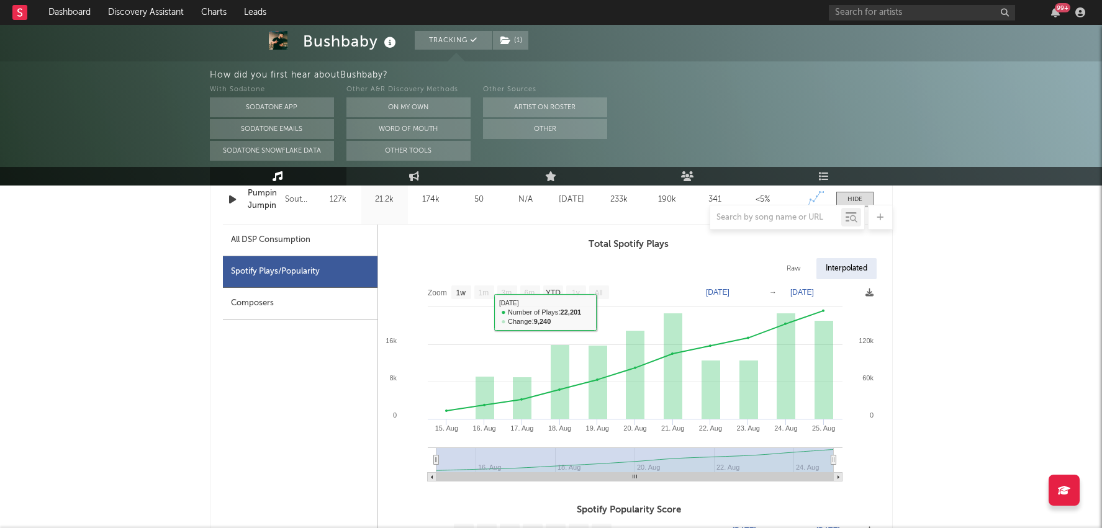
click at [322, 229] on div at bounding box center [551, 217] width 683 height 25
click at [336, 236] on div "All DSP Consumption" at bounding box center [300, 241] width 155 height 32
select select "1w"
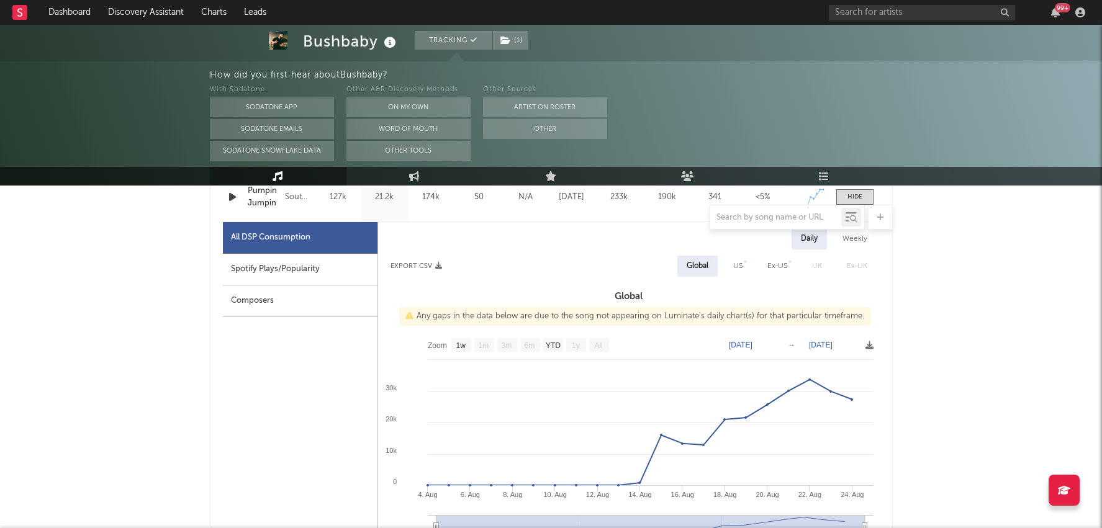
scroll to position [0, 0]
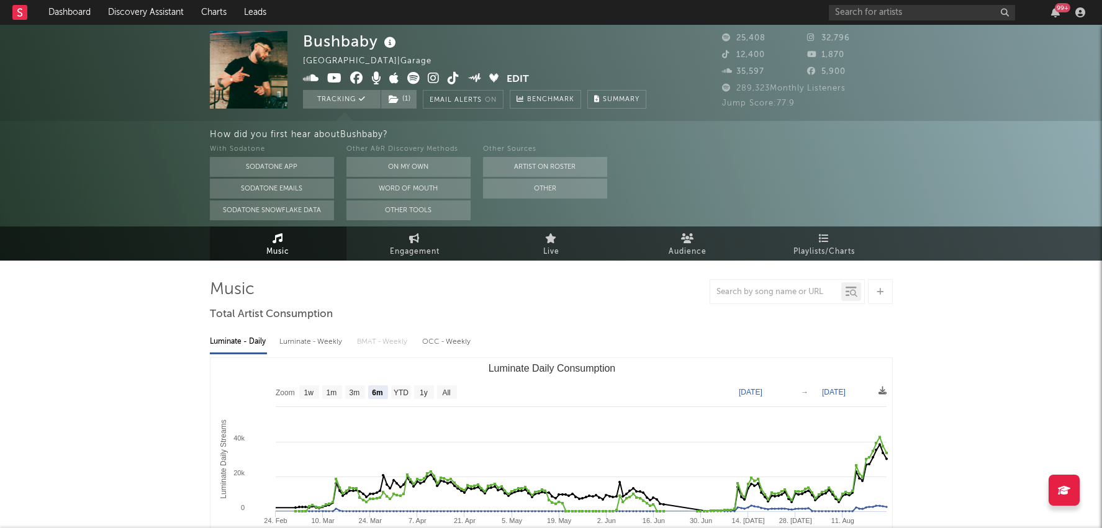
click at [451, 78] on icon at bounding box center [454, 78] width 12 height 12
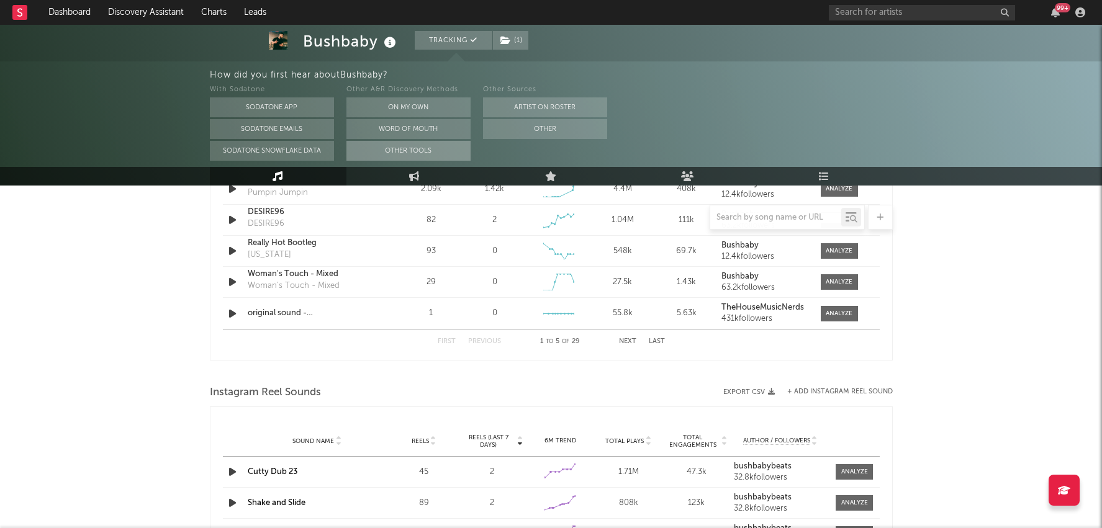
scroll to position [1361, 0]
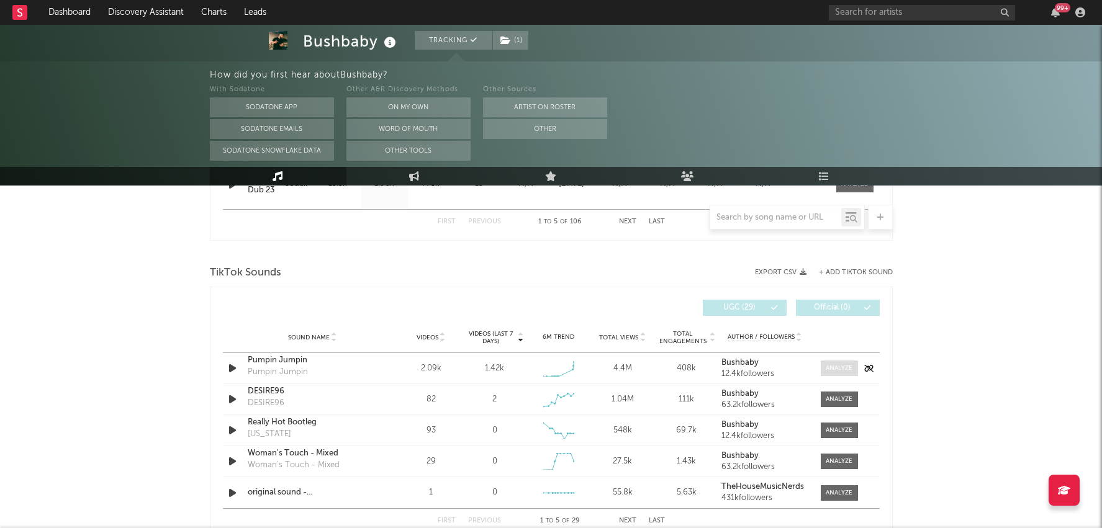
click at [839, 365] on div at bounding box center [839, 368] width 27 height 9
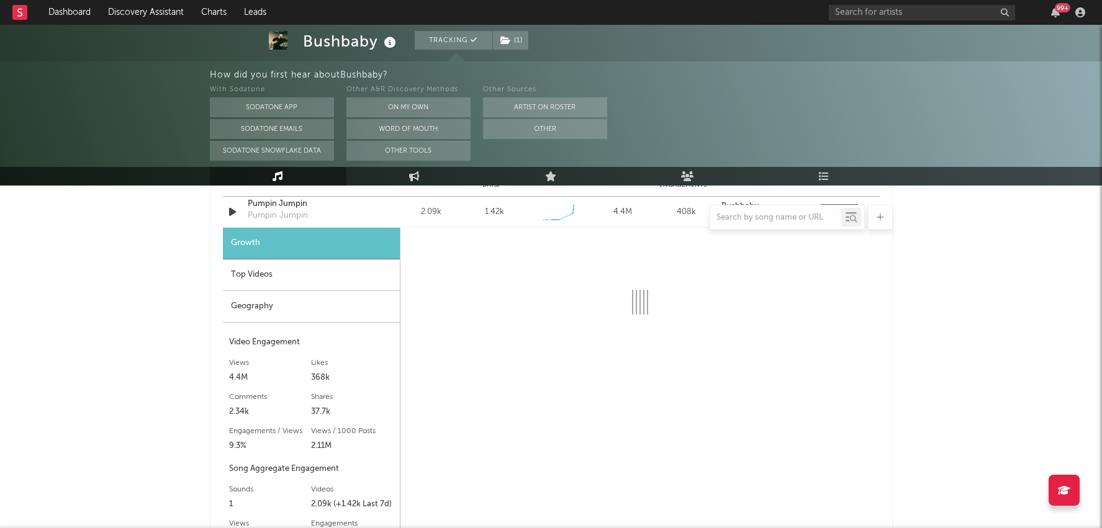
scroll to position [1514, 0]
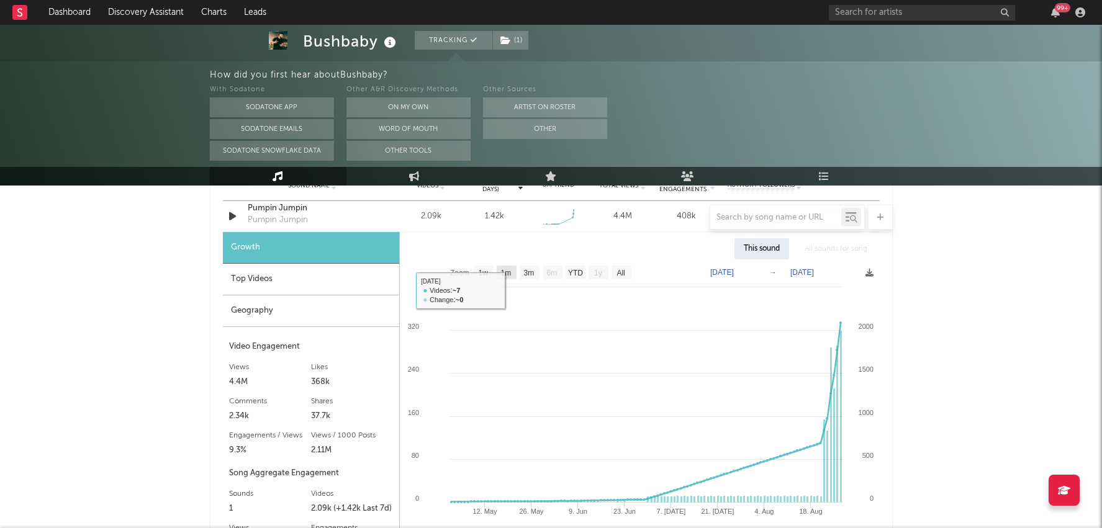
click at [509, 272] on text "1m" at bounding box center [505, 273] width 11 height 9
select select "1m"
type input "[DATE]"
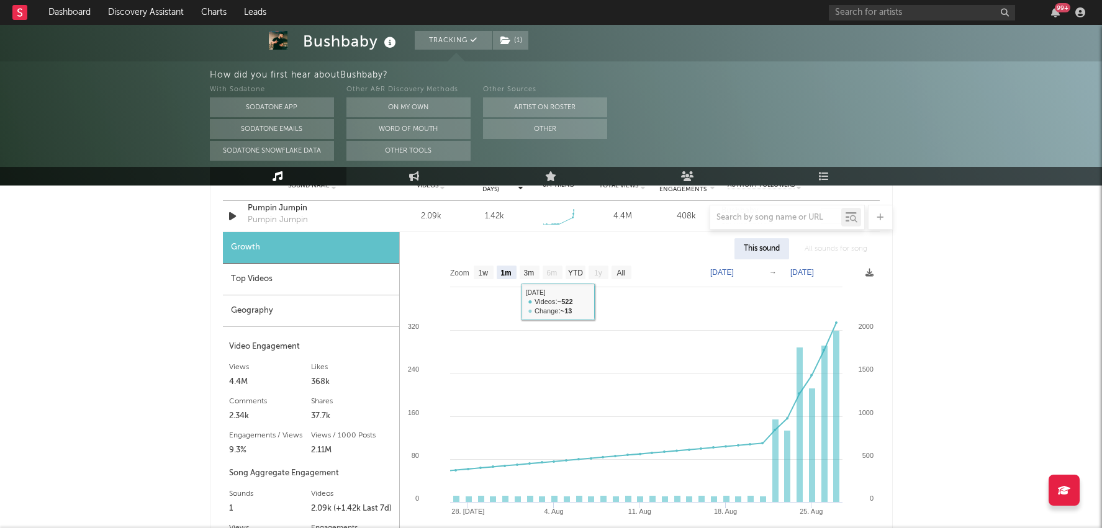
click at [320, 270] on div "Top Videos" at bounding box center [311, 280] width 176 height 32
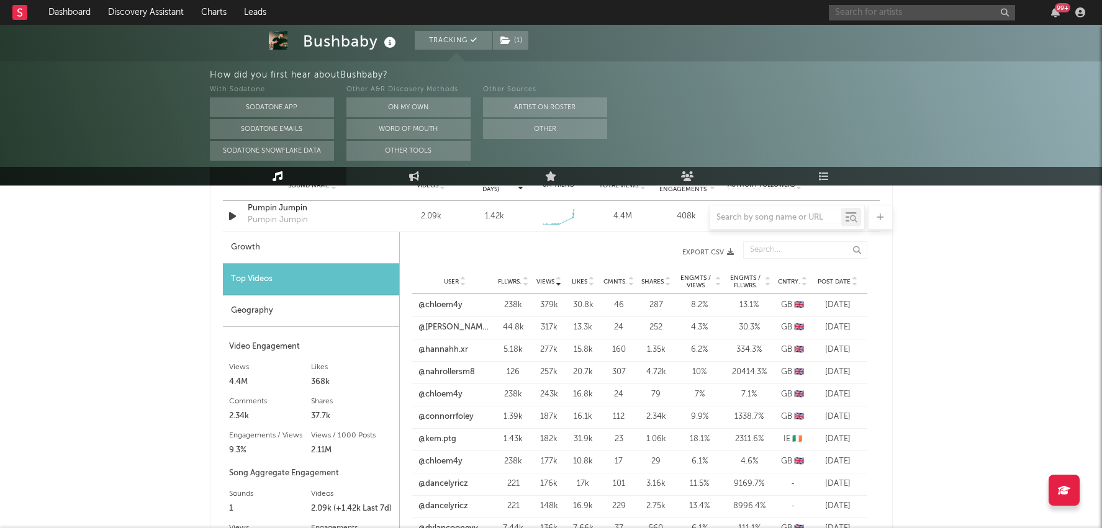
click at [901, 6] on input "text" at bounding box center [922, 13] width 186 height 16
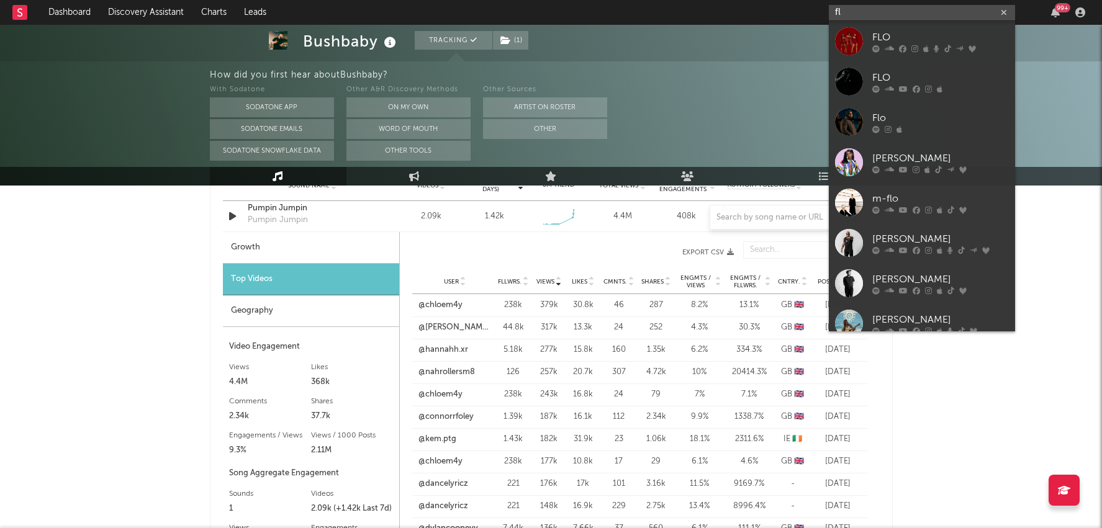
type input "f"
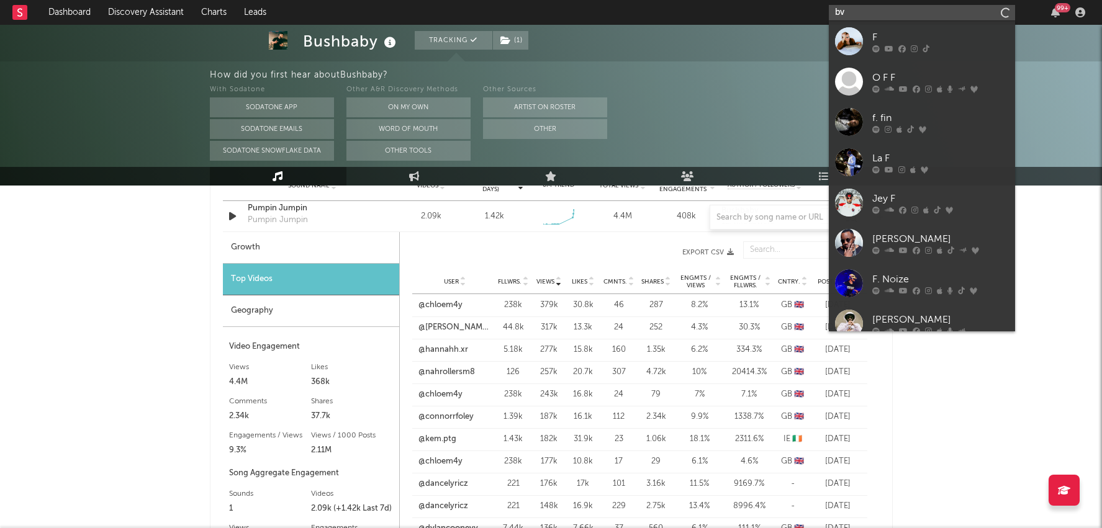
type input "b"
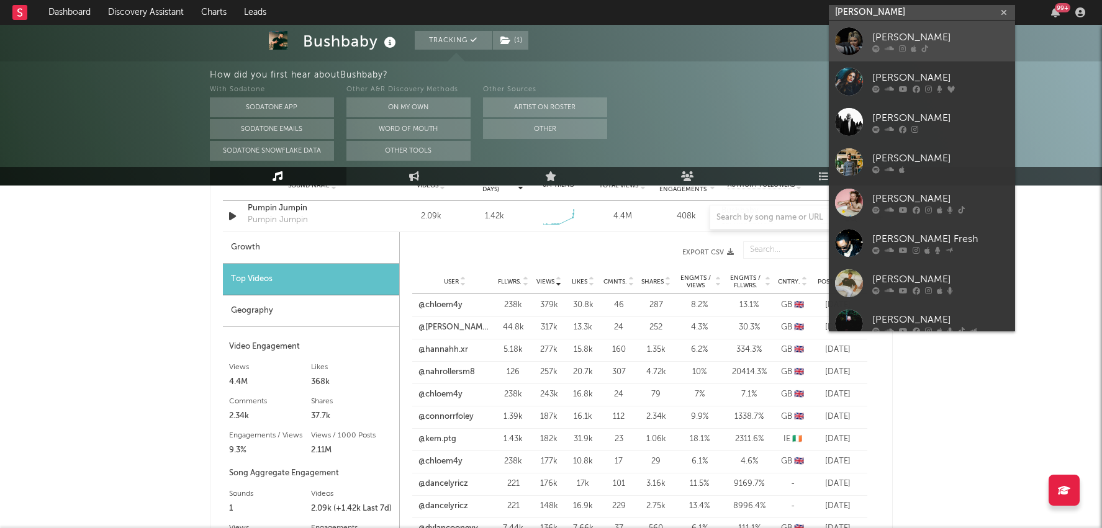
type input "[PERSON_NAME]"
click at [909, 51] on div at bounding box center [940, 48] width 137 height 7
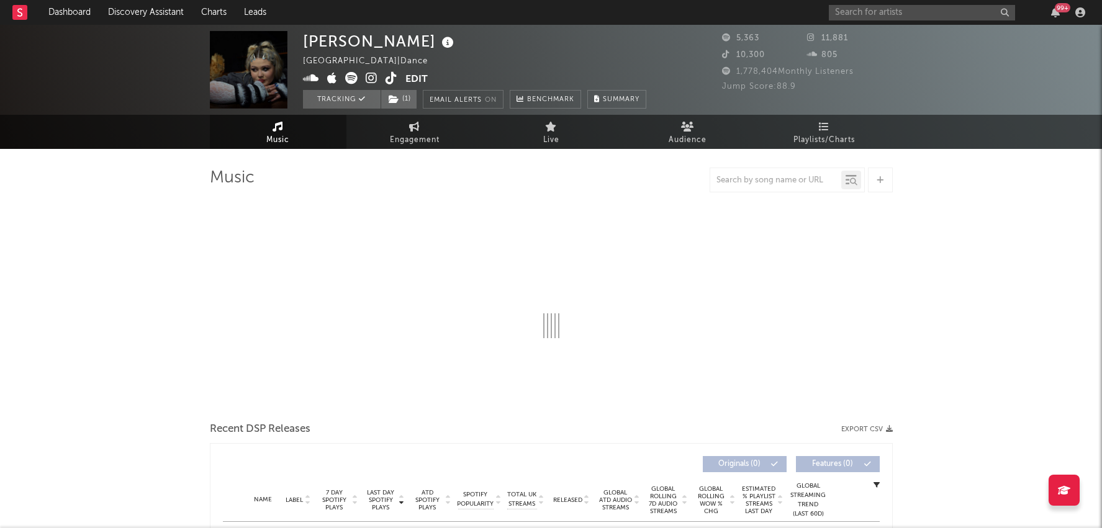
select select "6m"
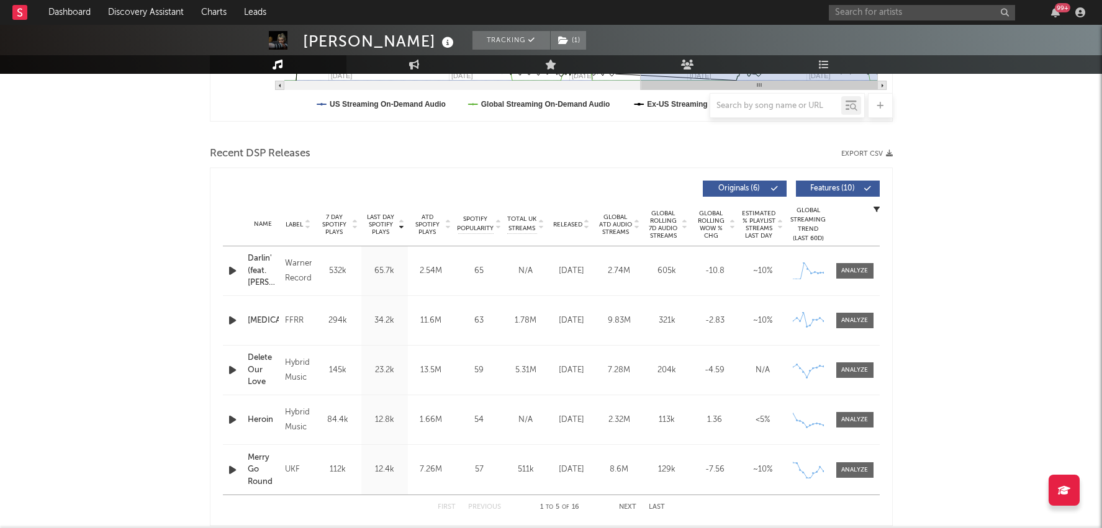
scroll to position [402, 0]
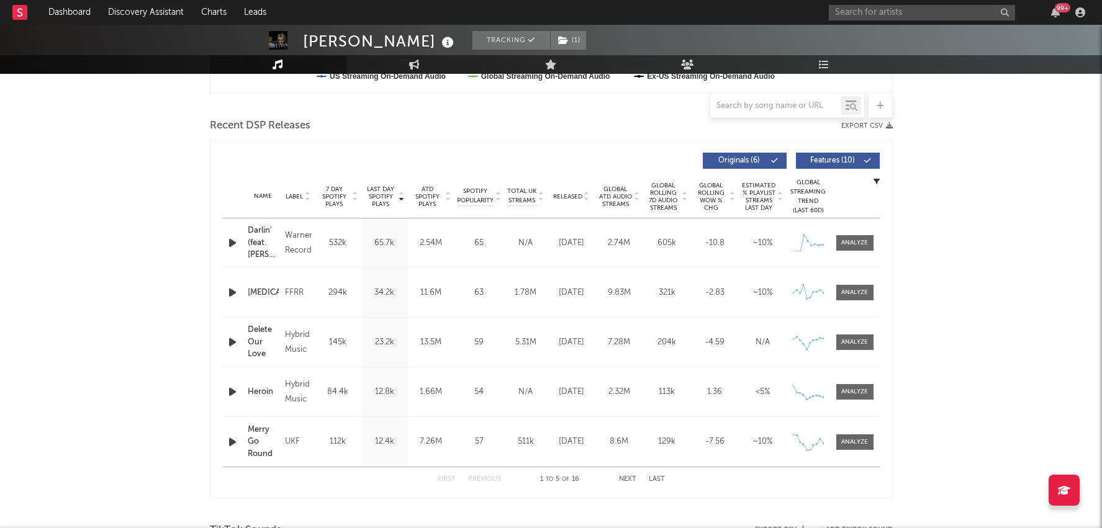
click at [385, 202] on span "Last Day Spotify Plays" at bounding box center [380, 197] width 33 height 22
click at [575, 196] on span "Released" at bounding box center [567, 196] width 29 height 7
click at [858, 242] on div at bounding box center [854, 242] width 27 height 9
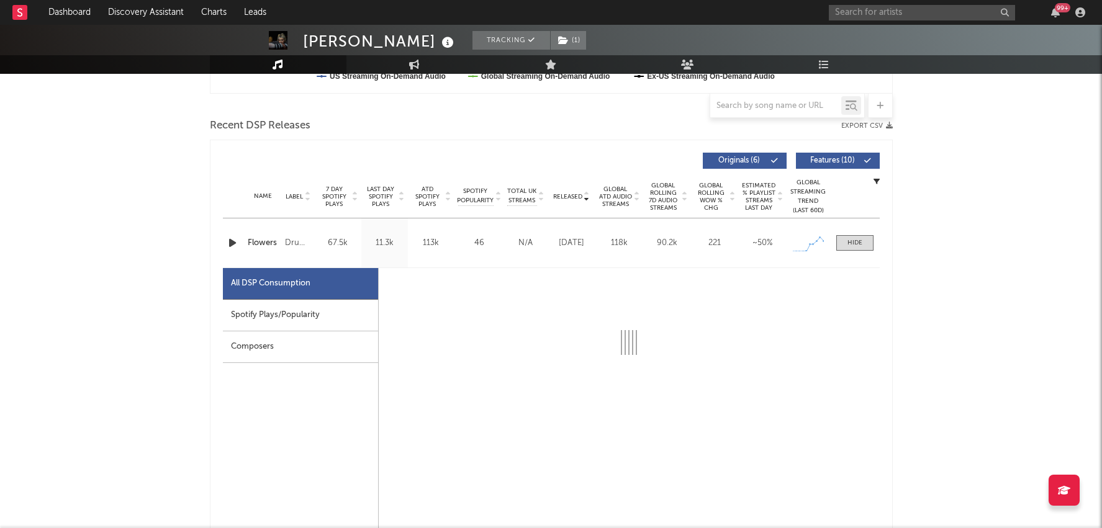
scroll to position [464, 0]
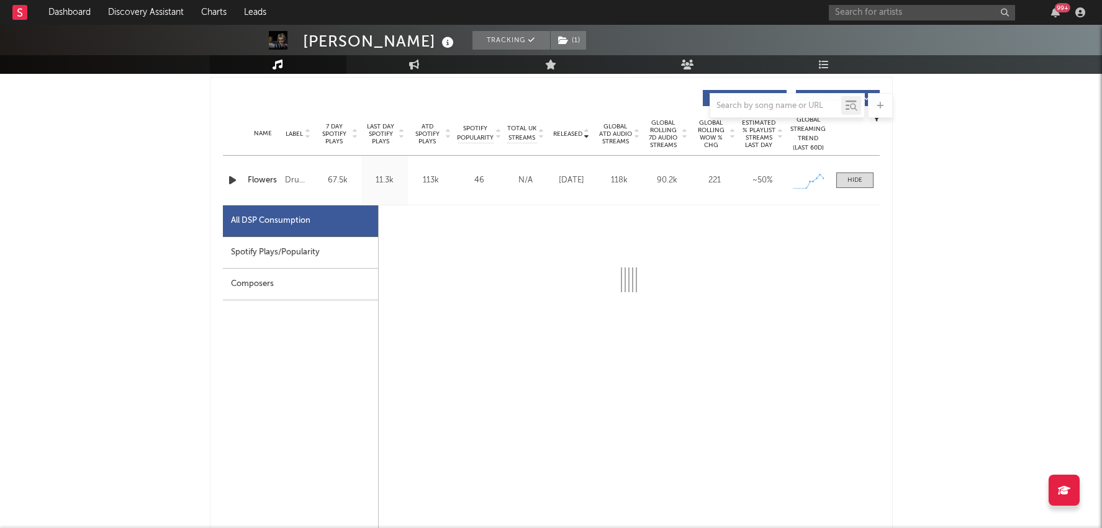
select select "1w"
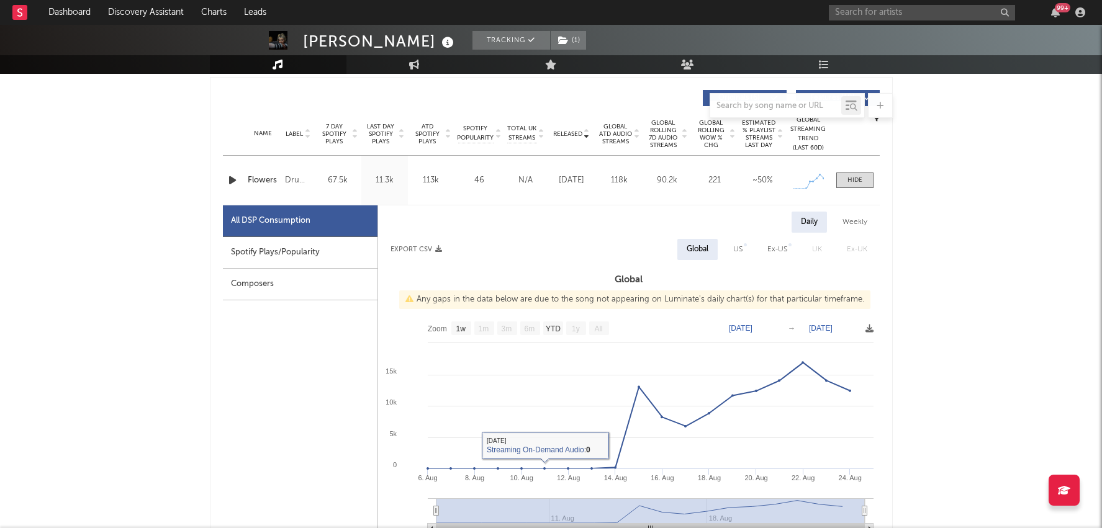
click at [345, 253] on div "Spotify Plays/Popularity" at bounding box center [300, 253] width 155 height 32
select select "1w"
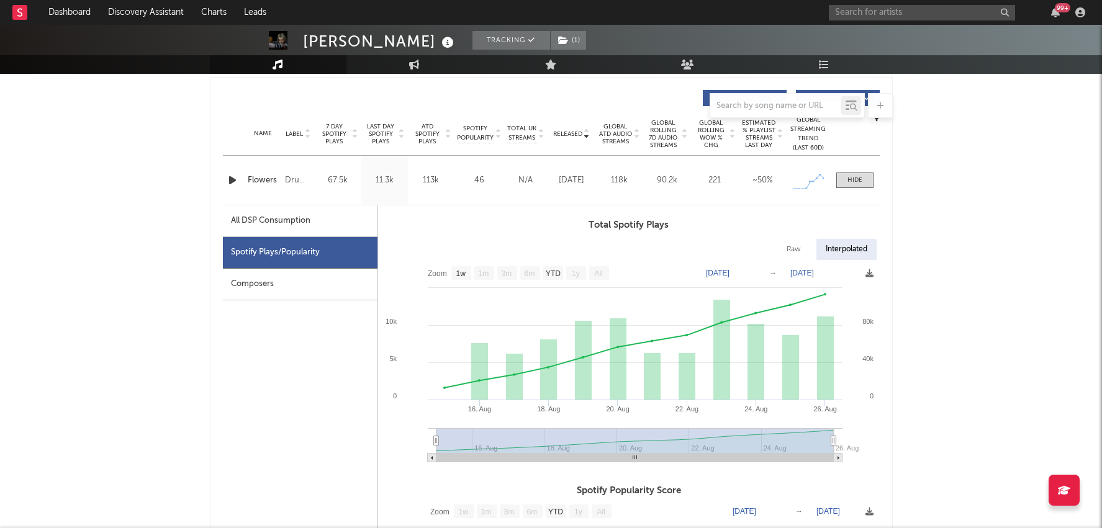
click at [1060, 8] on div "99 +" at bounding box center [1063, 7] width 16 height 9
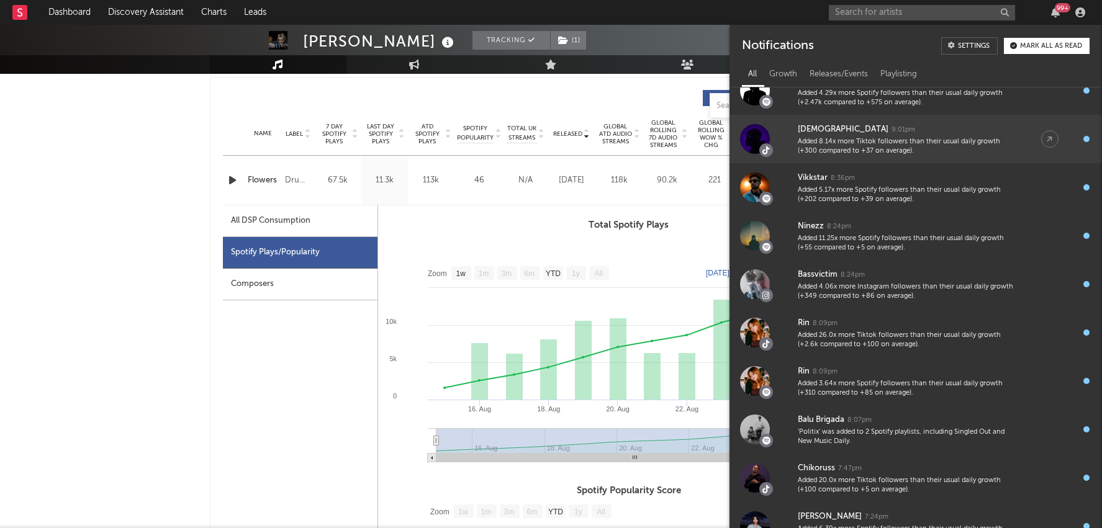
scroll to position [314, 0]
